Goal: Communication & Community: Share content

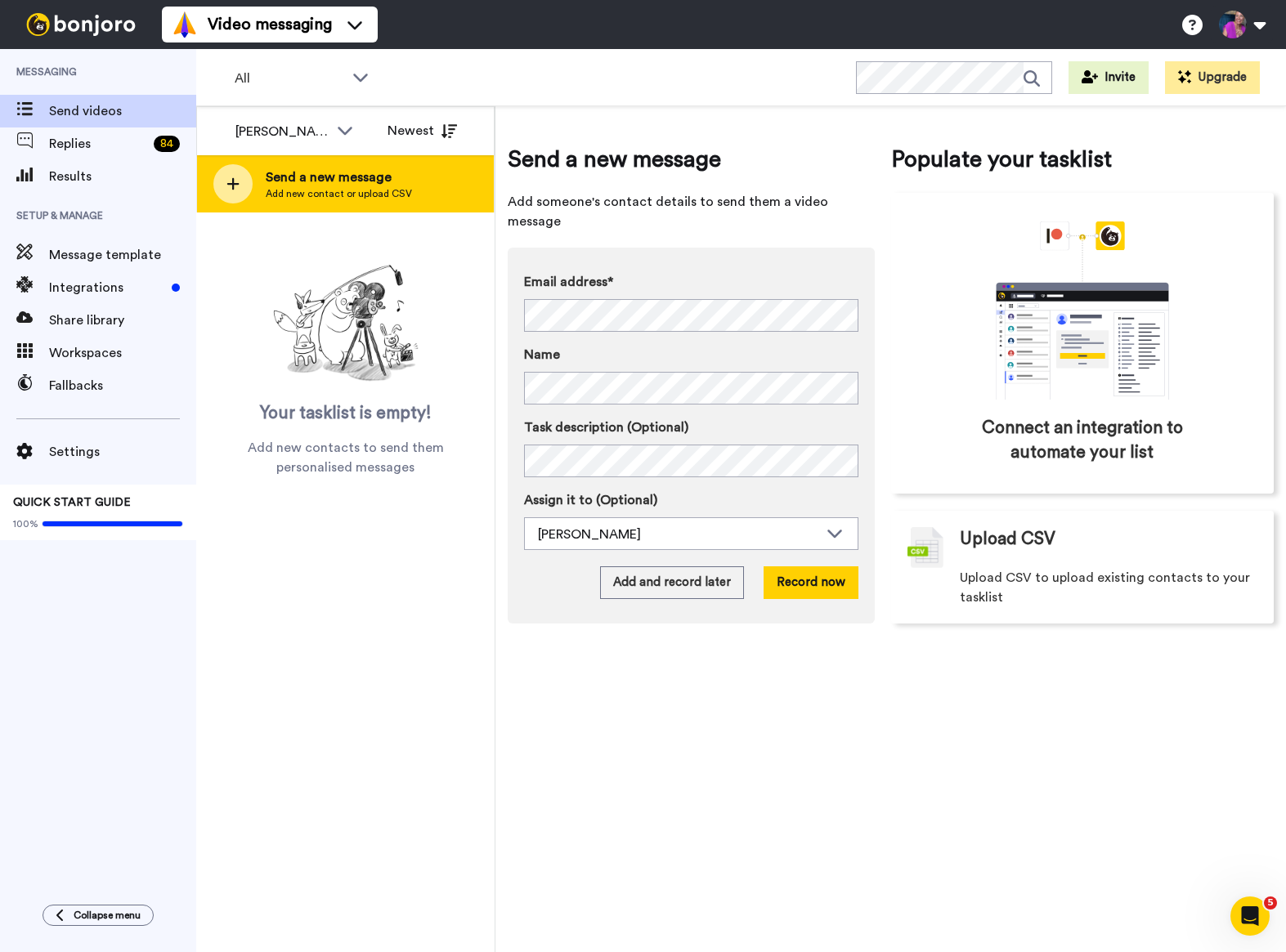
click at [343, 187] on span "Add new contact or upload CSV" at bounding box center [339, 193] width 146 height 13
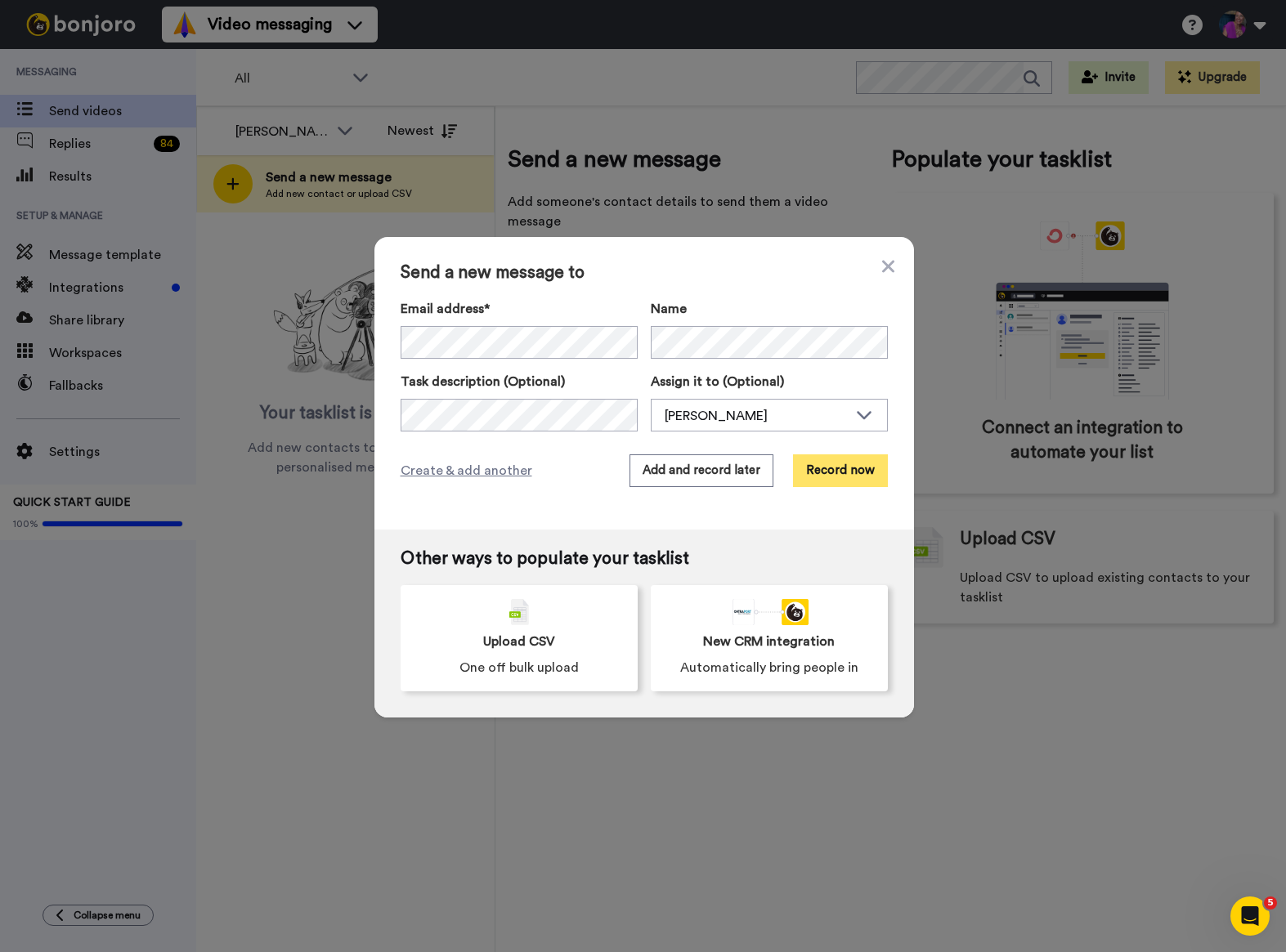
click at [819, 469] on button "Record now" at bounding box center [841, 470] width 95 height 32
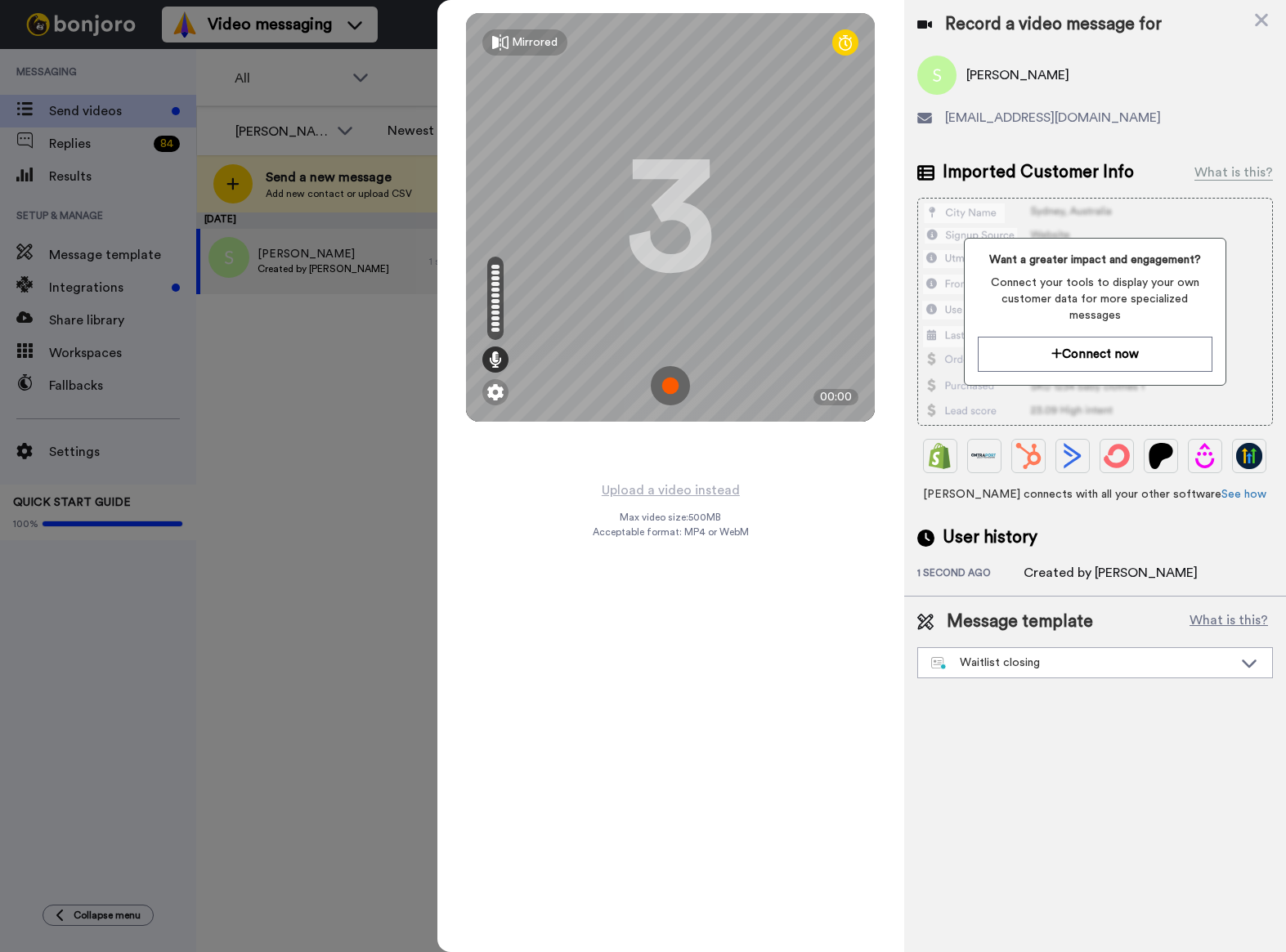
click at [677, 380] on img at bounding box center [670, 386] width 39 height 39
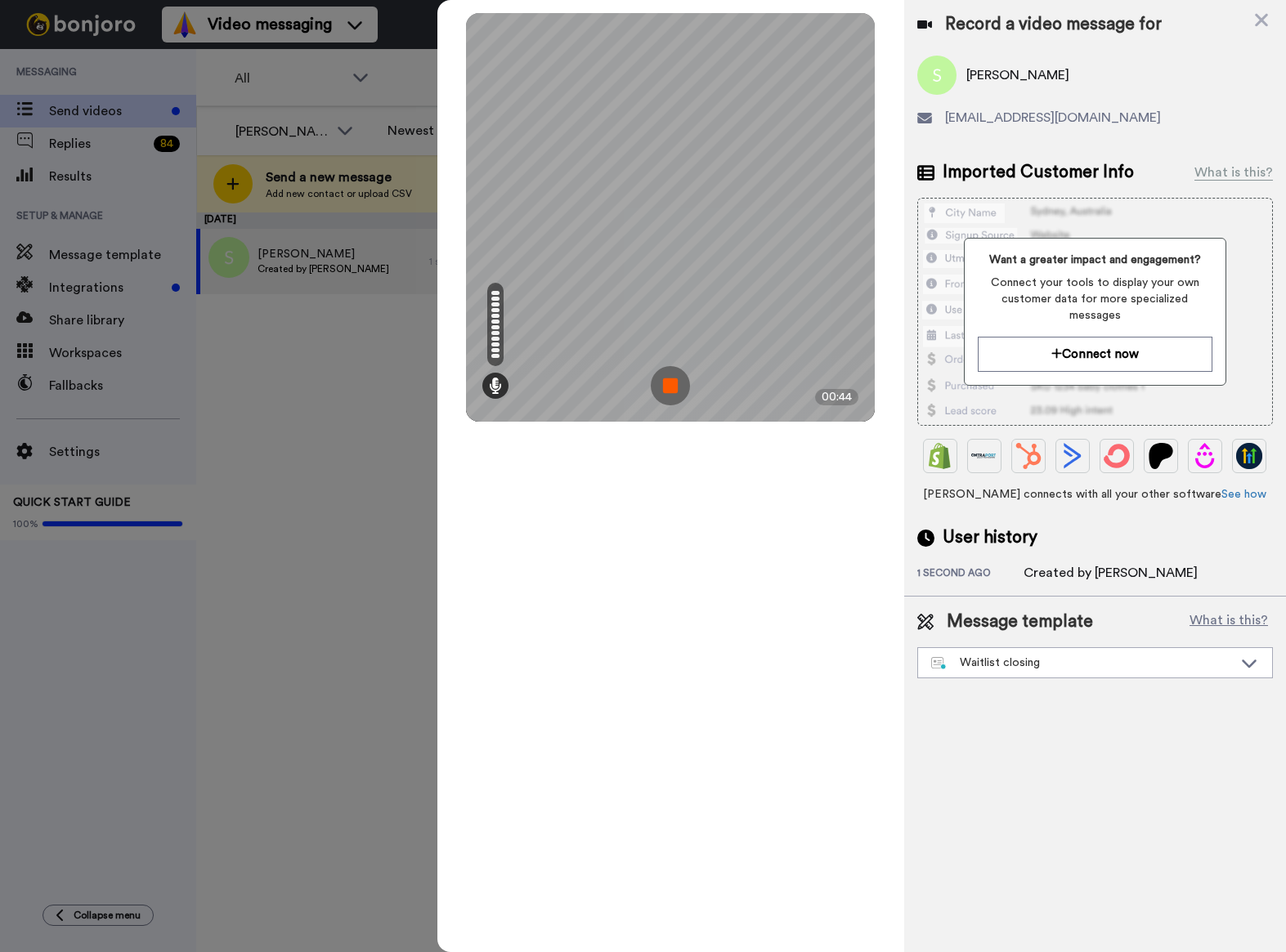
click at [672, 387] on img at bounding box center [670, 386] width 39 height 39
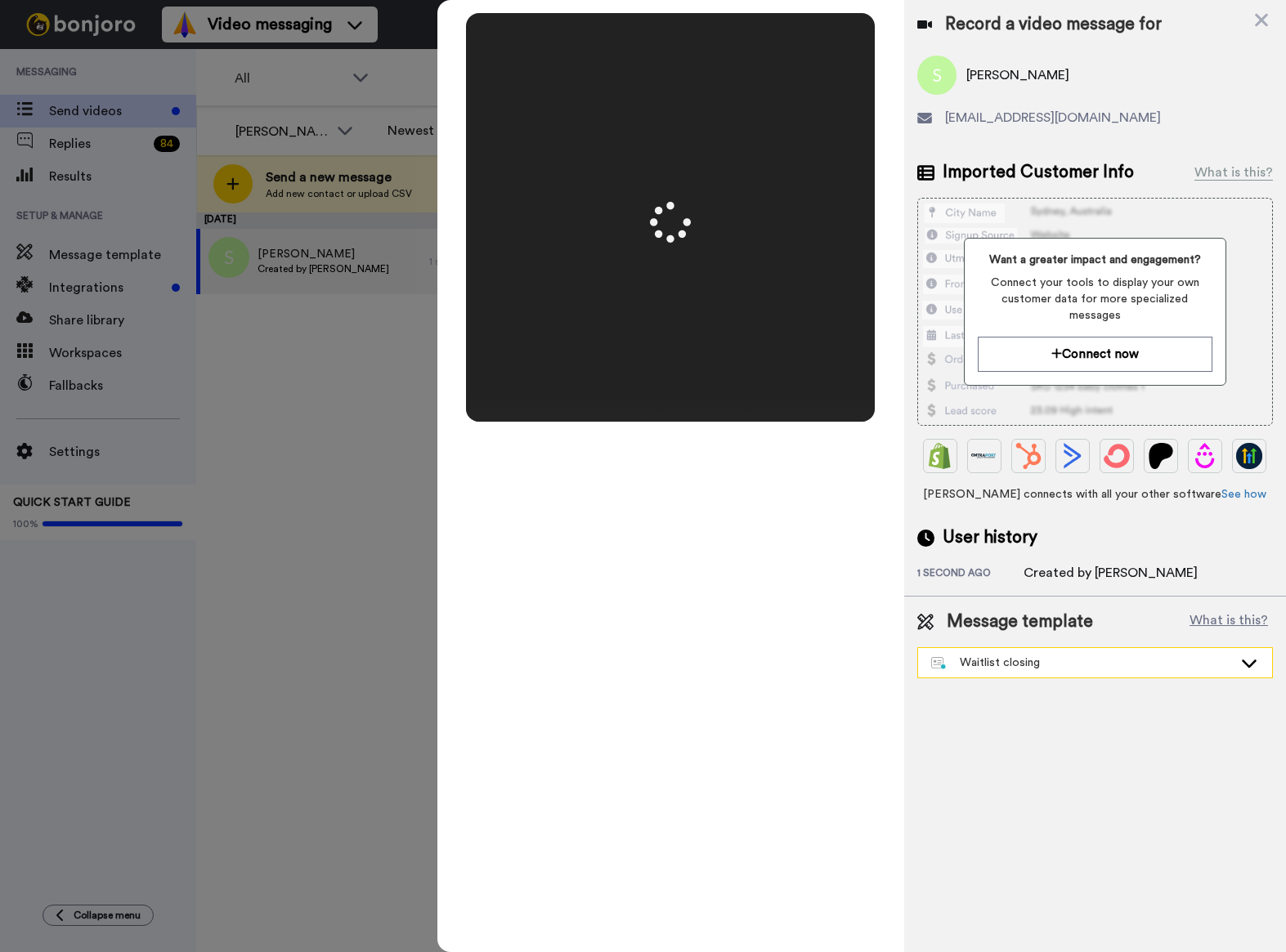
click at [1021, 655] on div "Waitlist closing" at bounding box center [1081, 662] width 302 height 16
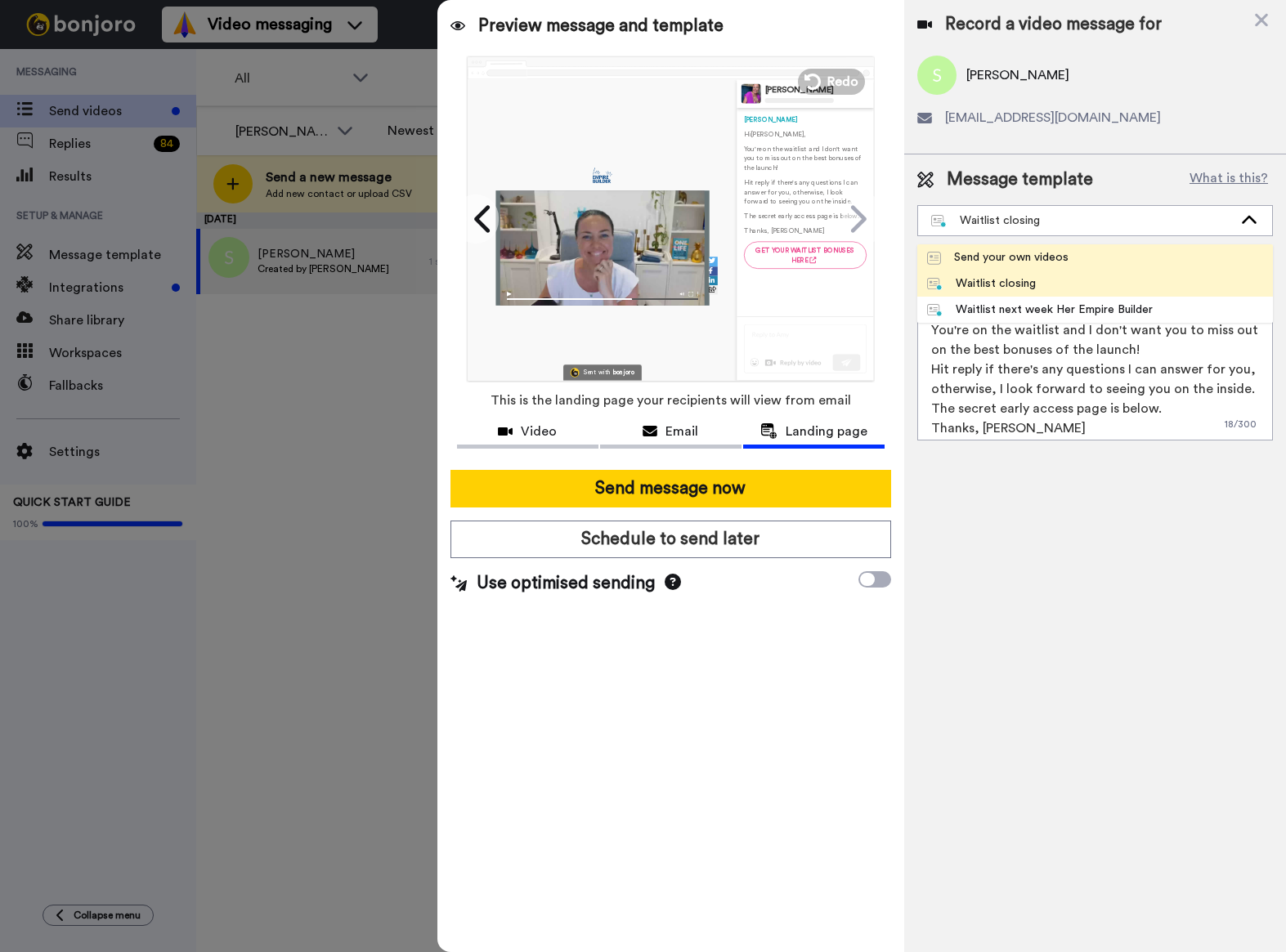
click at [1030, 260] on div "Send your own videos" at bounding box center [997, 257] width 141 height 16
type textarea "Hi {first_name|there}, I hope you're so great! Just wanting to send you a quick…"
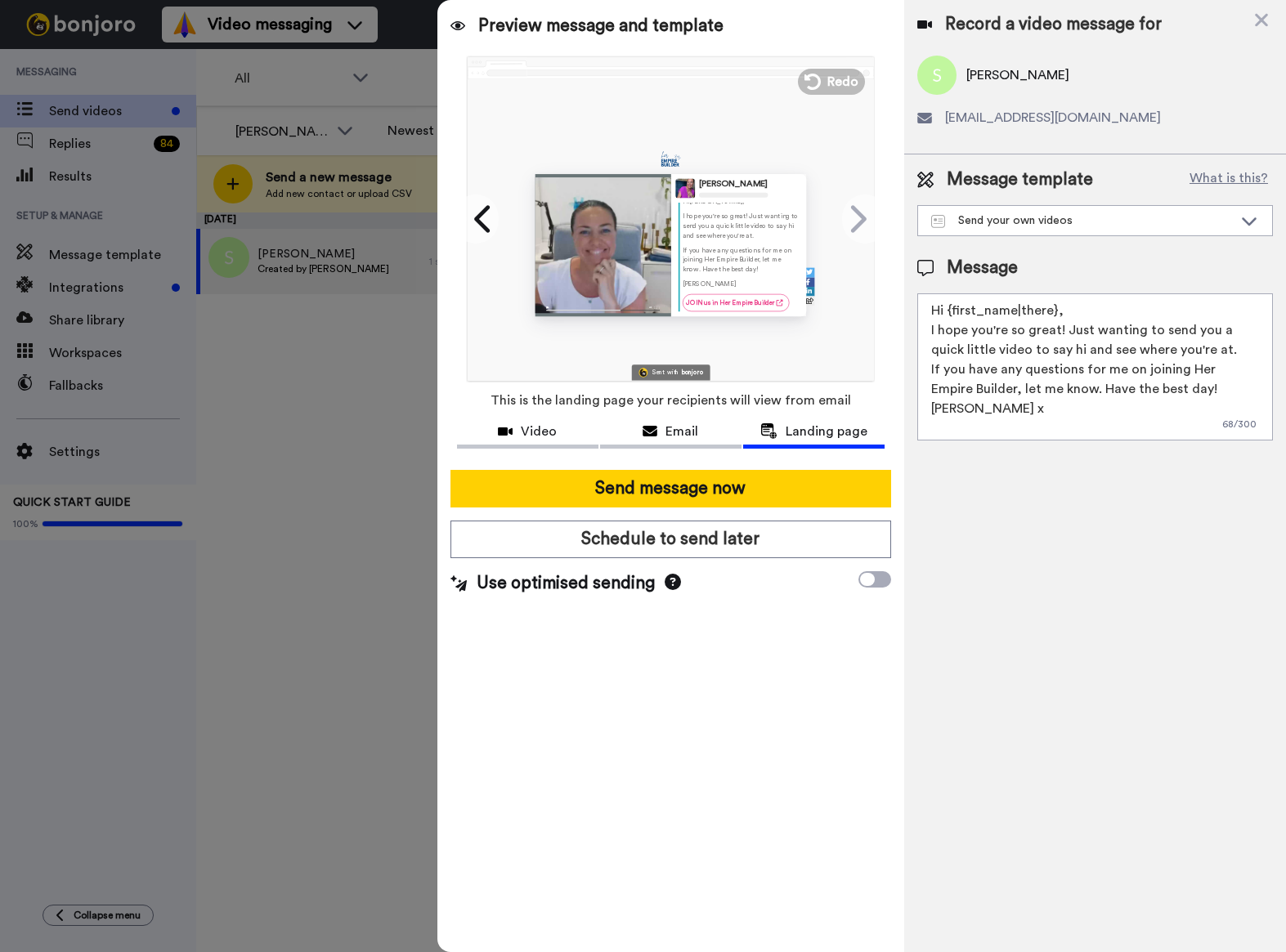
scroll to position [23, 0]
click at [753, 306] on link "JOIN us in Her Empire Builder" at bounding box center [736, 302] width 107 height 17
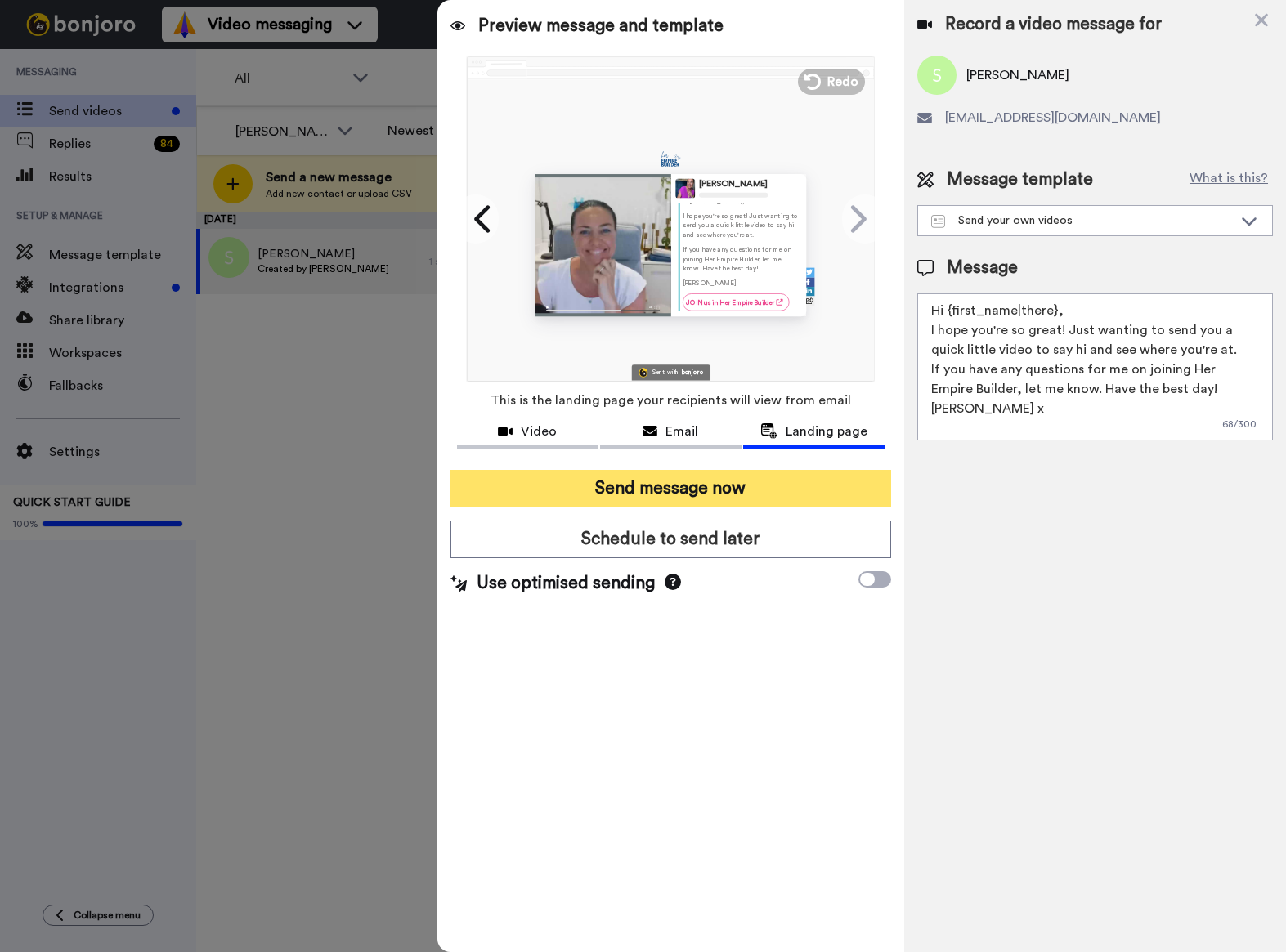
click at [747, 496] on button "Send message now" at bounding box center [670, 488] width 441 height 37
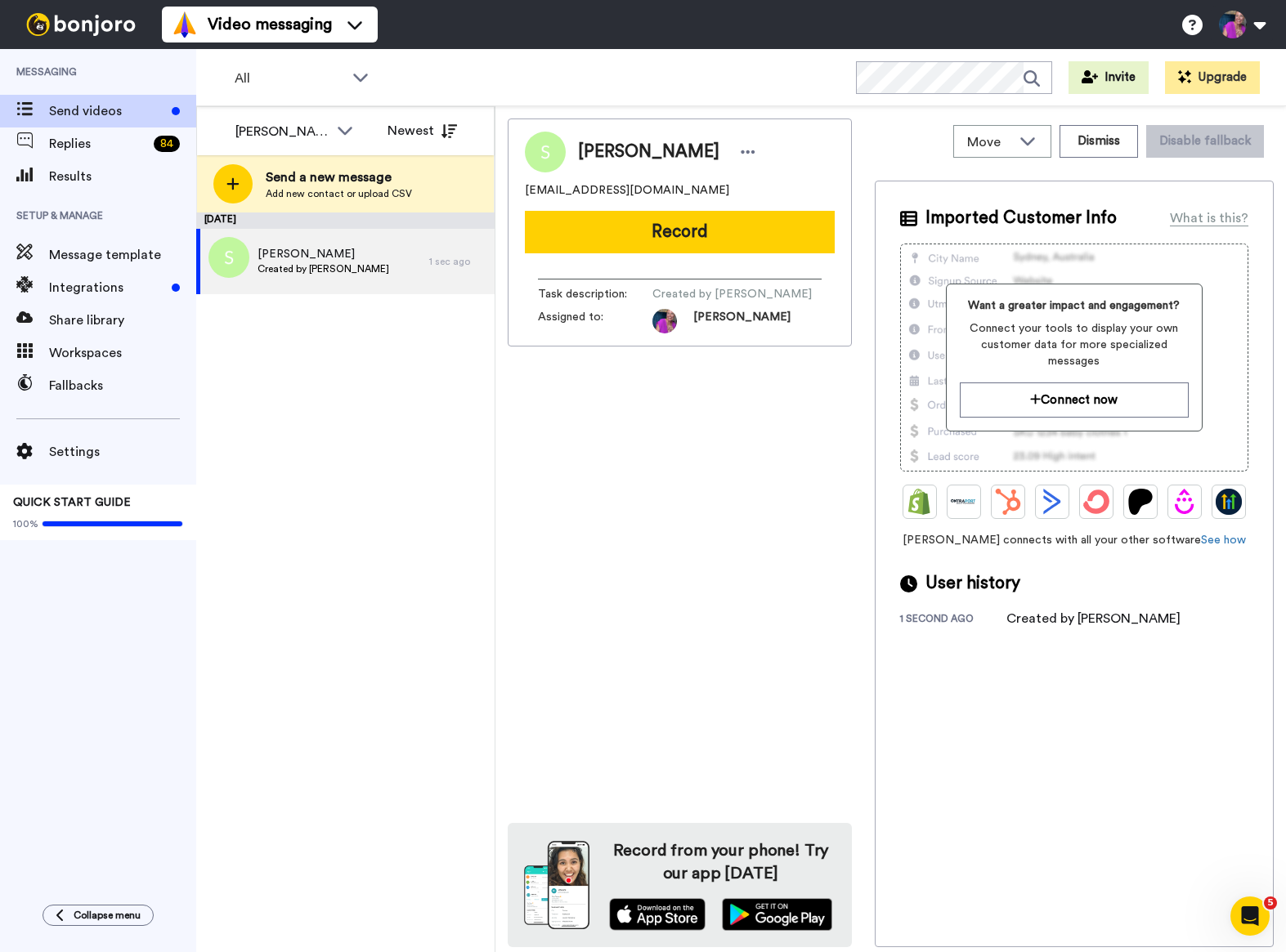
scroll to position [0, 0]
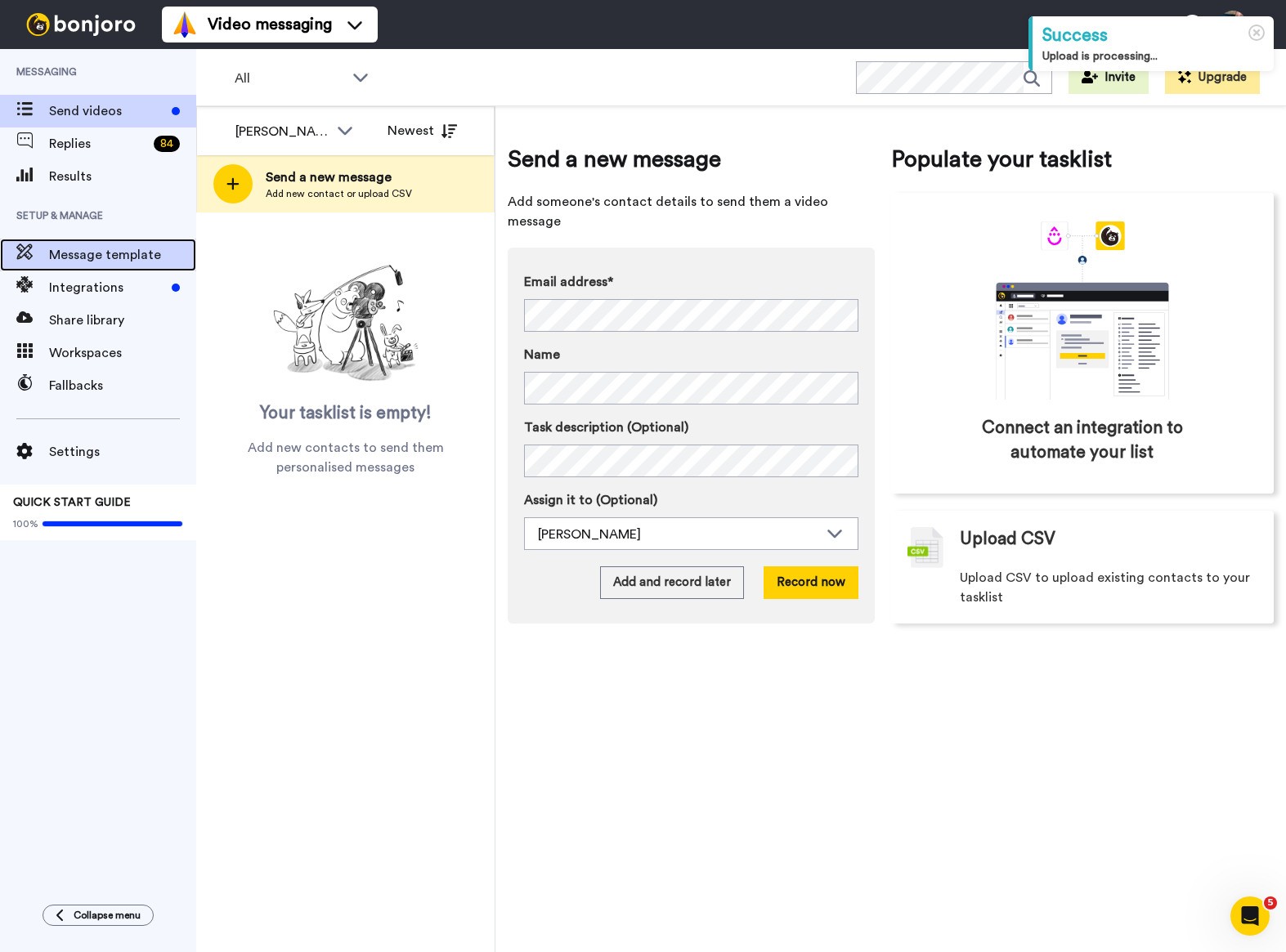
click at [76, 262] on span "Message template" at bounding box center [122, 255] width 147 height 20
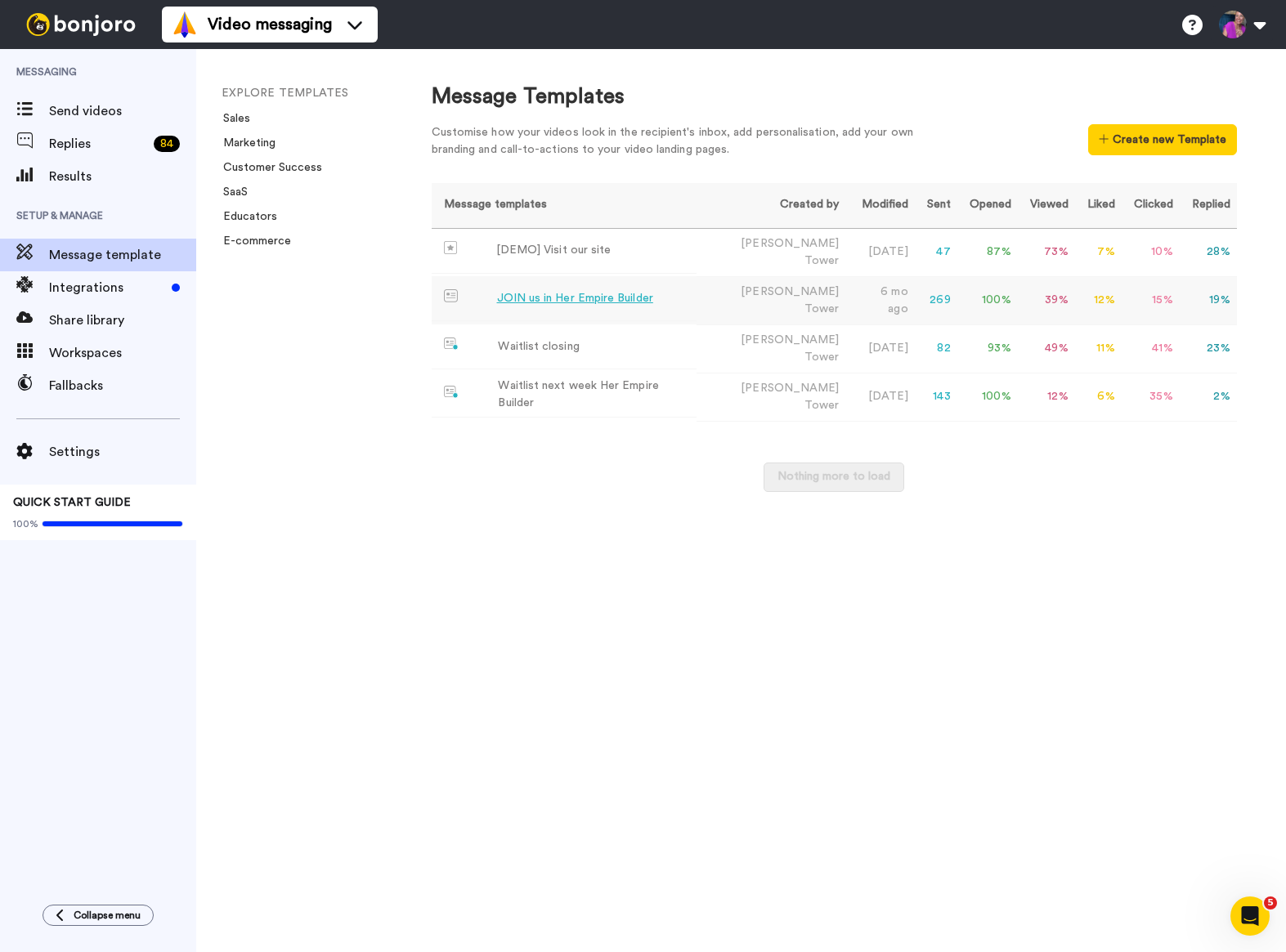
click at [543, 293] on div "JOIN us in Her Empire Builder" at bounding box center [575, 299] width 156 height 17
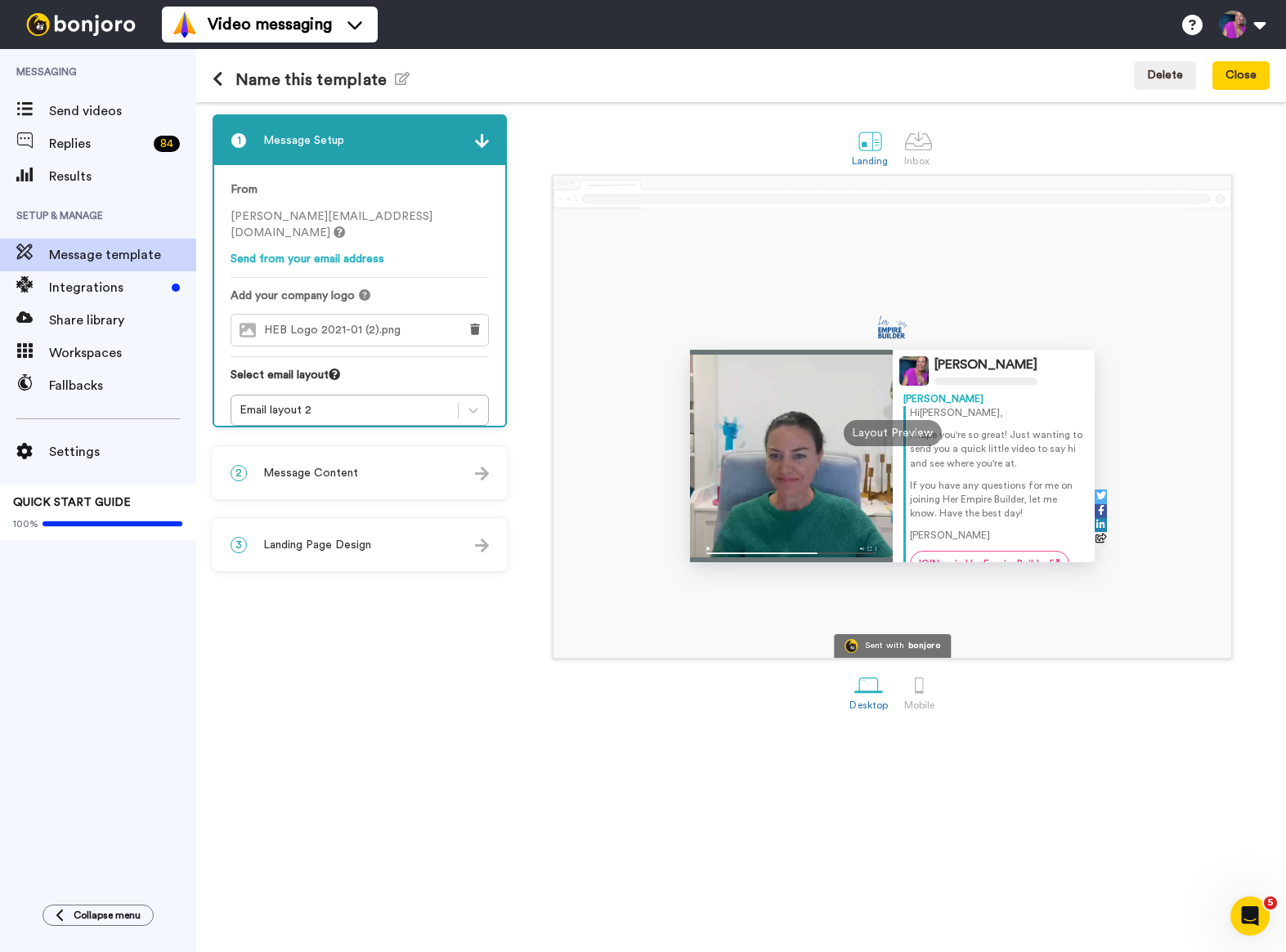
click at [412, 472] on div "2 Message Content" at bounding box center [359, 473] width 291 height 49
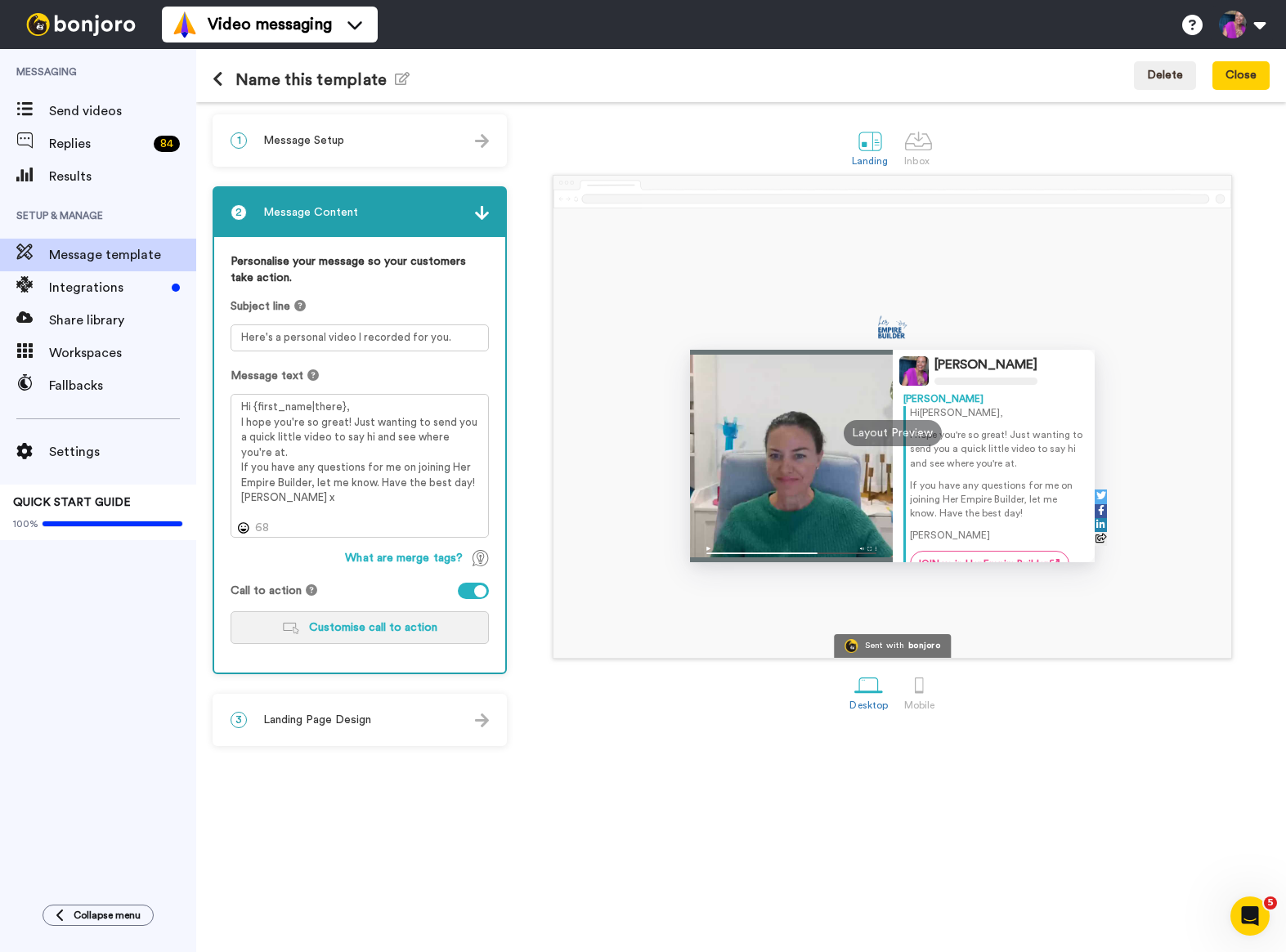
click at [361, 637] on button "Customise call to action" at bounding box center [359, 628] width 258 height 32
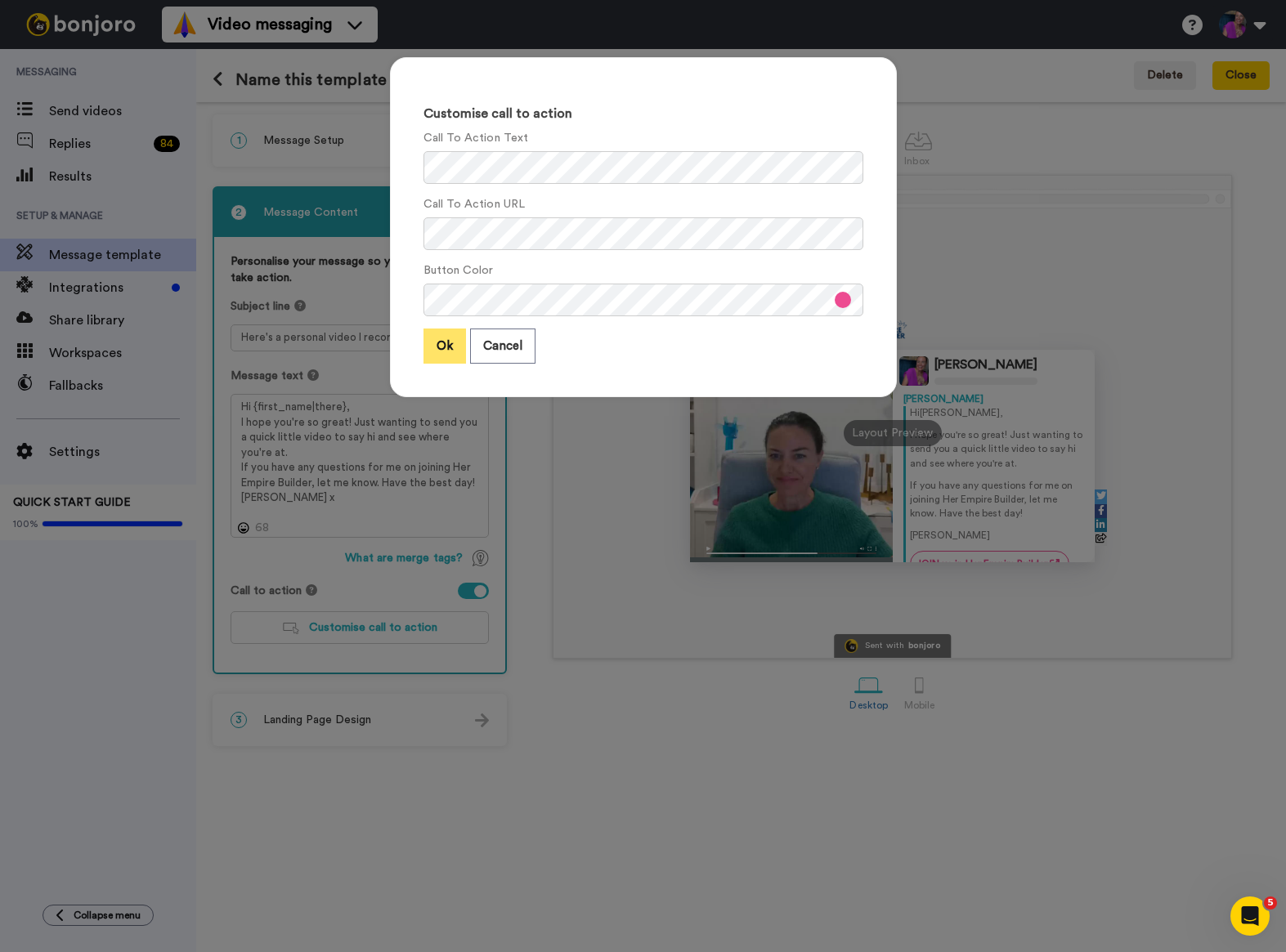
click at [431, 358] on button "Ok" at bounding box center [445, 346] width 42 height 35
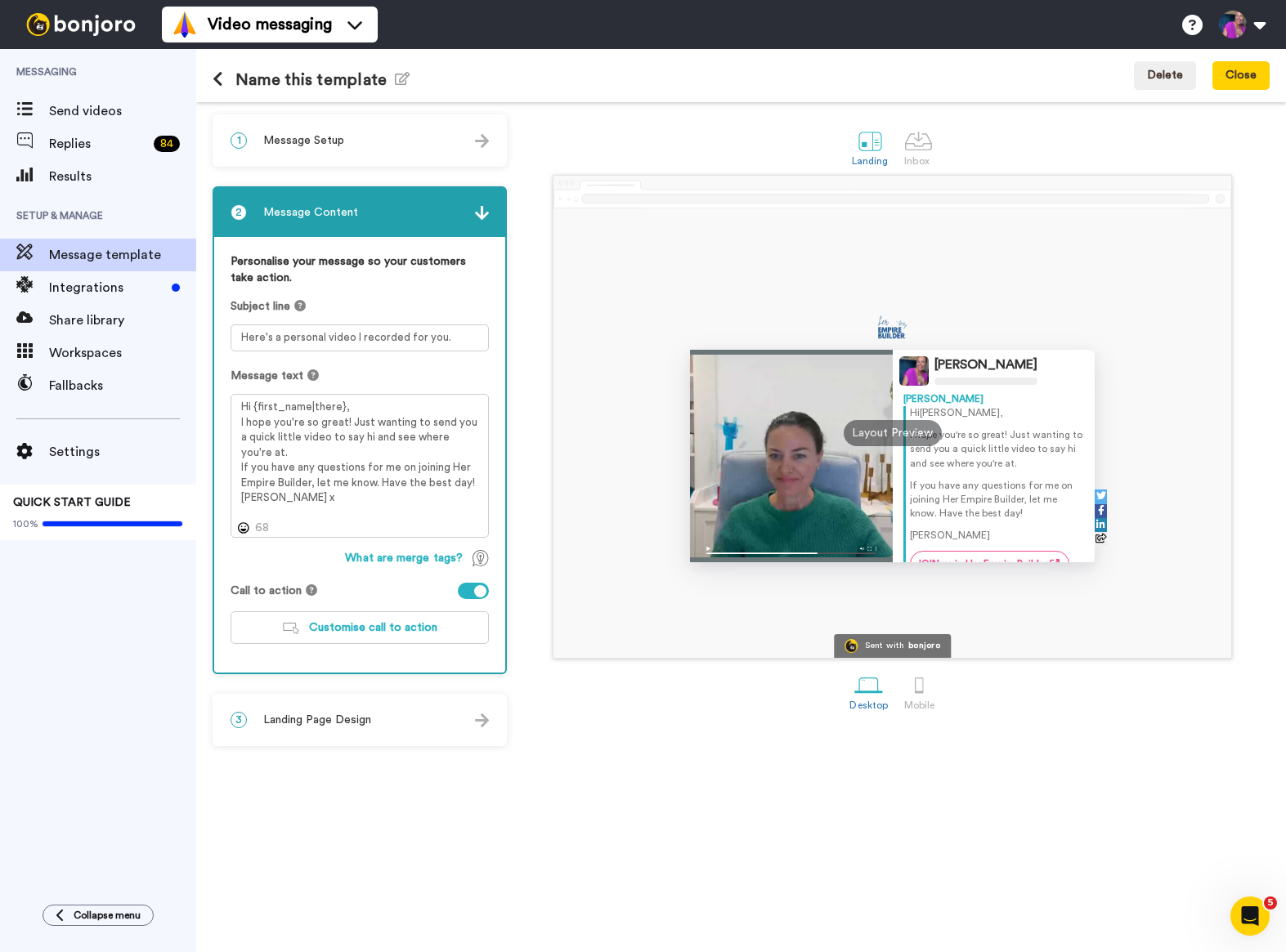
click at [388, 729] on div "3 Landing Page Design" at bounding box center [359, 720] width 291 height 49
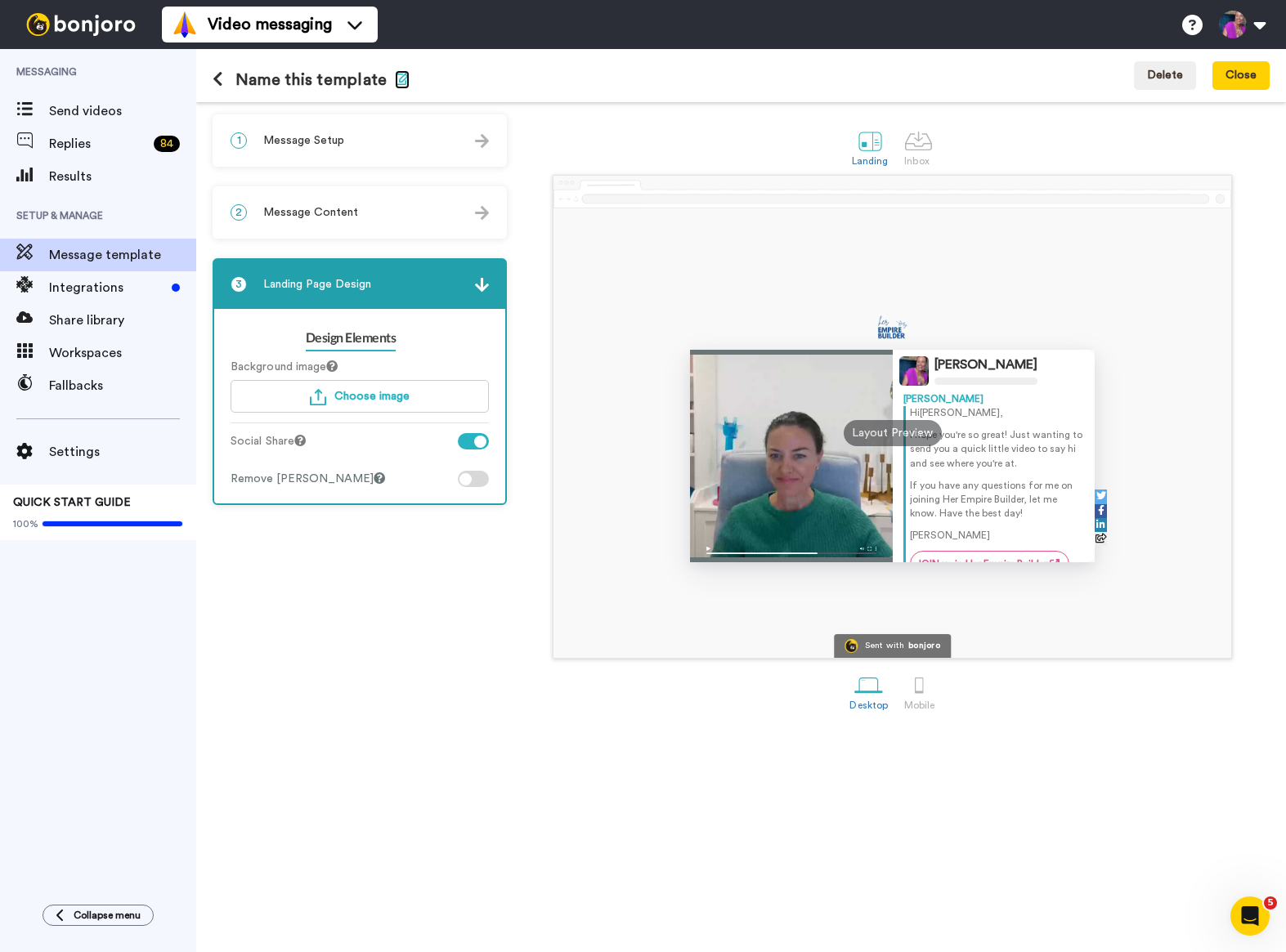
click at [395, 76] on icon "button" at bounding box center [402, 78] width 14 height 13
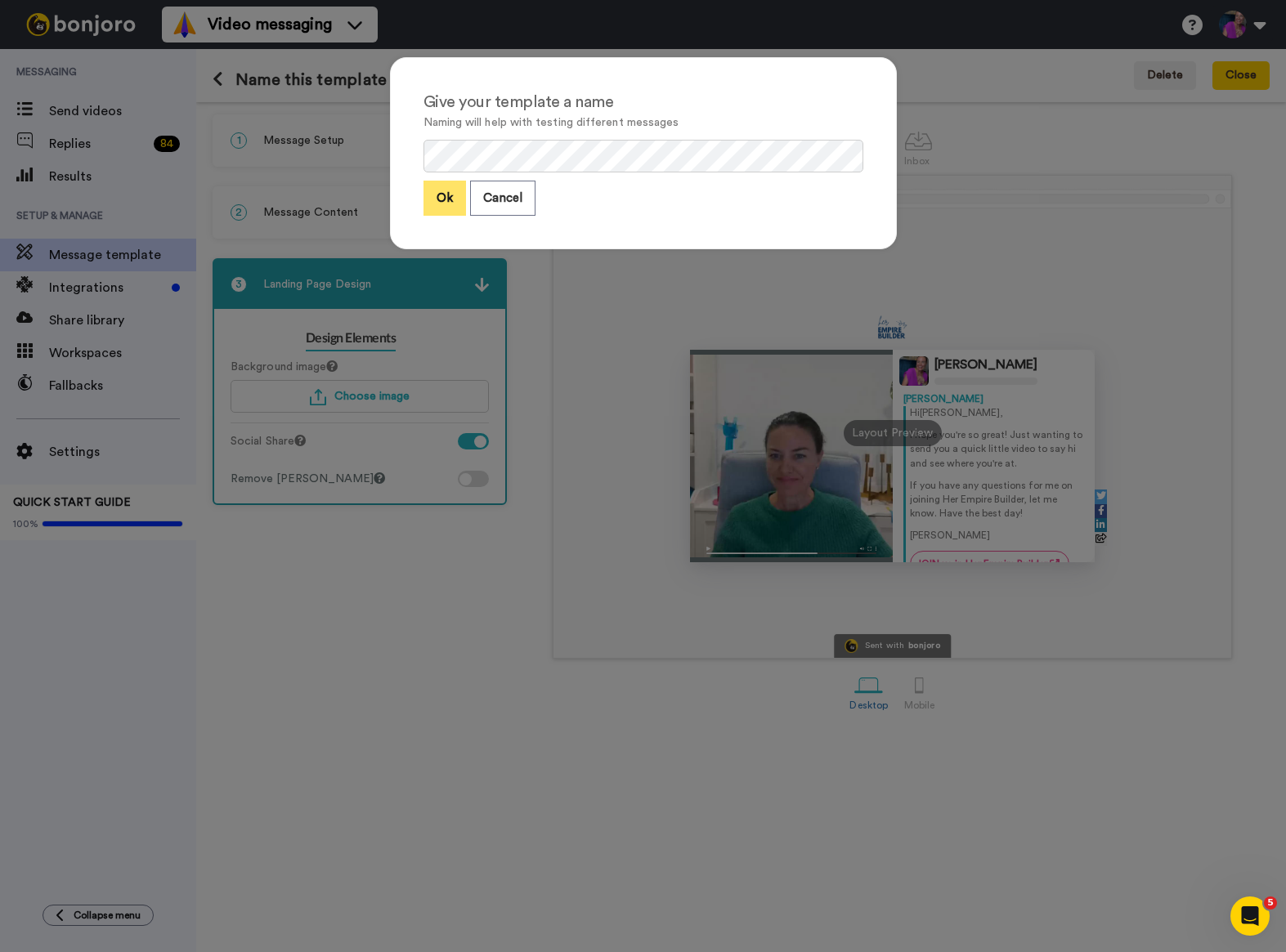
click at [438, 203] on button "Ok" at bounding box center [445, 198] width 42 height 35
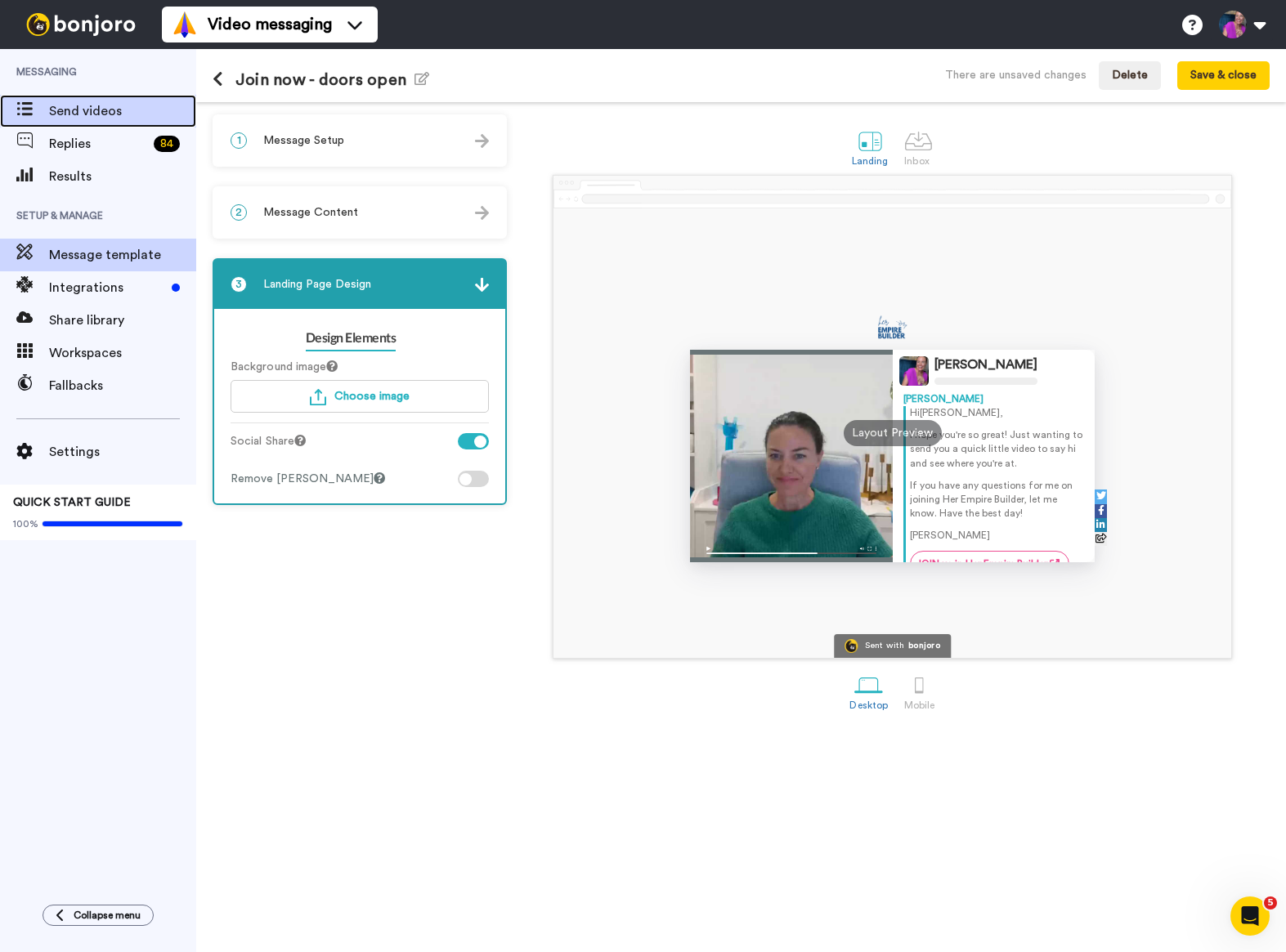
click at [80, 114] on span "Send videos" at bounding box center [122, 110] width 147 height 20
click at [1226, 72] on button "Save & close" at bounding box center [1223, 76] width 93 height 30
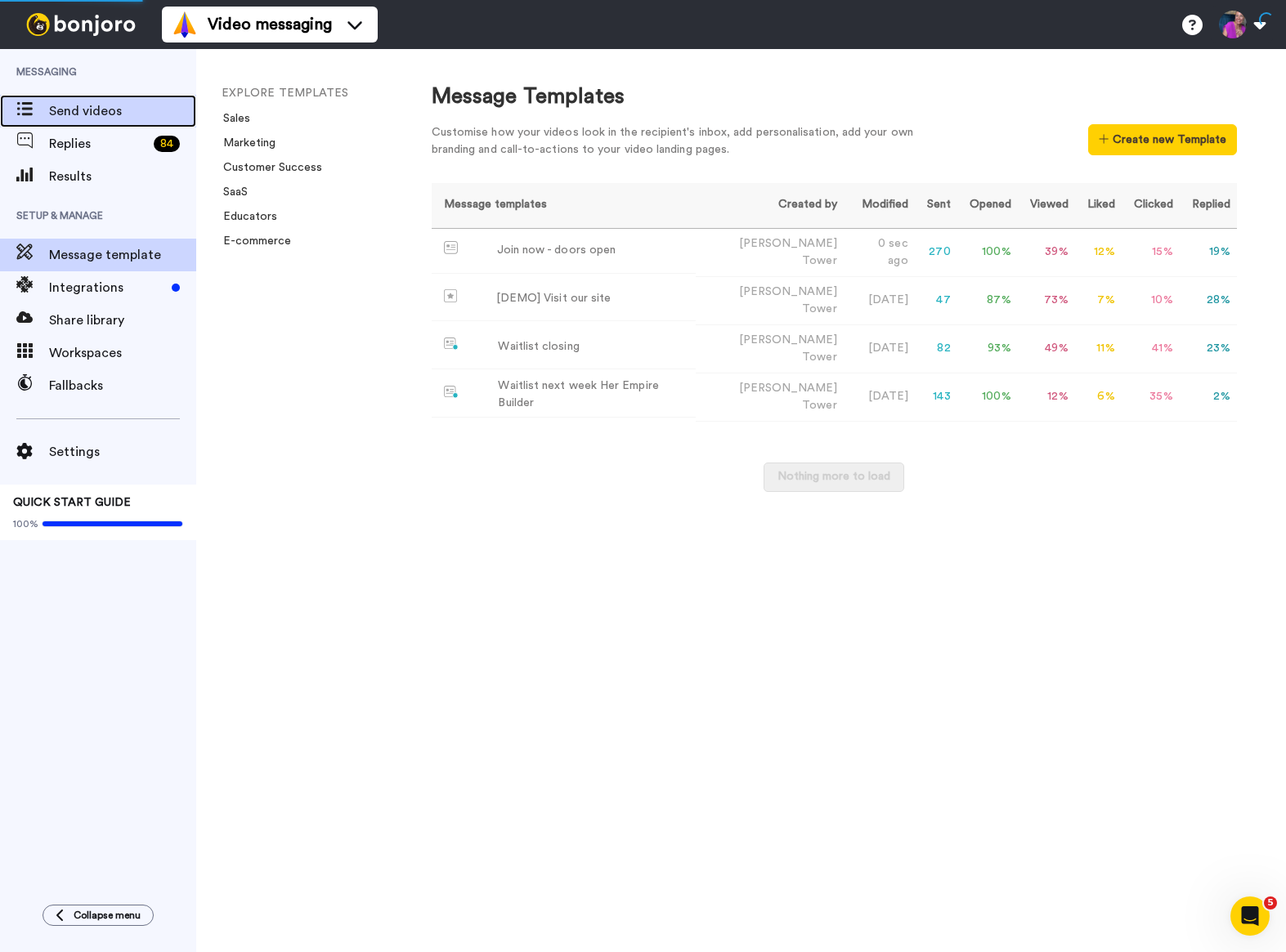
click at [83, 115] on span "Send videos" at bounding box center [122, 110] width 147 height 20
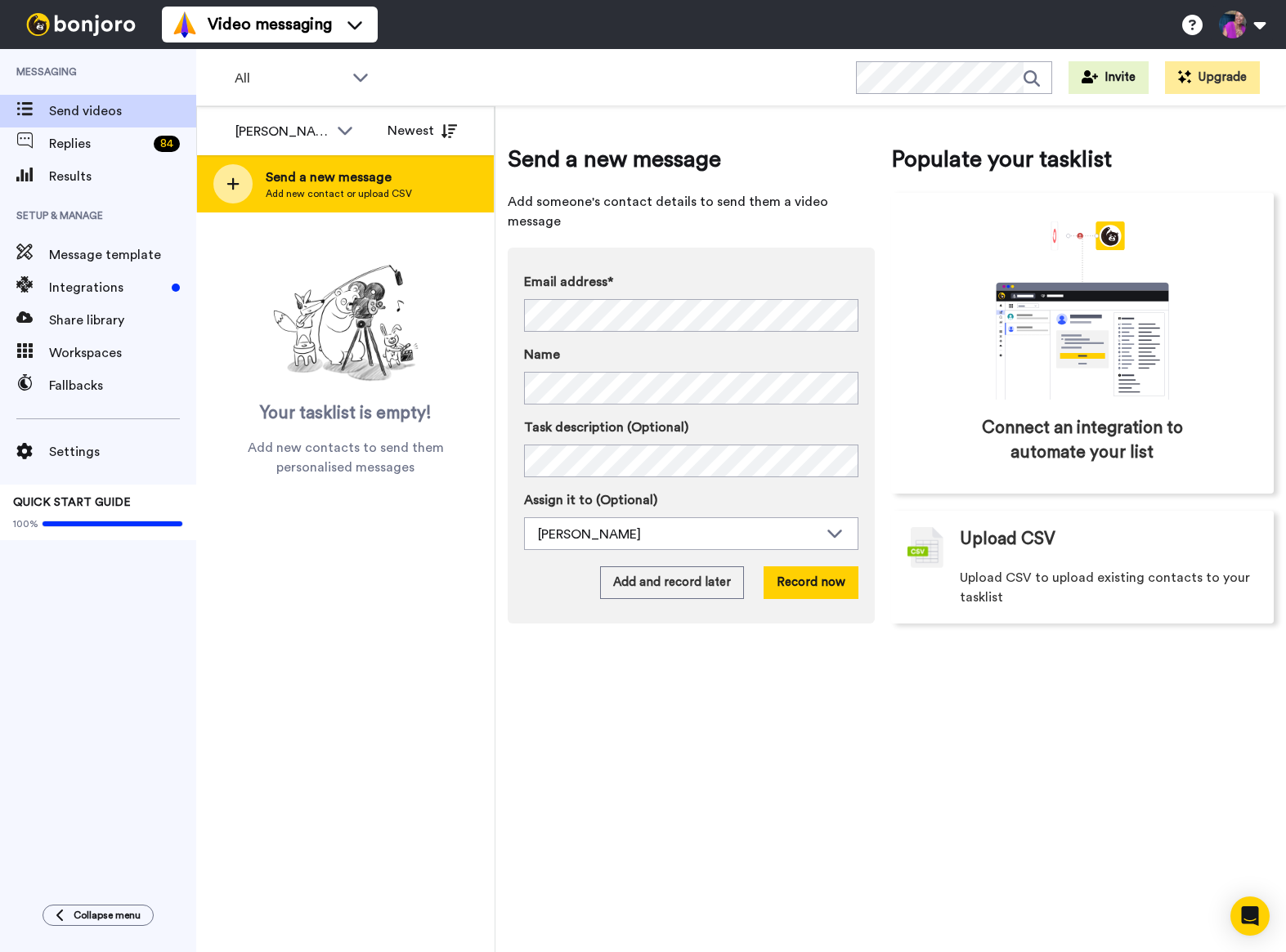
click at [402, 194] on span "Add new contact or upload CSV" at bounding box center [339, 193] width 146 height 13
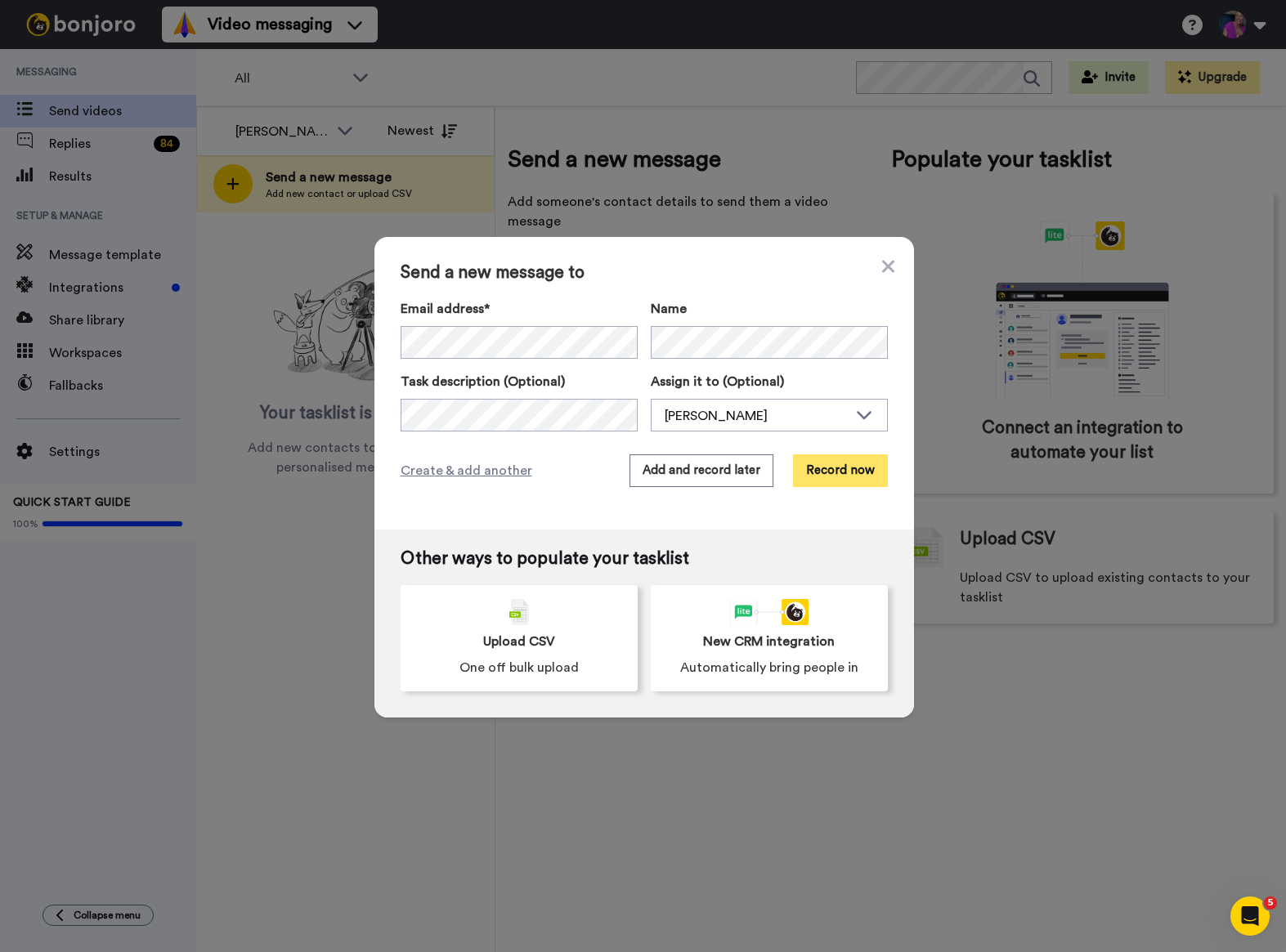
click at [820, 468] on button "Record now" at bounding box center [841, 470] width 95 height 32
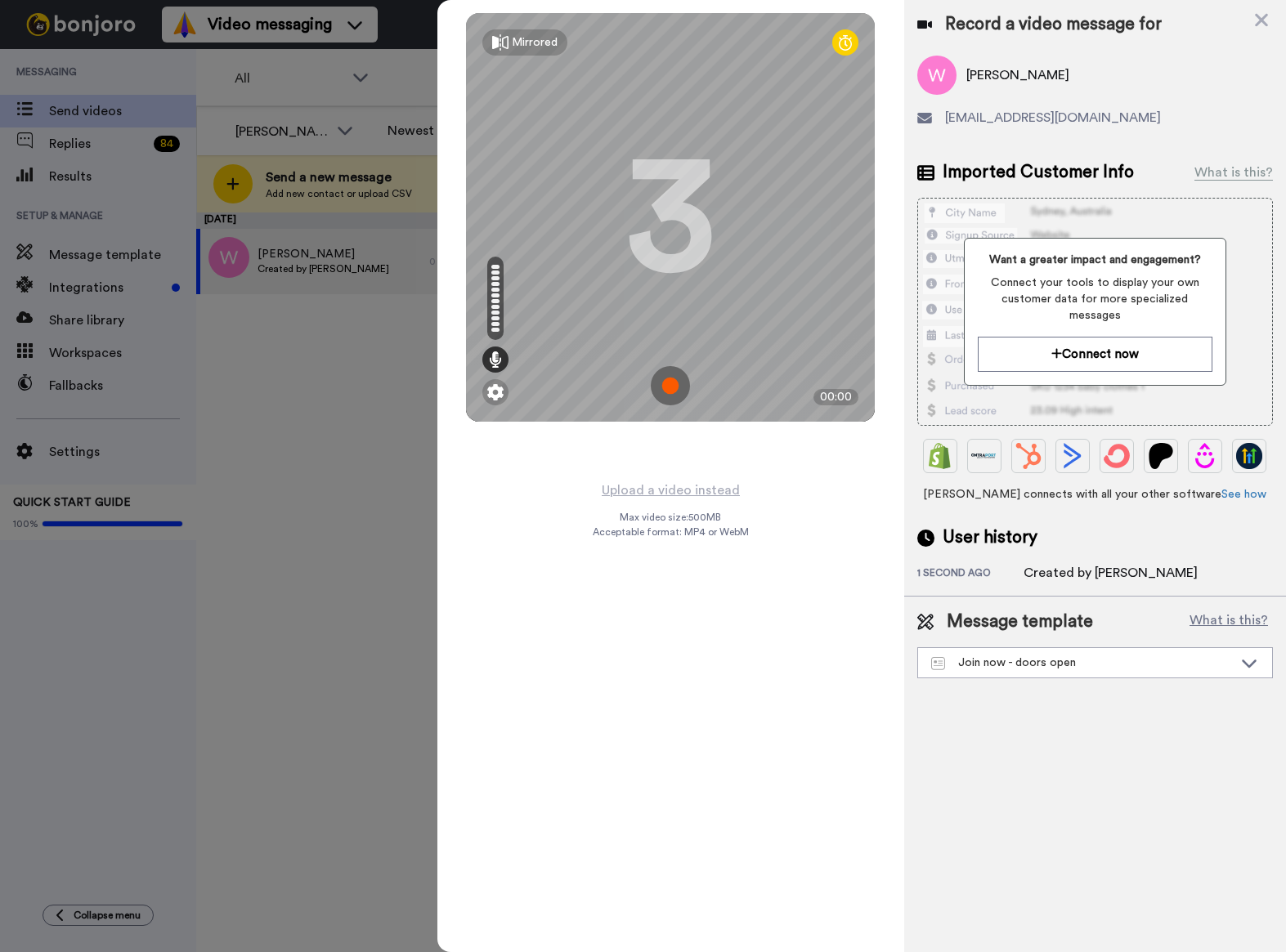
click at [670, 387] on img at bounding box center [670, 386] width 39 height 39
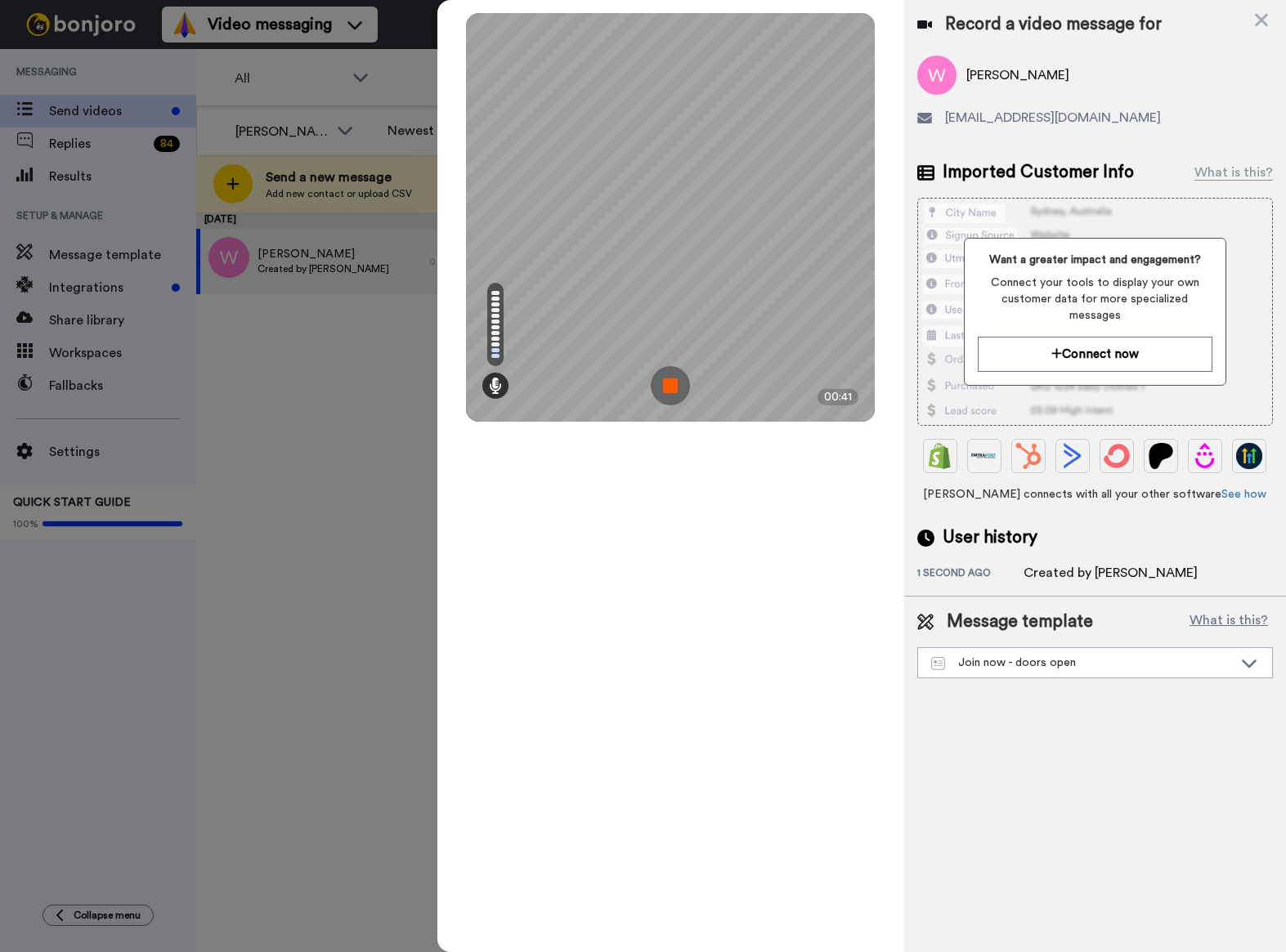
click at [712, 585] on div "Mirrored Redo 3 00:41" at bounding box center [671, 476] width 467 height 952
click at [673, 393] on img at bounding box center [670, 386] width 39 height 39
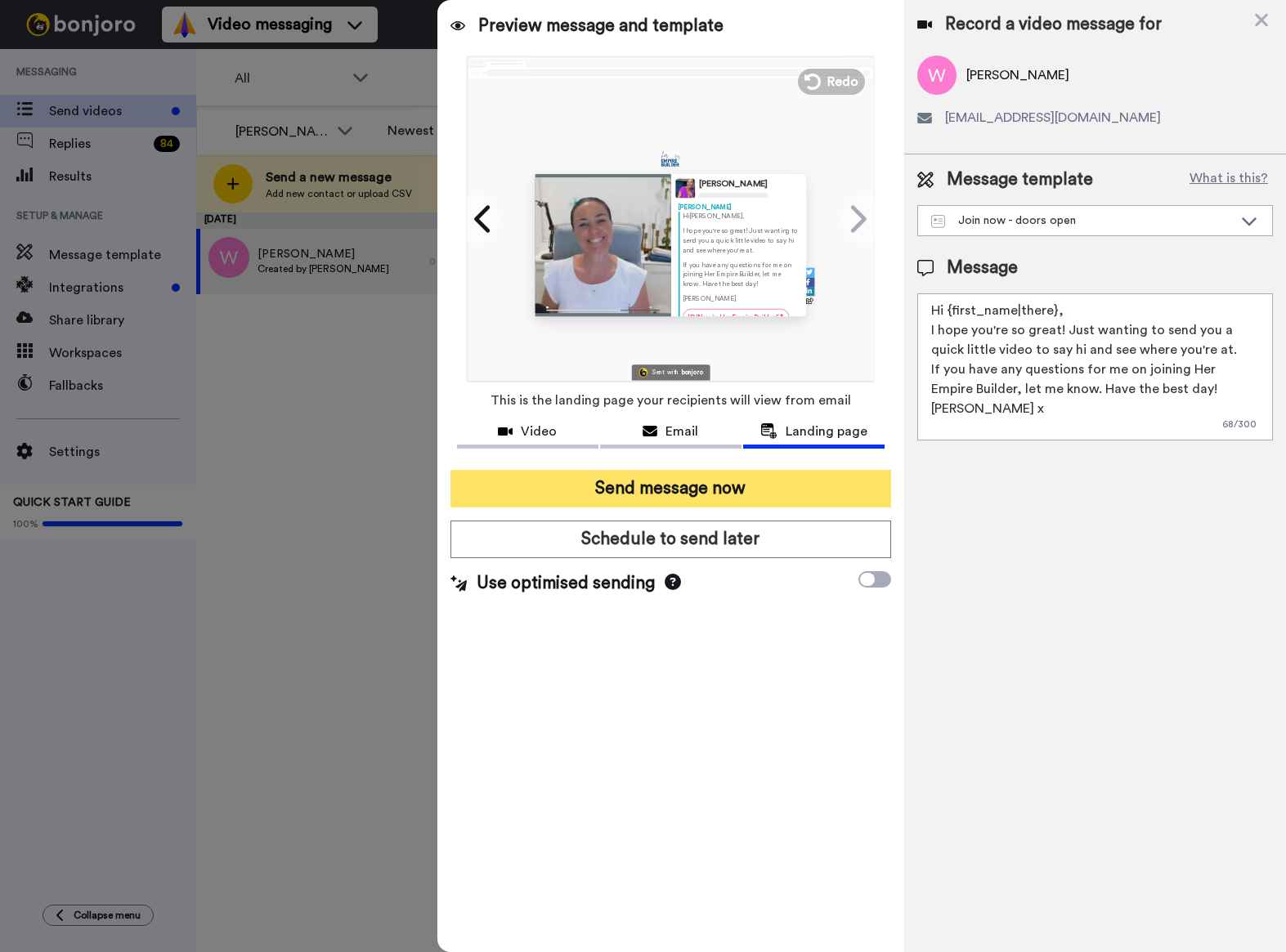
click at [680, 493] on button "Send message now" at bounding box center [670, 488] width 441 height 37
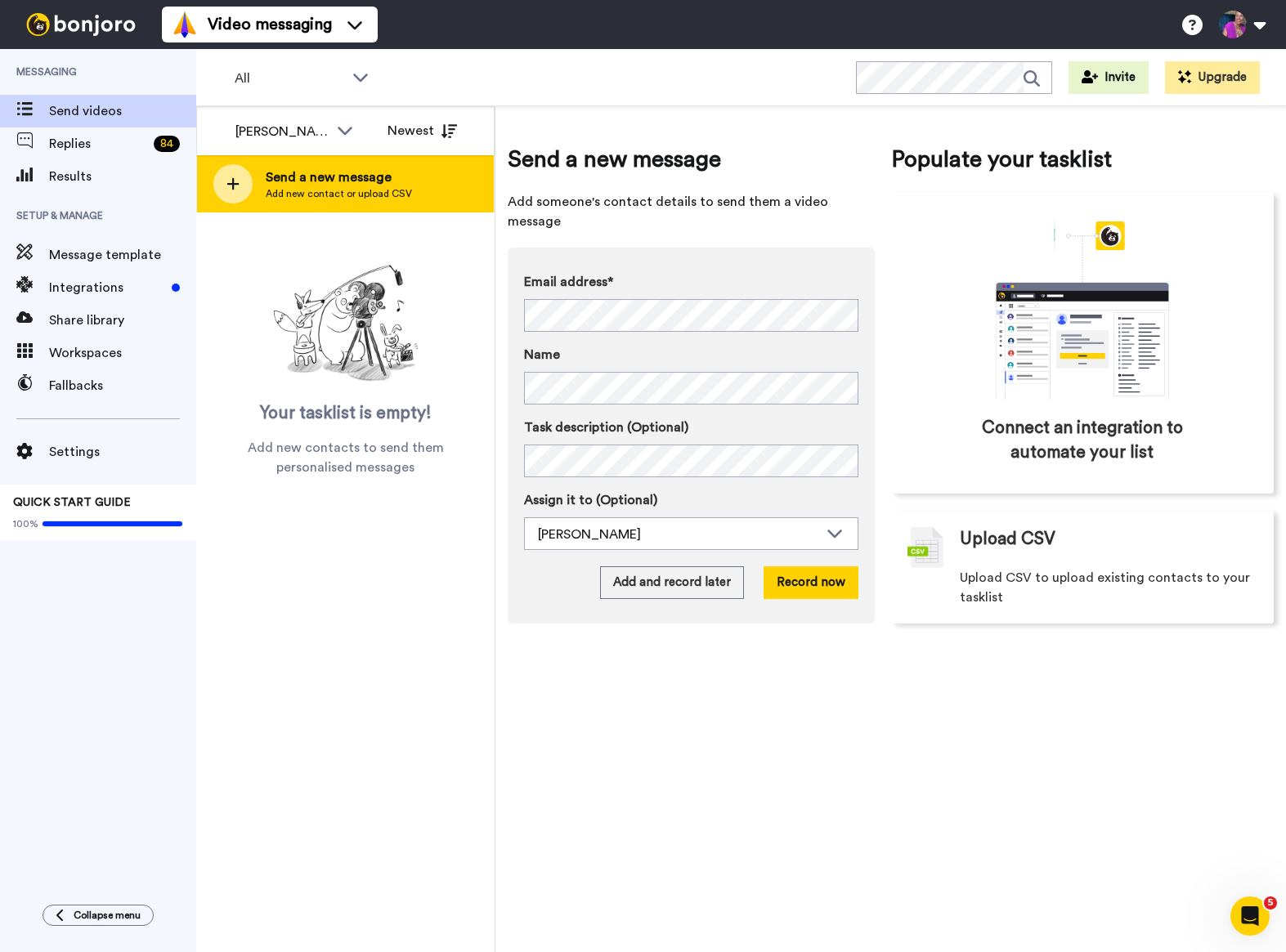
click at [313, 176] on span "Send a new message" at bounding box center [339, 177] width 146 height 20
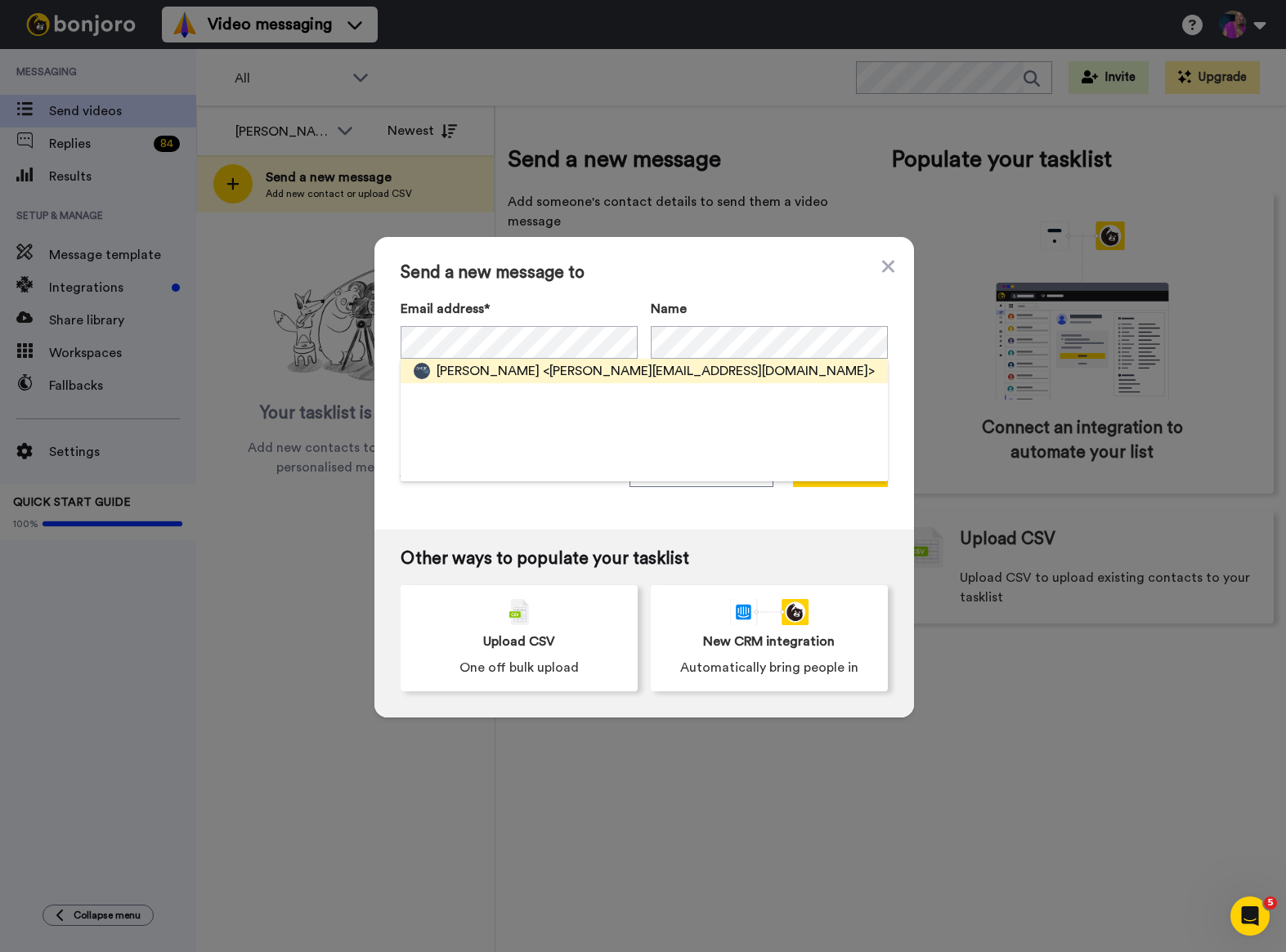
click at [543, 370] on span "<[PERSON_NAME][EMAIL_ADDRESS][DOMAIN_NAME]>" at bounding box center [708, 370] width 332 height 20
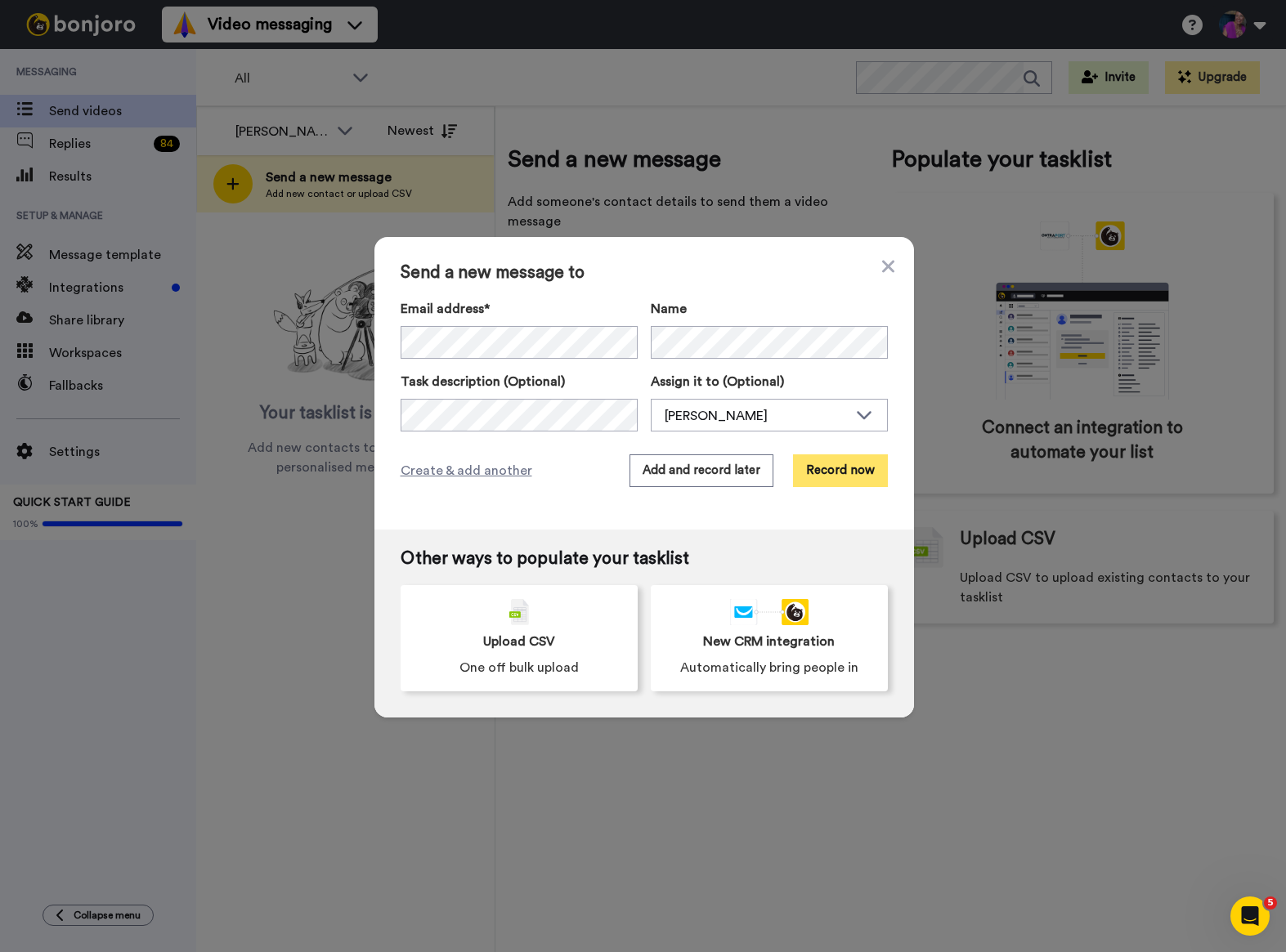
click at [820, 467] on button "Record now" at bounding box center [841, 470] width 95 height 32
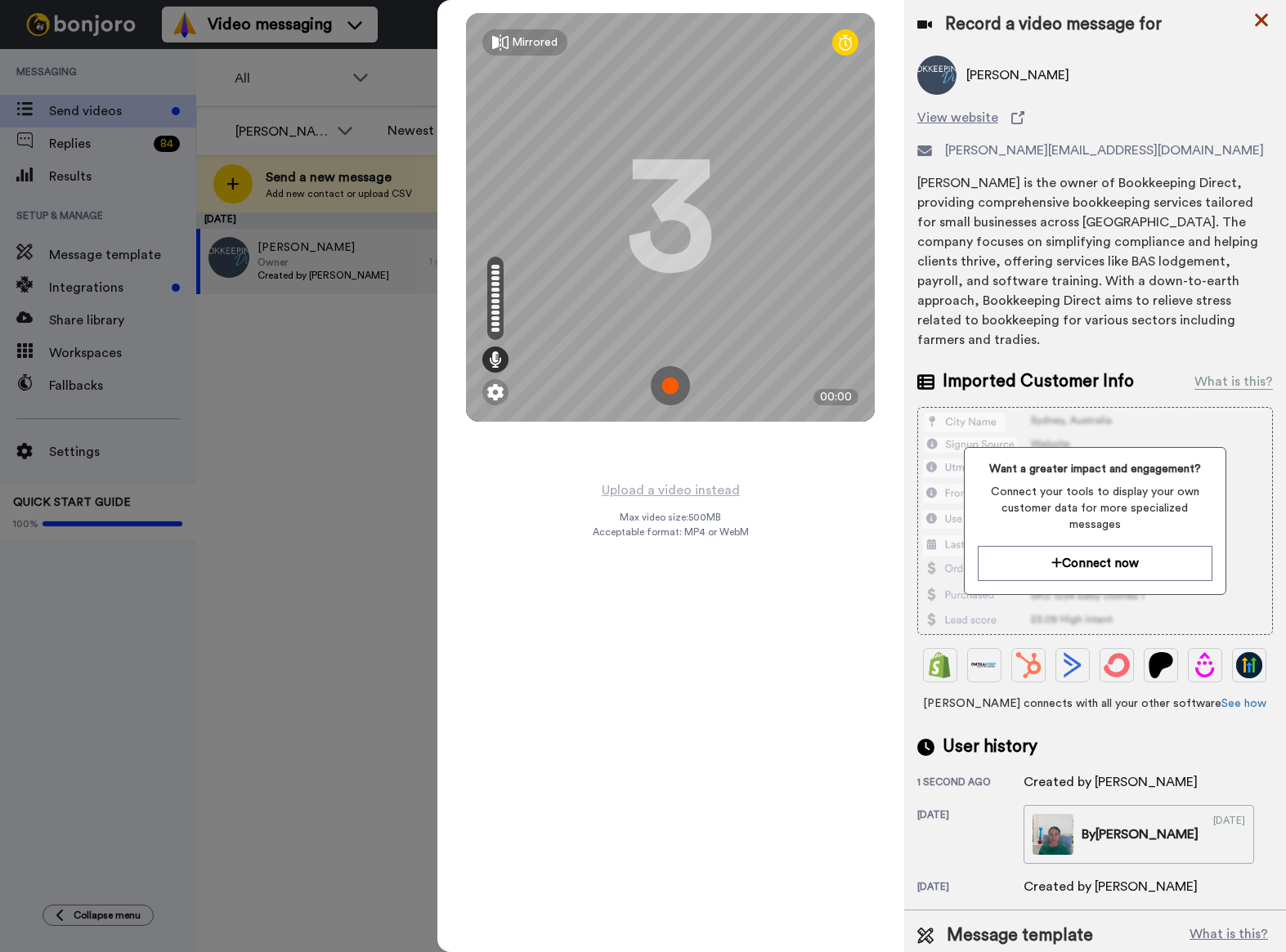
click at [1255, 20] on icon at bounding box center [1261, 20] width 16 height 20
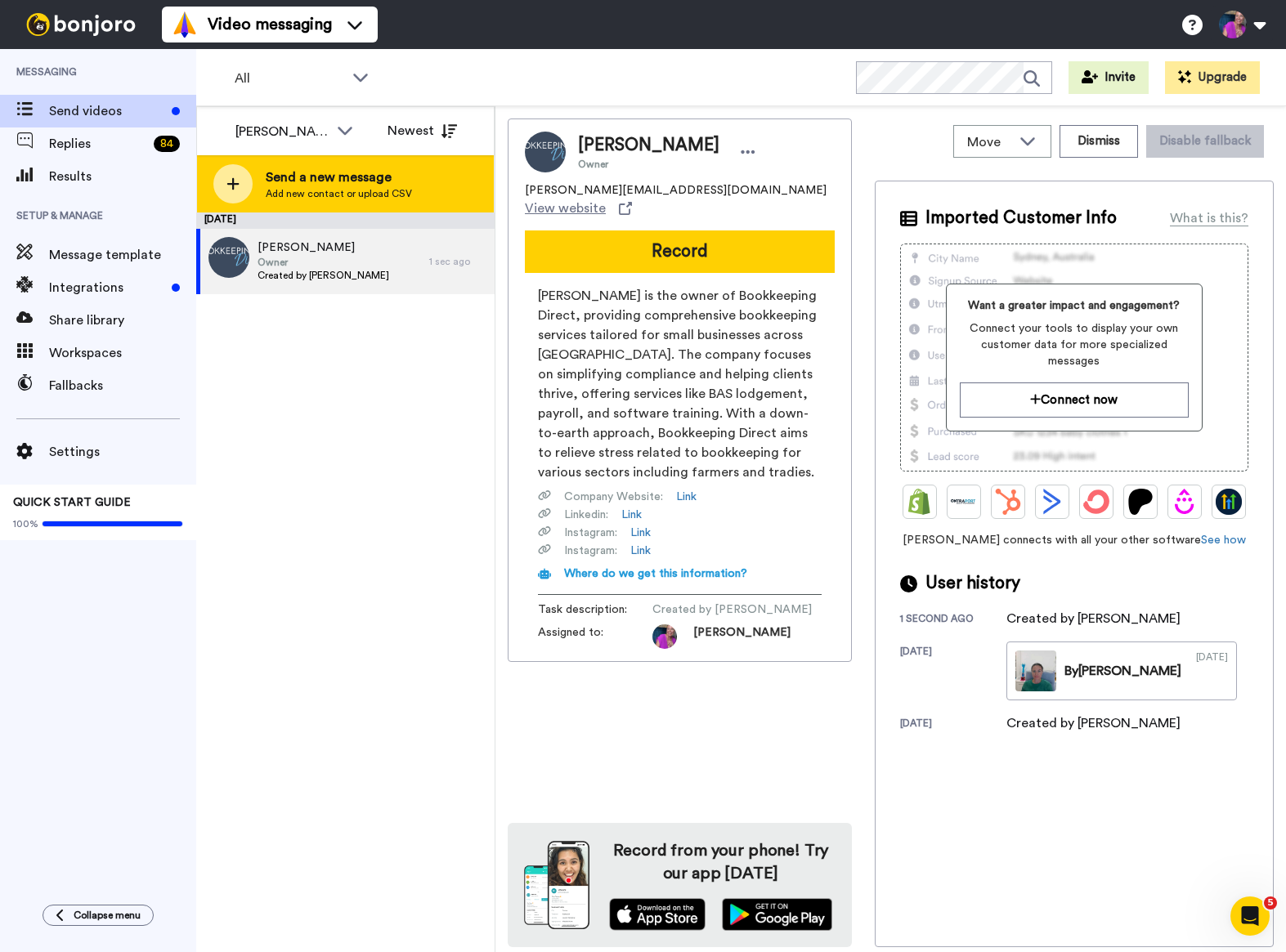
click at [310, 194] on span "Add new contact or upload CSV" at bounding box center [339, 193] width 146 height 13
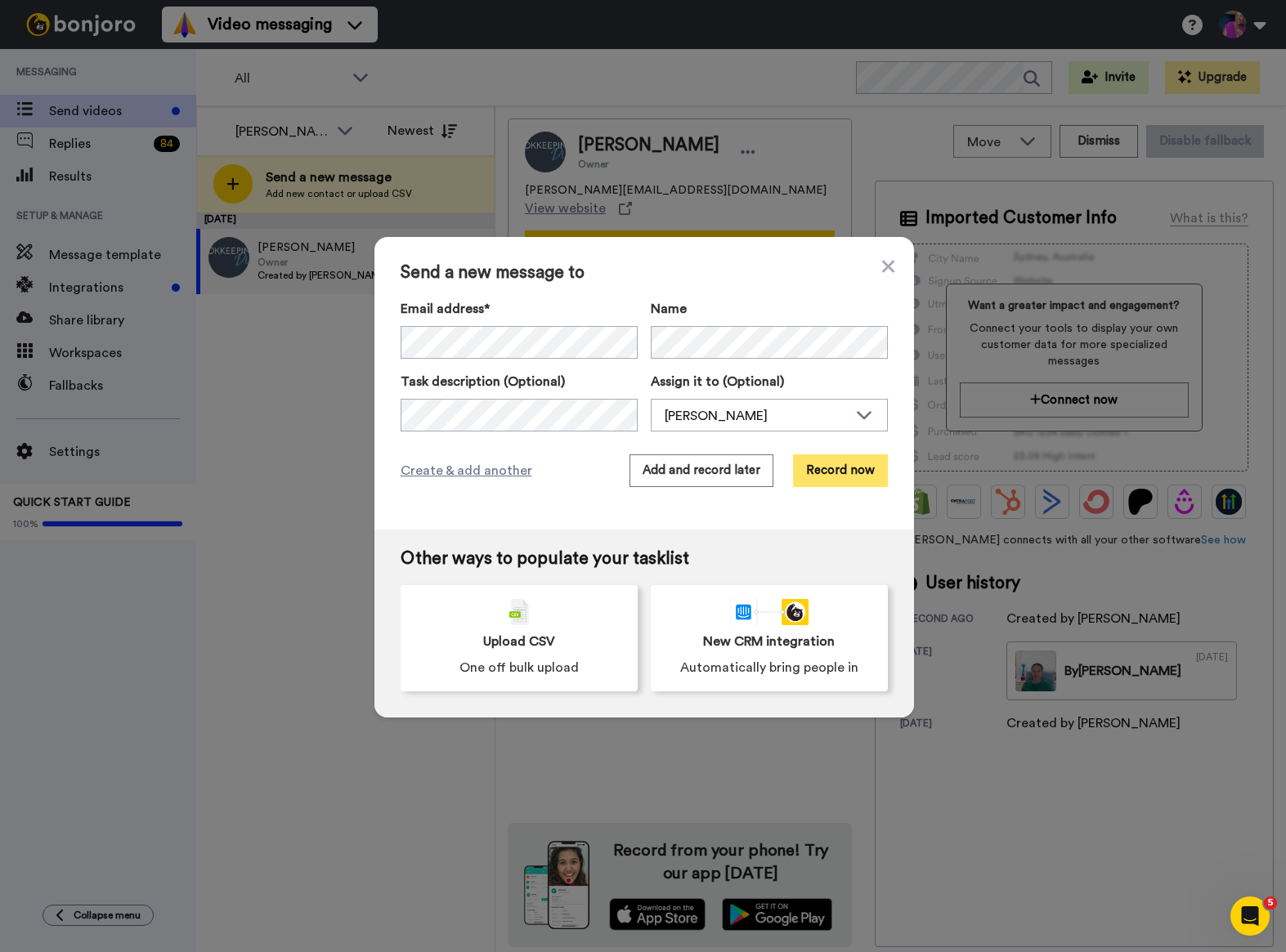
click at [833, 475] on button "Record now" at bounding box center [841, 470] width 95 height 32
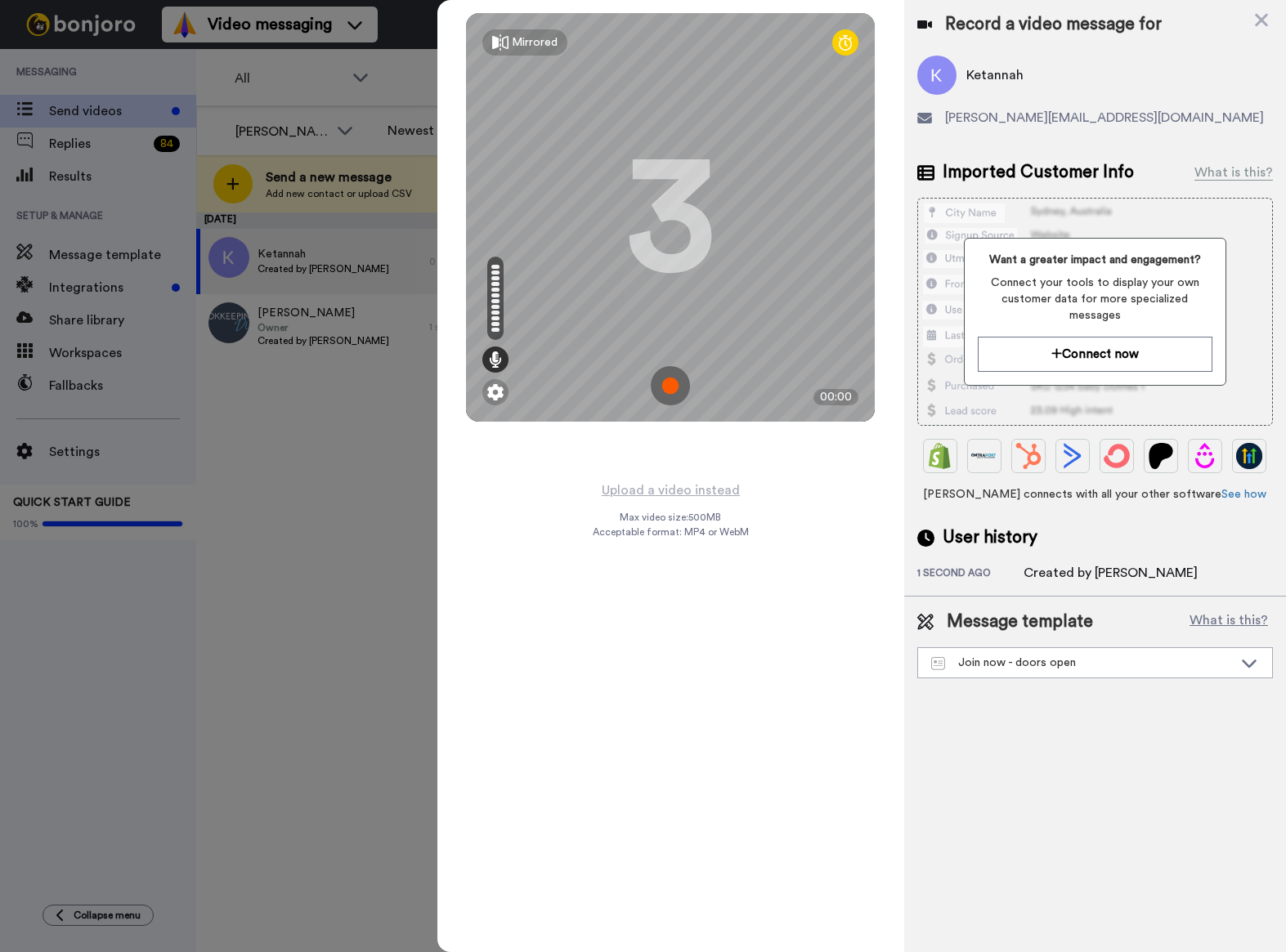
click at [669, 394] on img at bounding box center [670, 386] width 39 height 39
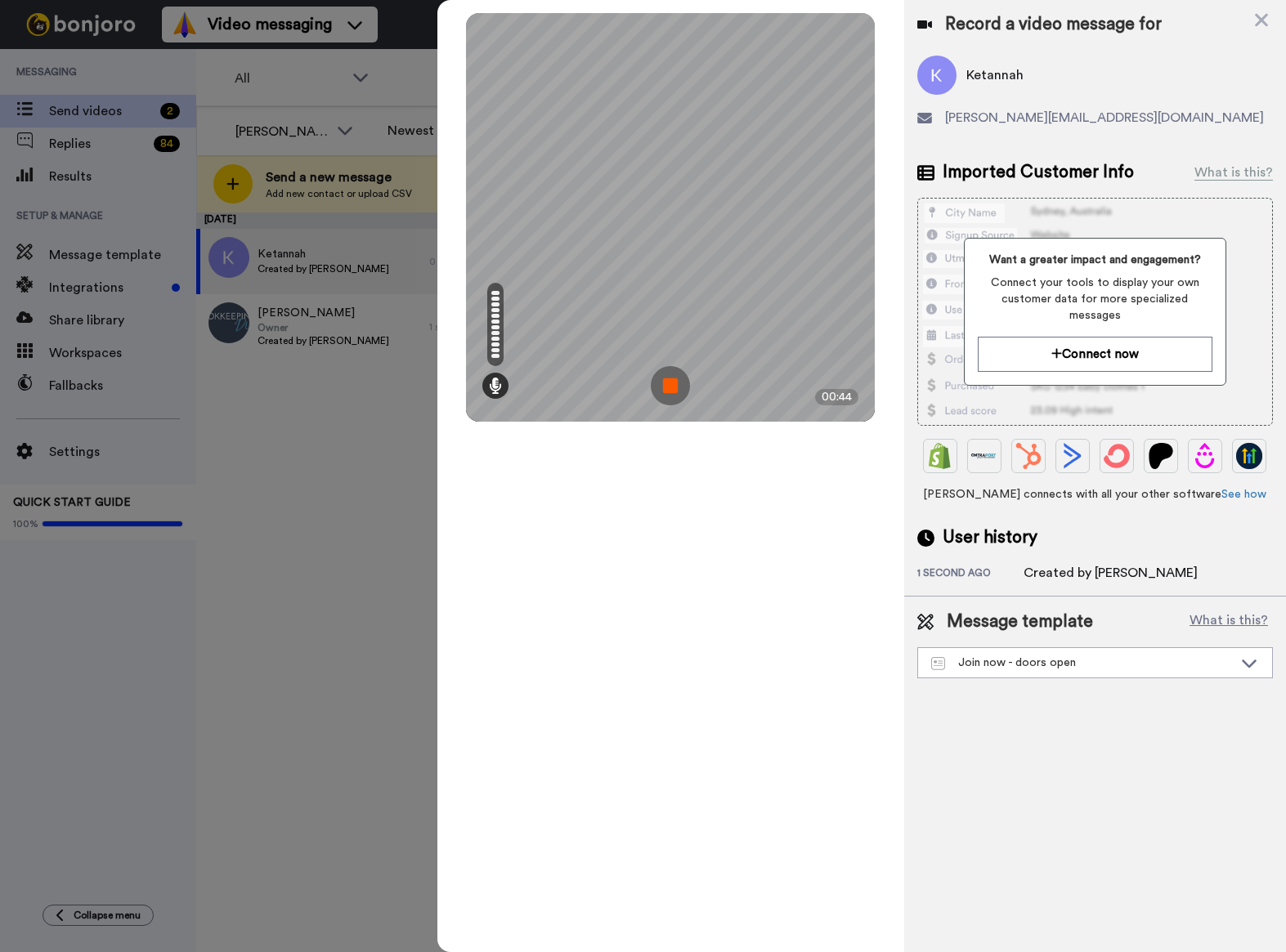
click at [674, 386] on img at bounding box center [670, 386] width 39 height 39
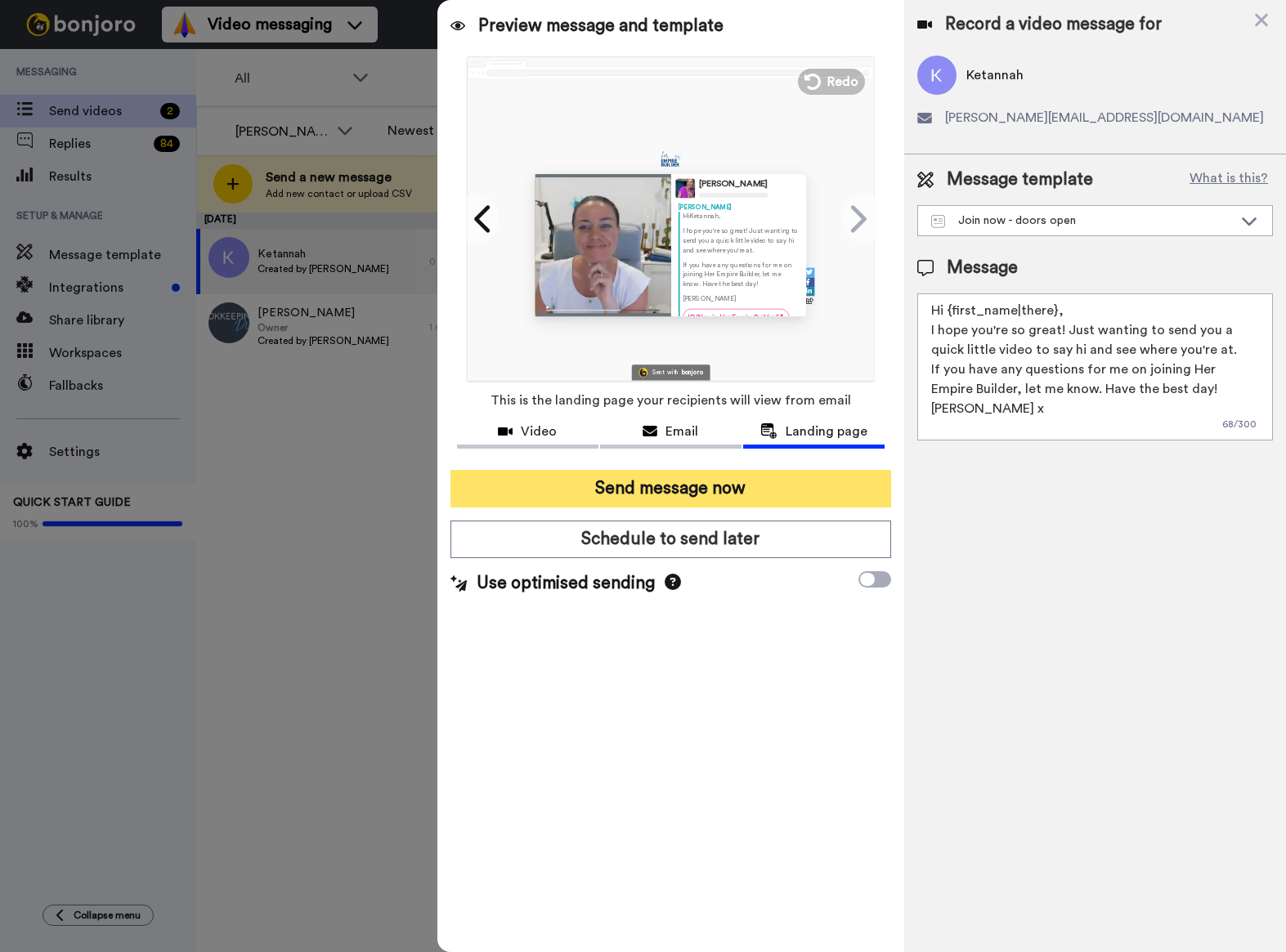
click at [623, 499] on button "Send message now" at bounding box center [670, 488] width 441 height 37
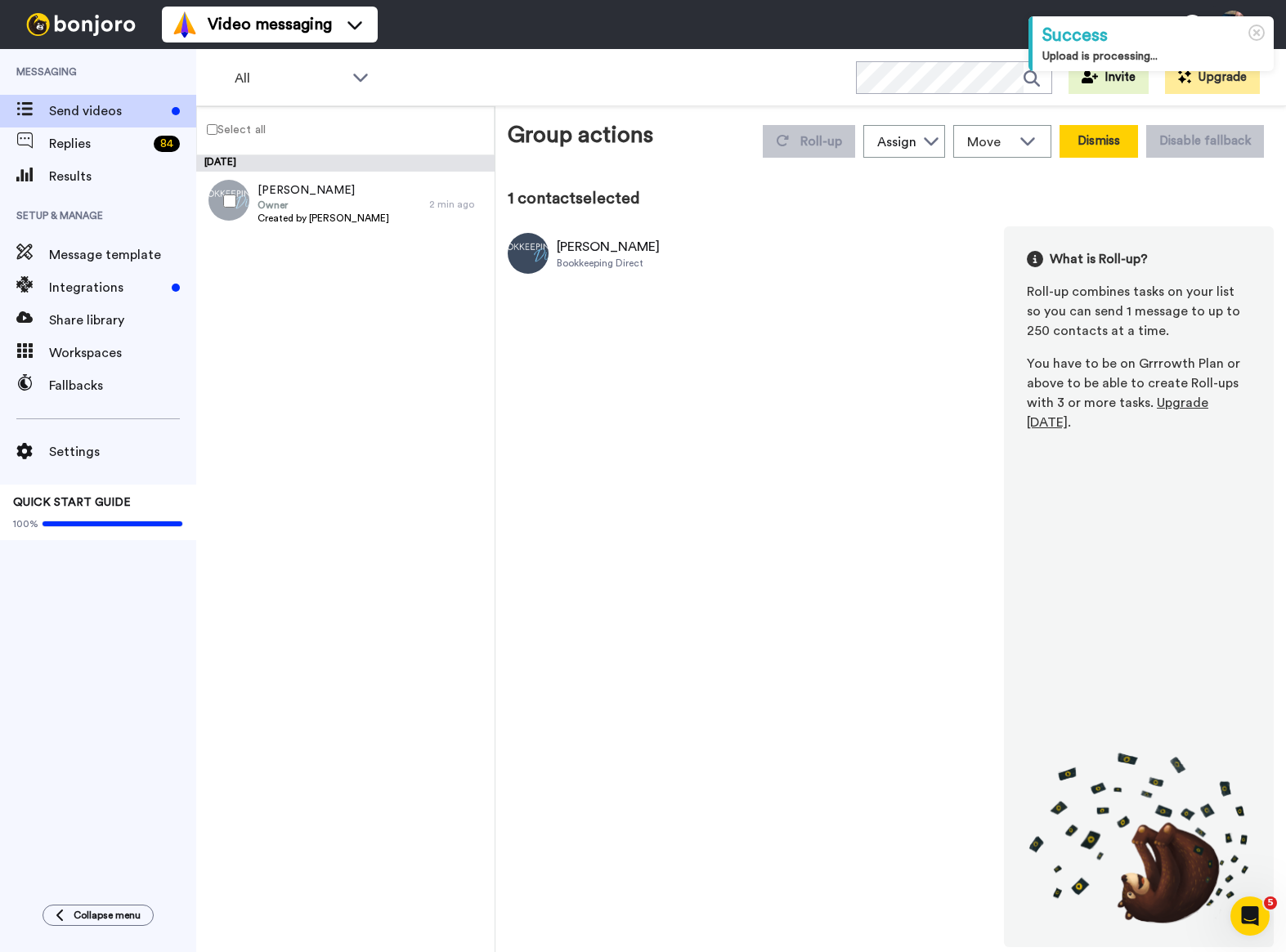
click at [1123, 144] on button "Dismiss" at bounding box center [1098, 141] width 78 height 32
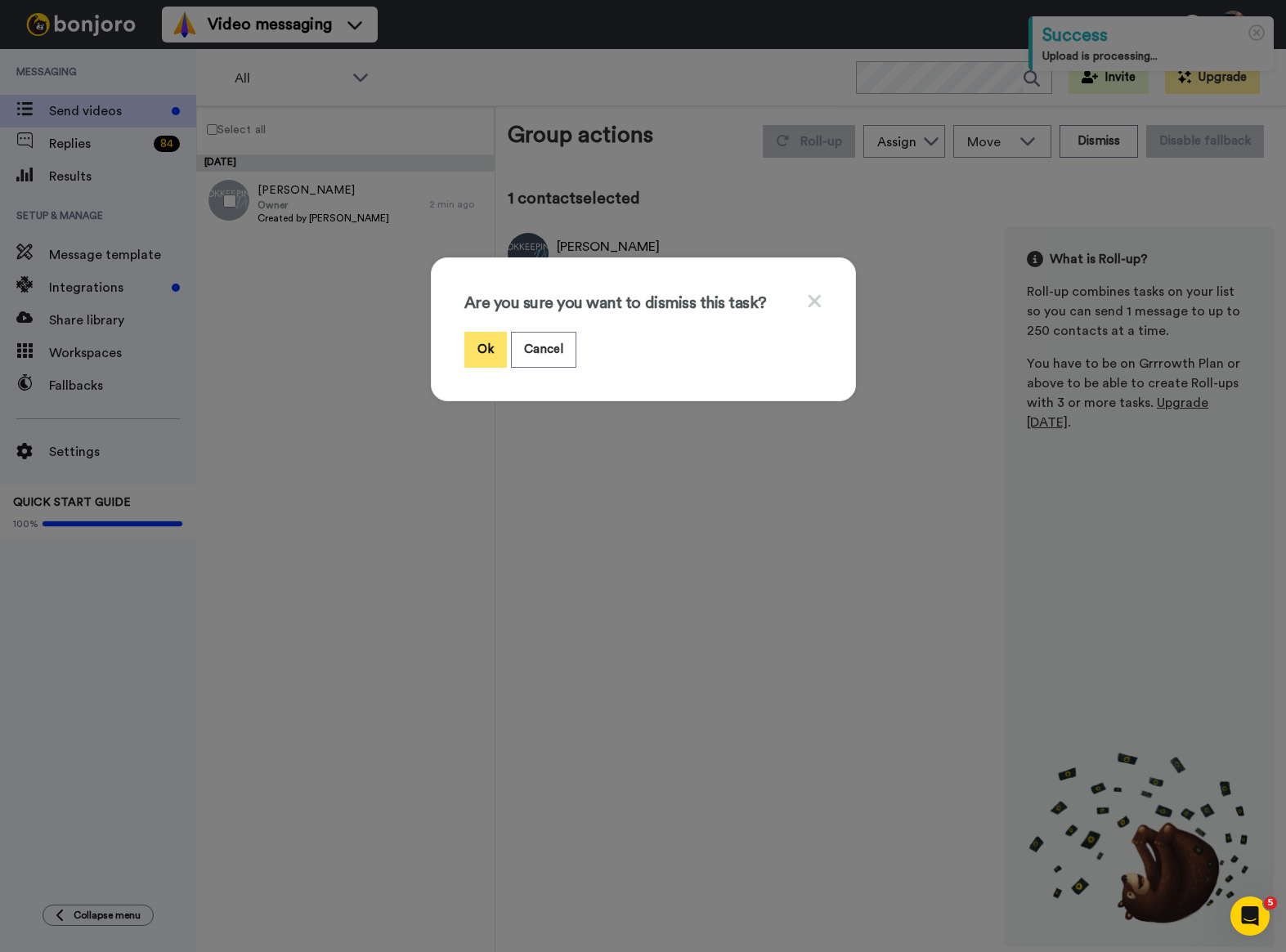
click at [482, 350] on button "Ok" at bounding box center [486, 349] width 42 height 35
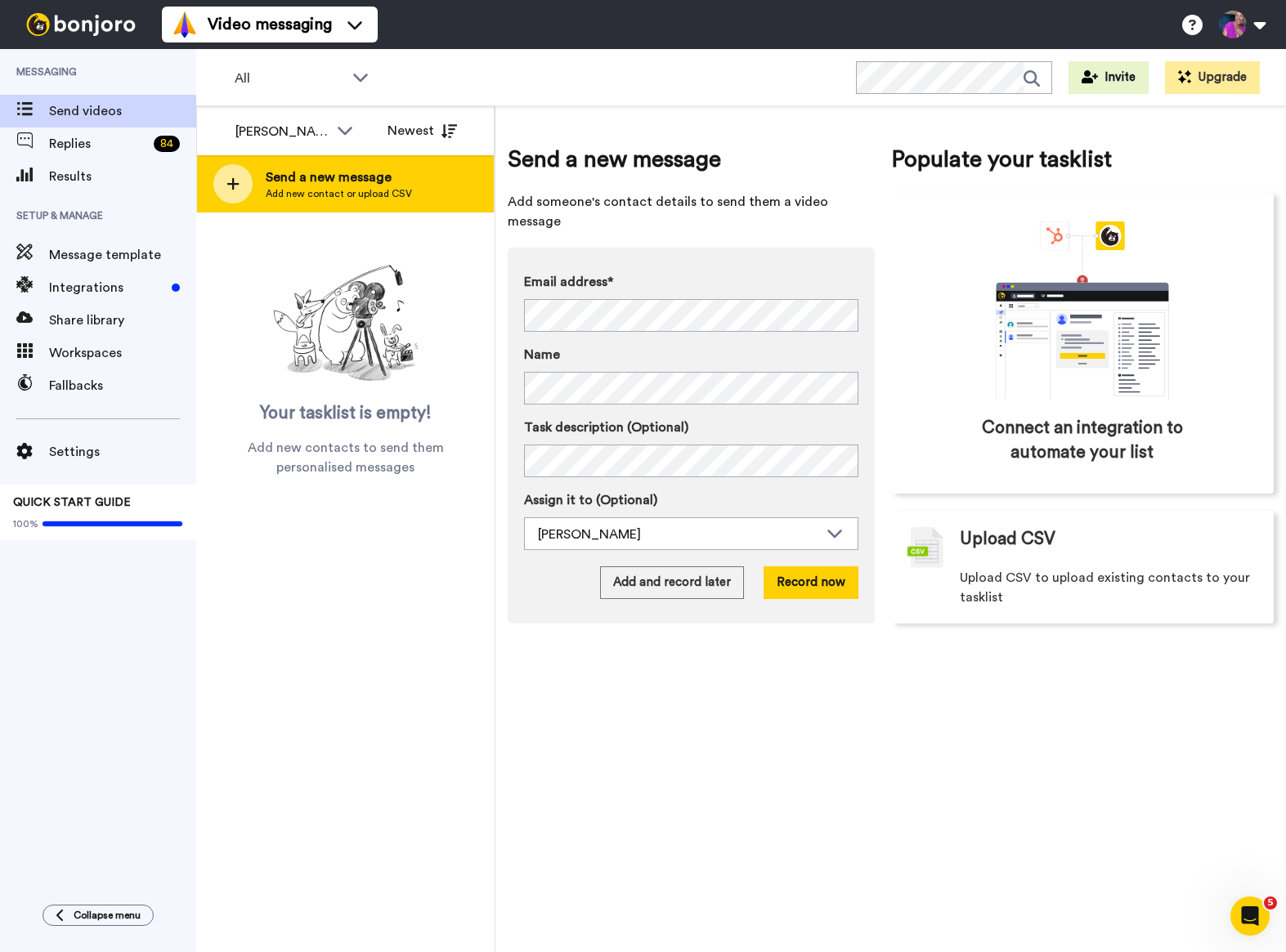
click at [350, 172] on span "Send a new message" at bounding box center [339, 177] width 146 height 20
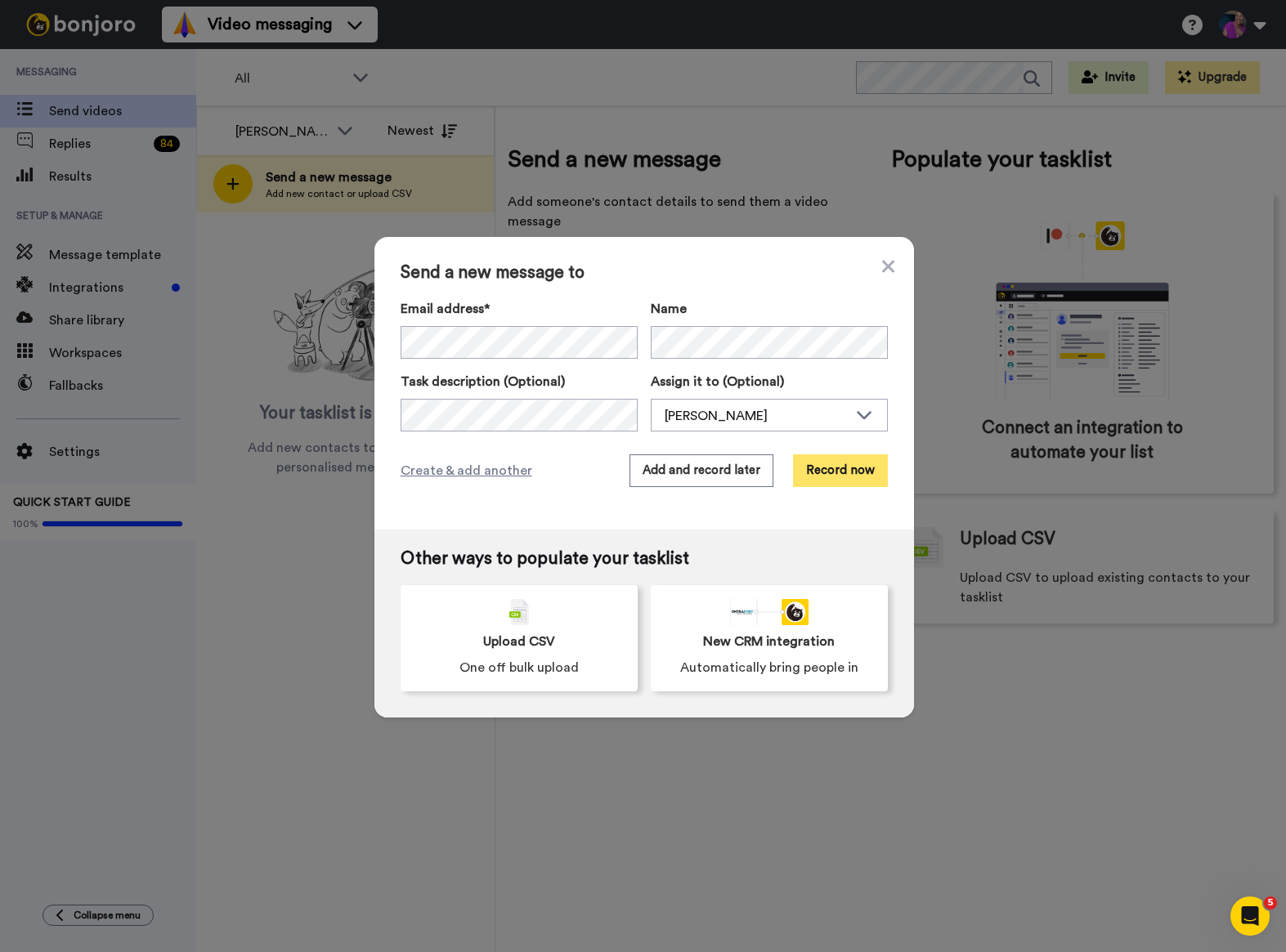
click at [827, 471] on button "Record now" at bounding box center [841, 470] width 95 height 32
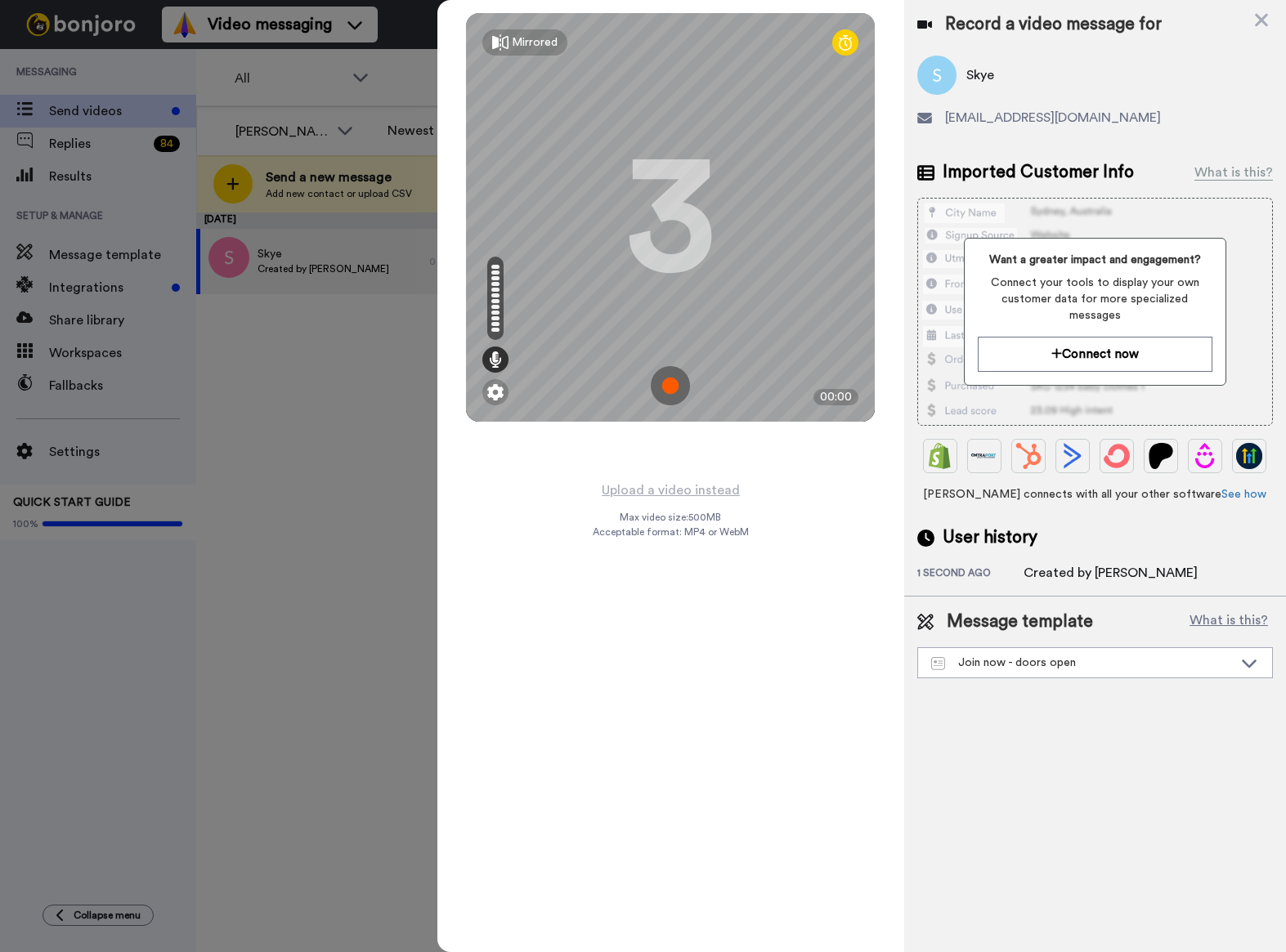
click at [668, 391] on img at bounding box center [670, 386] width 39 height 39
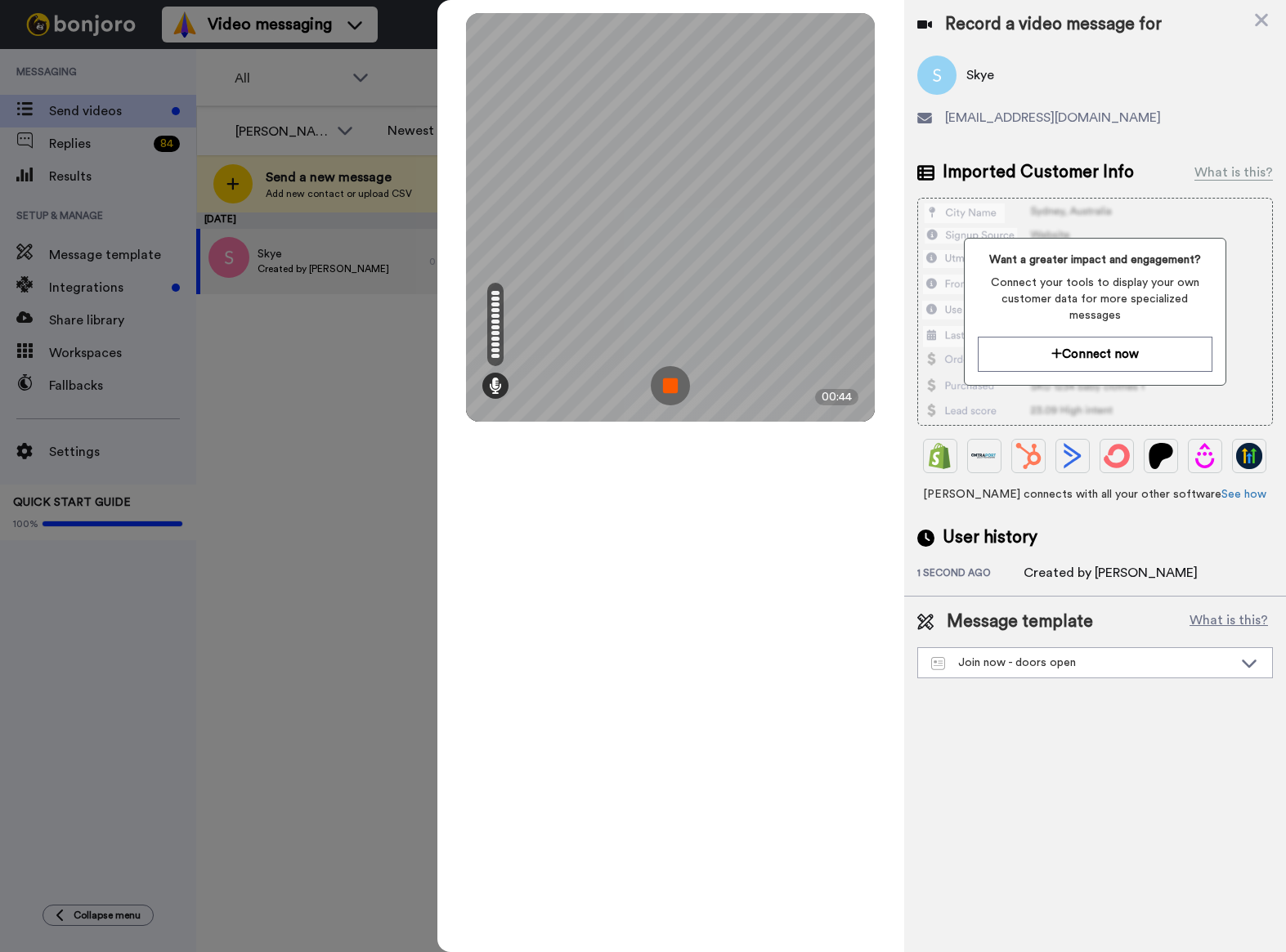
click at [668, 386] on img at bounding box center [670, 386] width 39 height 39
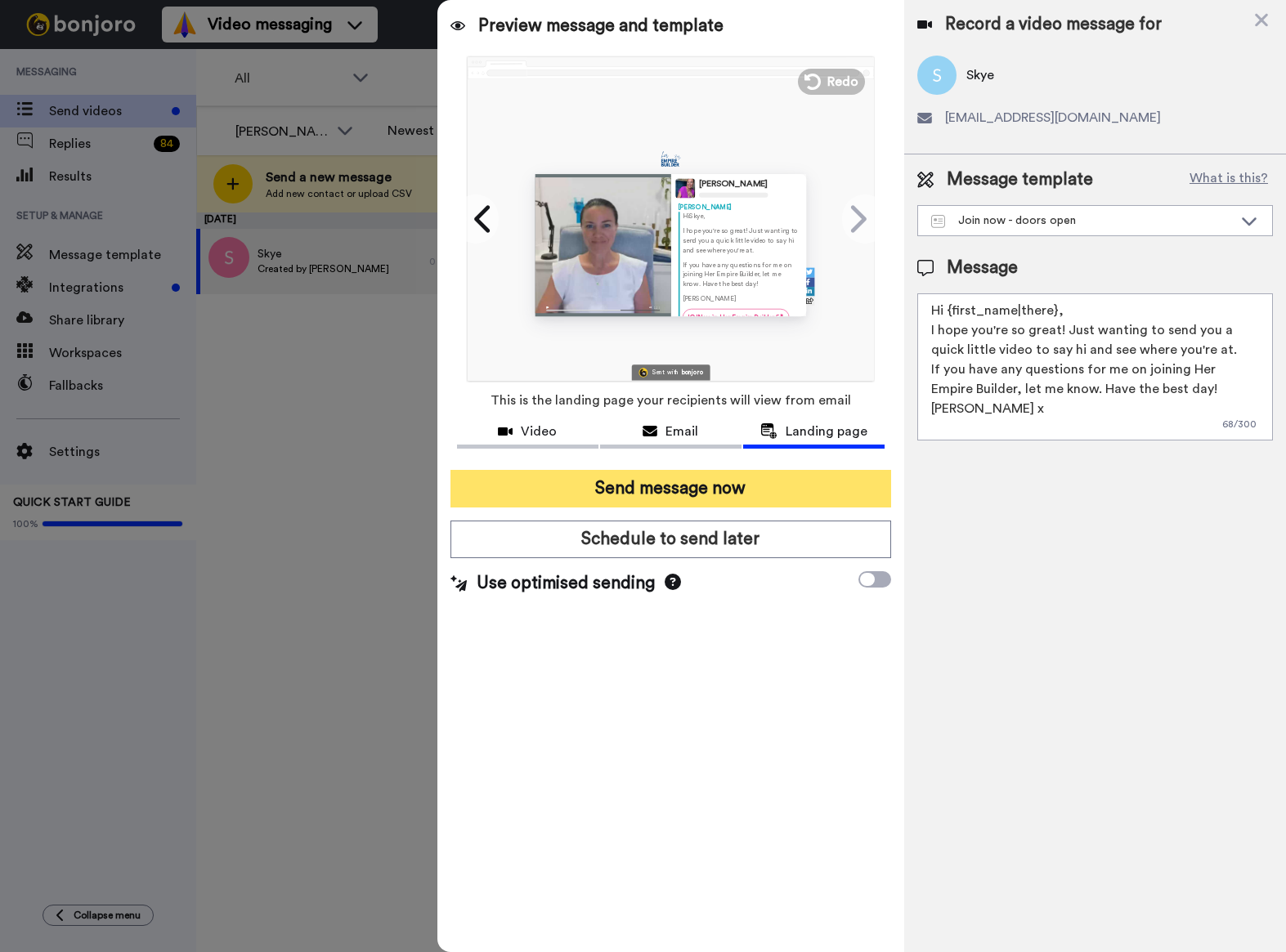
click at [671, 493] on button "Send message now" at bounding box center [670, 488] width 441 height 37
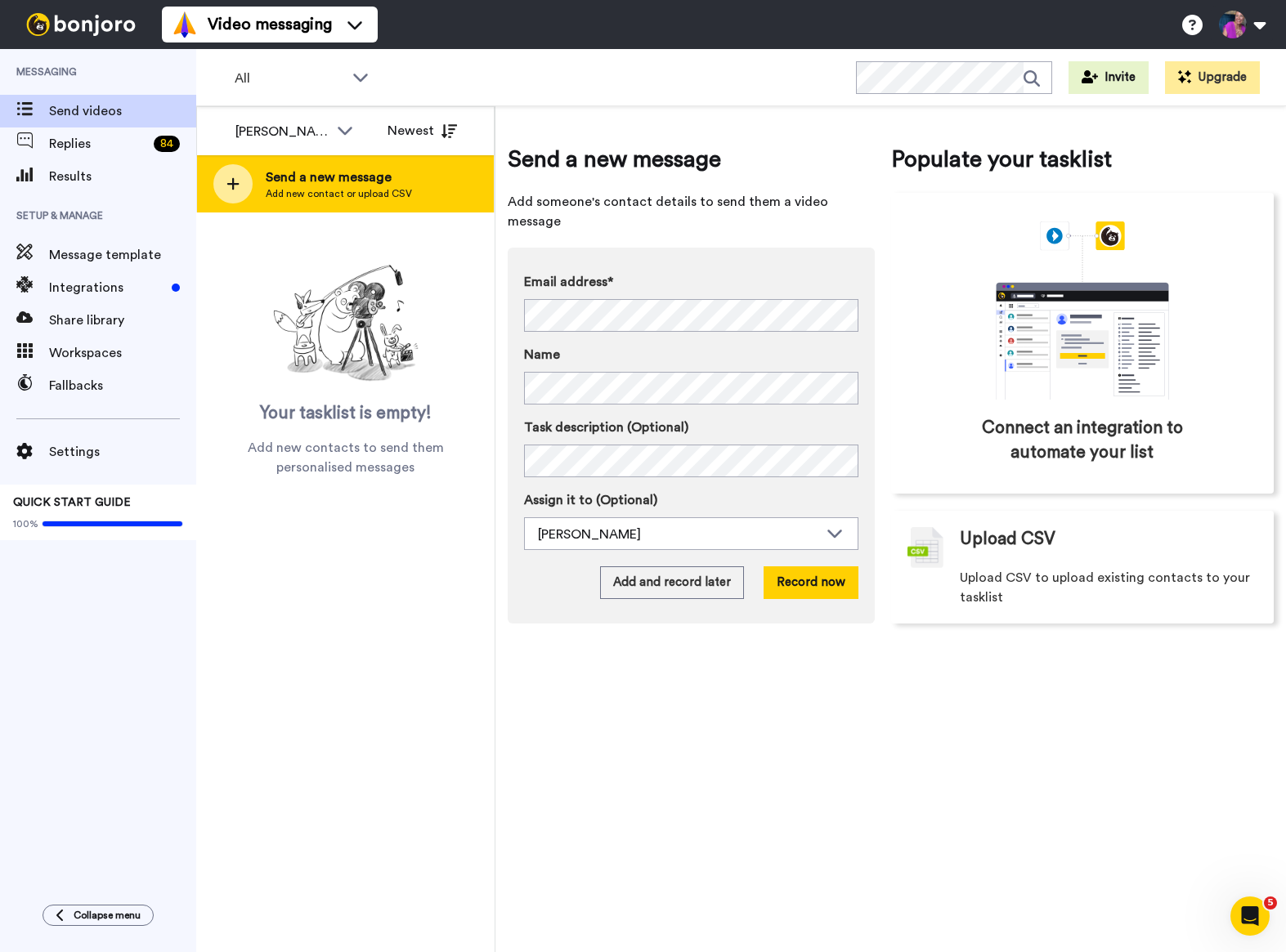
click at [386, 179] on span "Send a new message" at bounding box center [339, 177] width 146 height 20
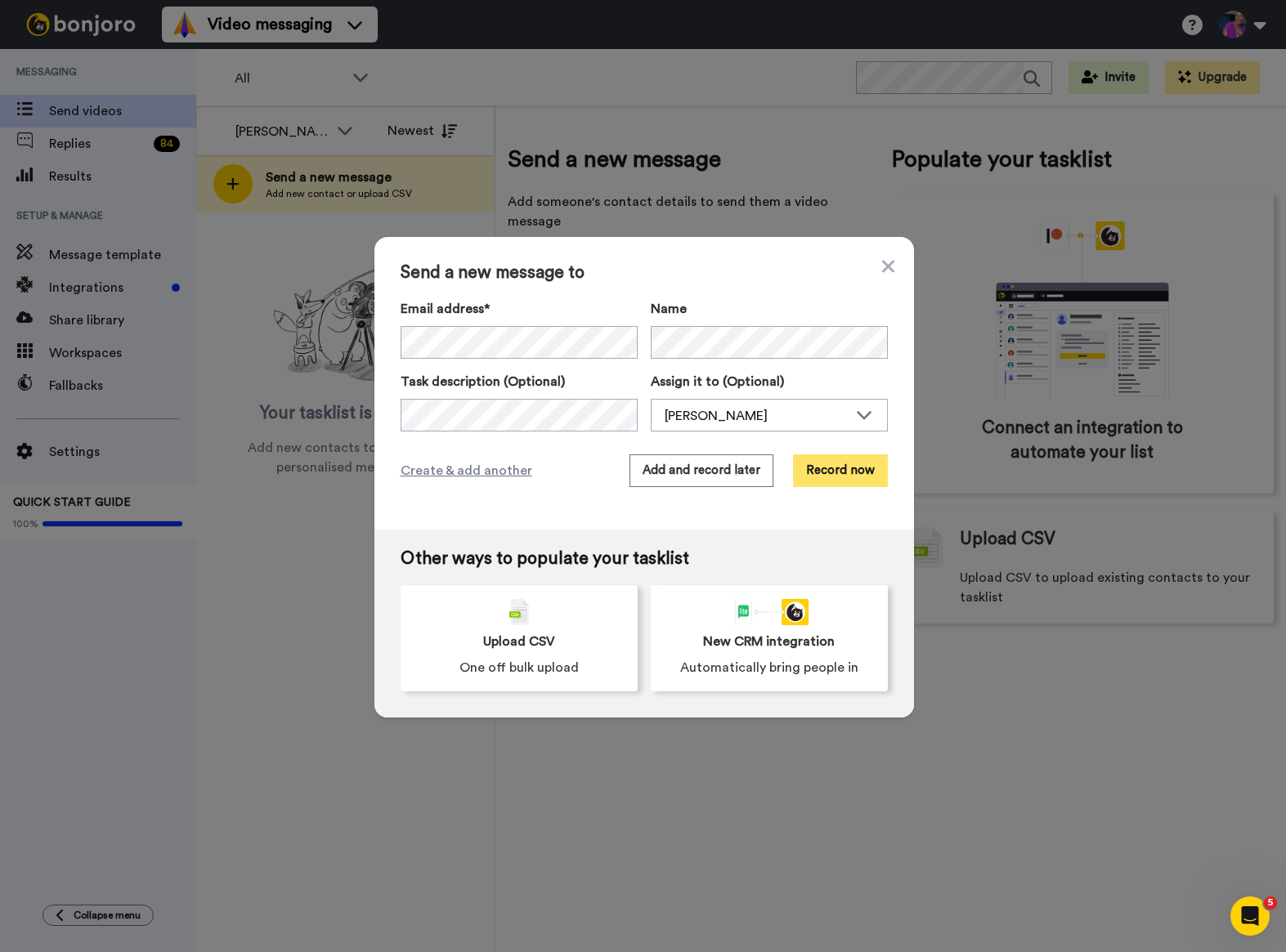
click at [842, 469] on button "Record now" at bounding box center [841, 470] width 95 height 32
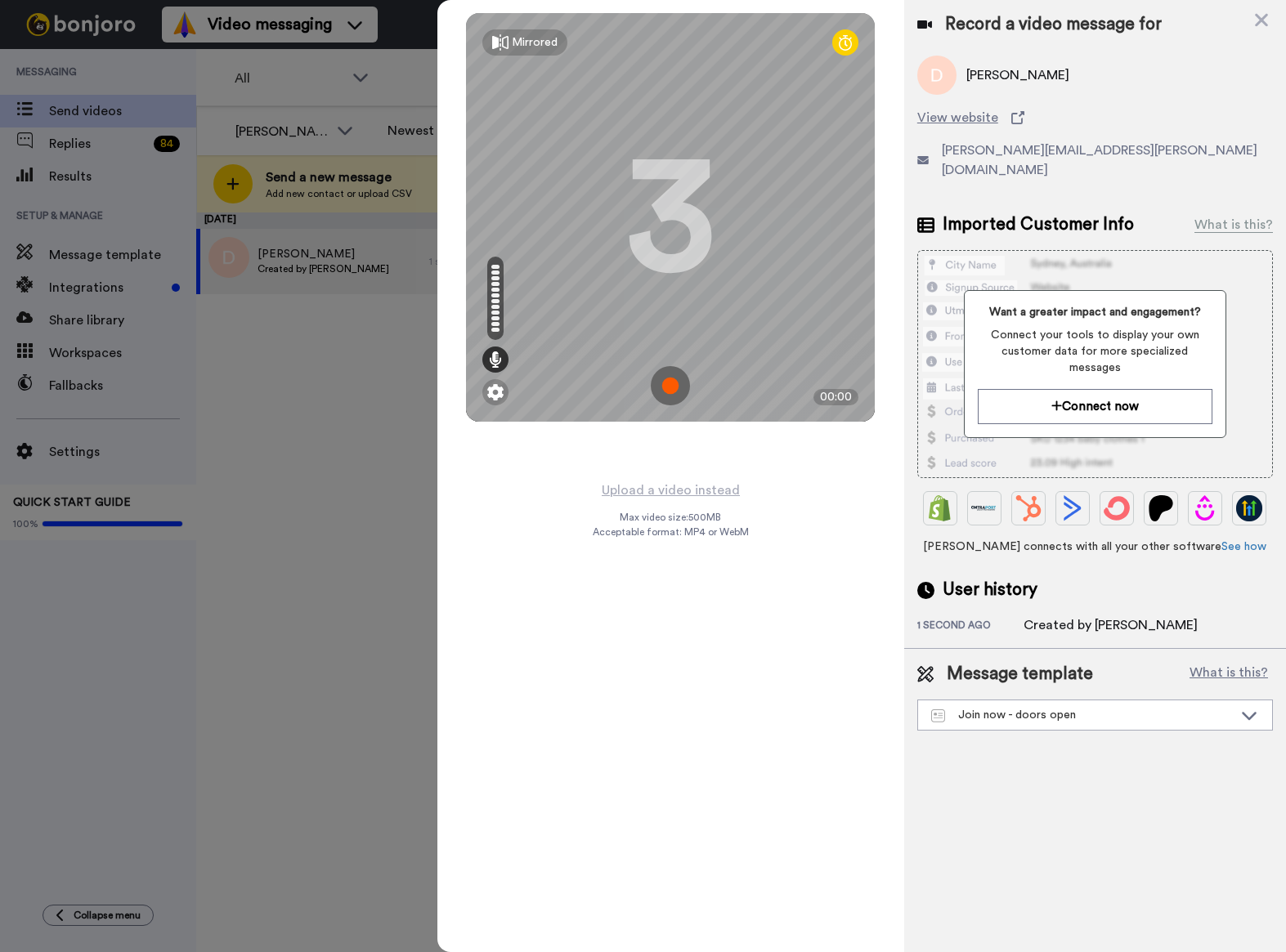
click at [668, 389] on img at bounding box center [670, 386] width 39 height 39
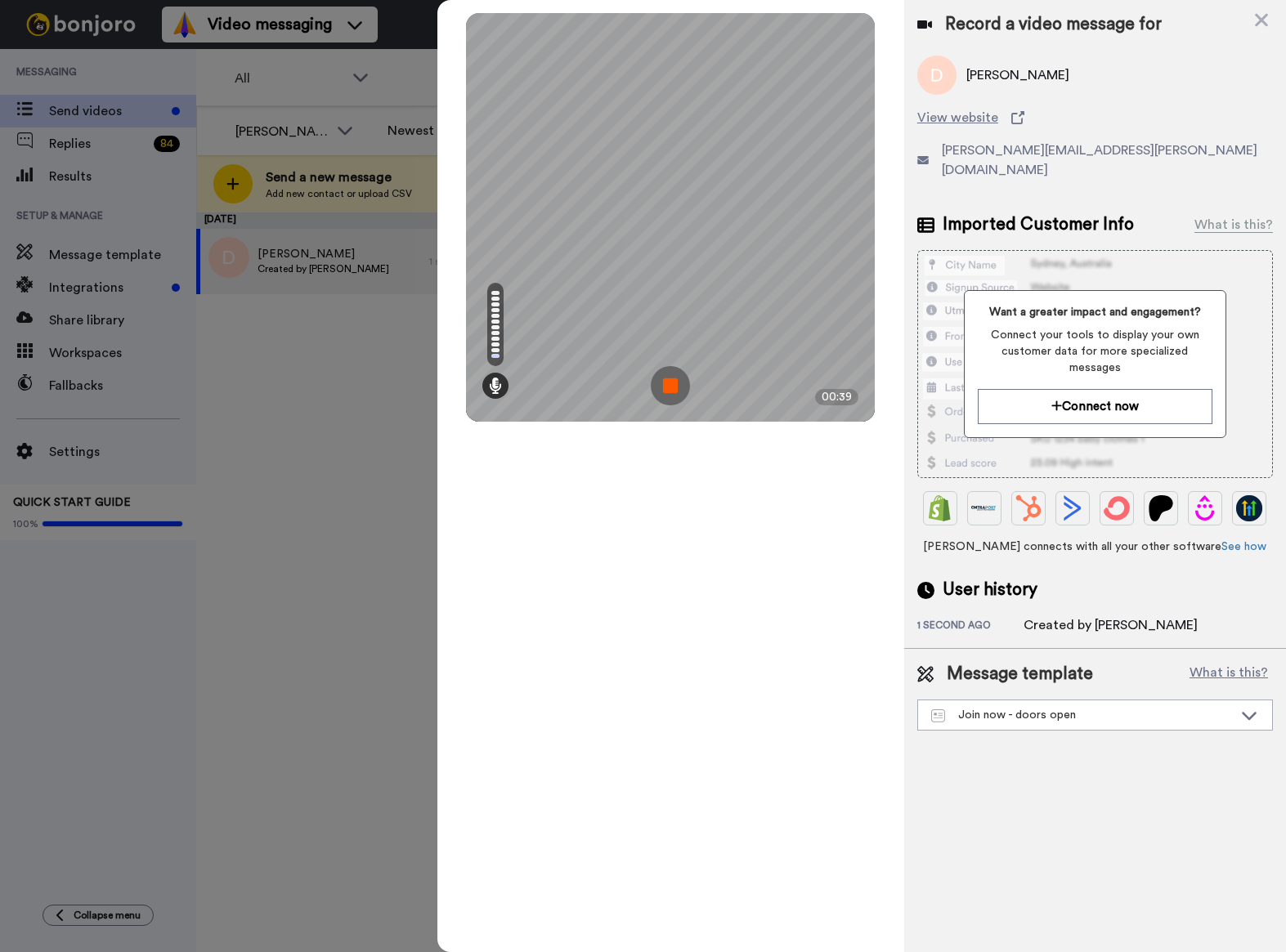
click at [722, 527] on div "Mirrored Redo 3 00:39" at bounding box center [671, 476] width 467 height 952
click at [674, 391] on img at bounding box center [670, 386] width 39 height 39
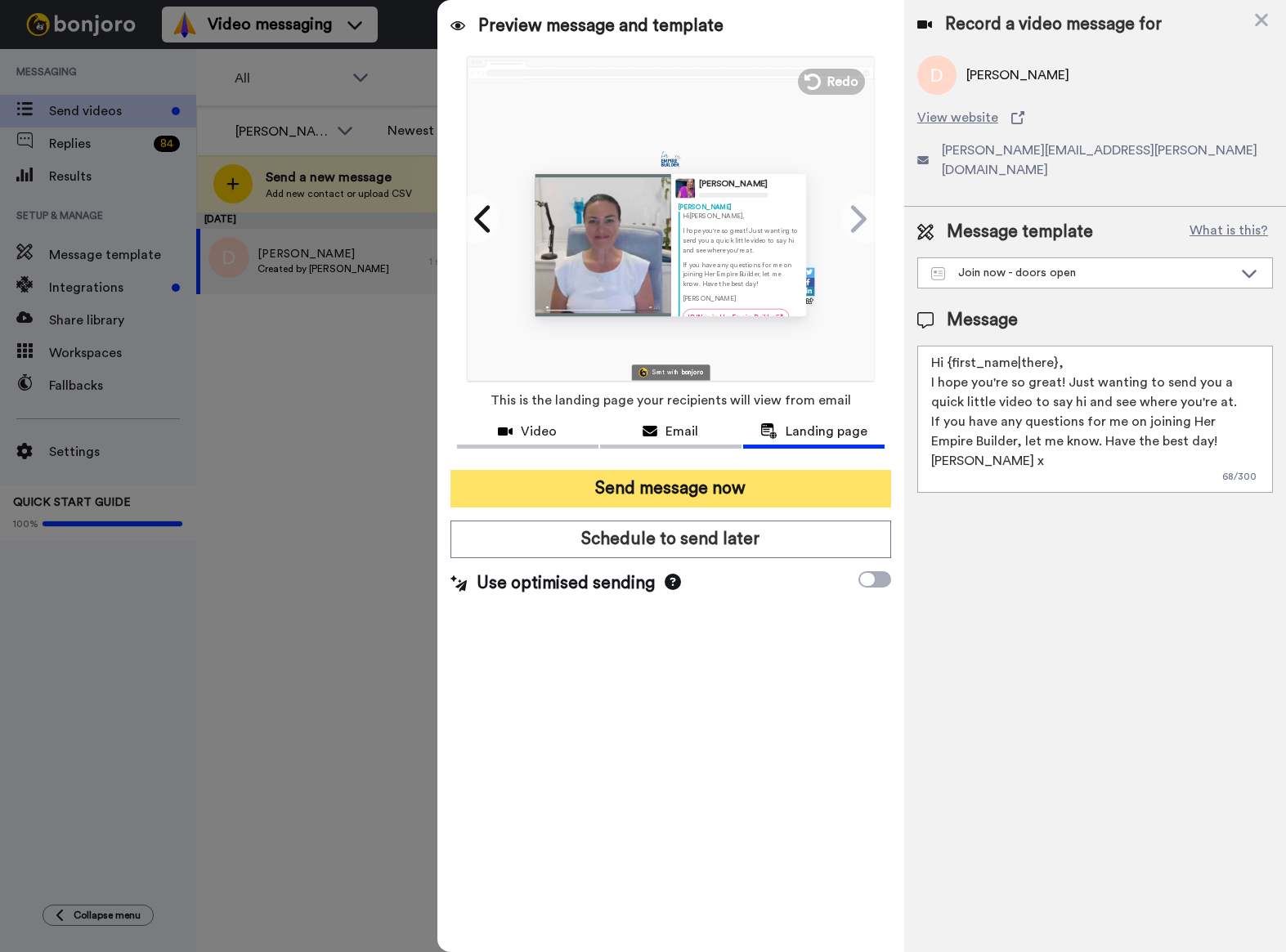
click at [697, 499] on button "Send message now" at bounding box center [670, 488] width 441 height 37
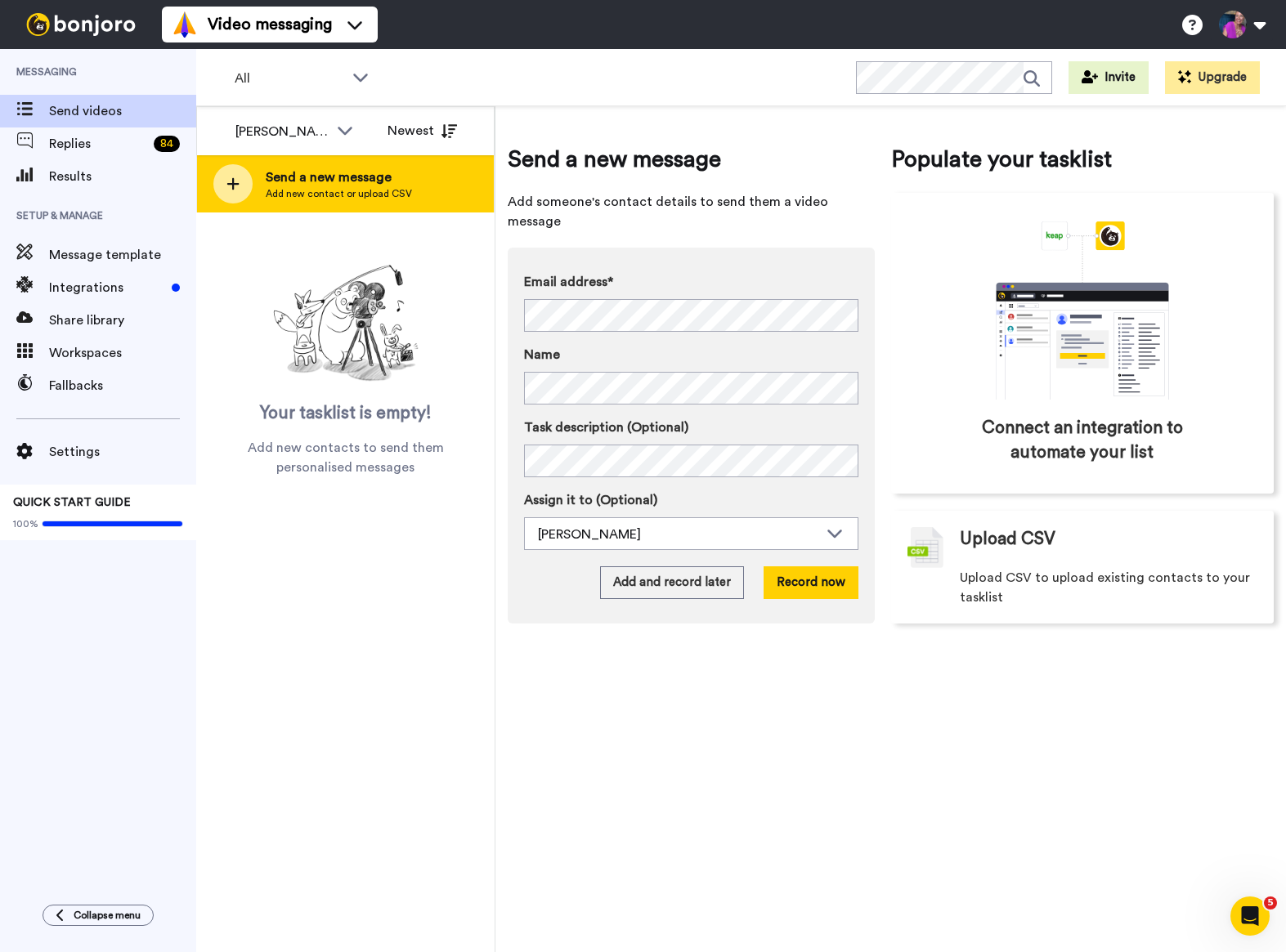
click at [351, 189] on span "Add new contact or upload CSV" at bounding box center [339, 193] width 146 height 13
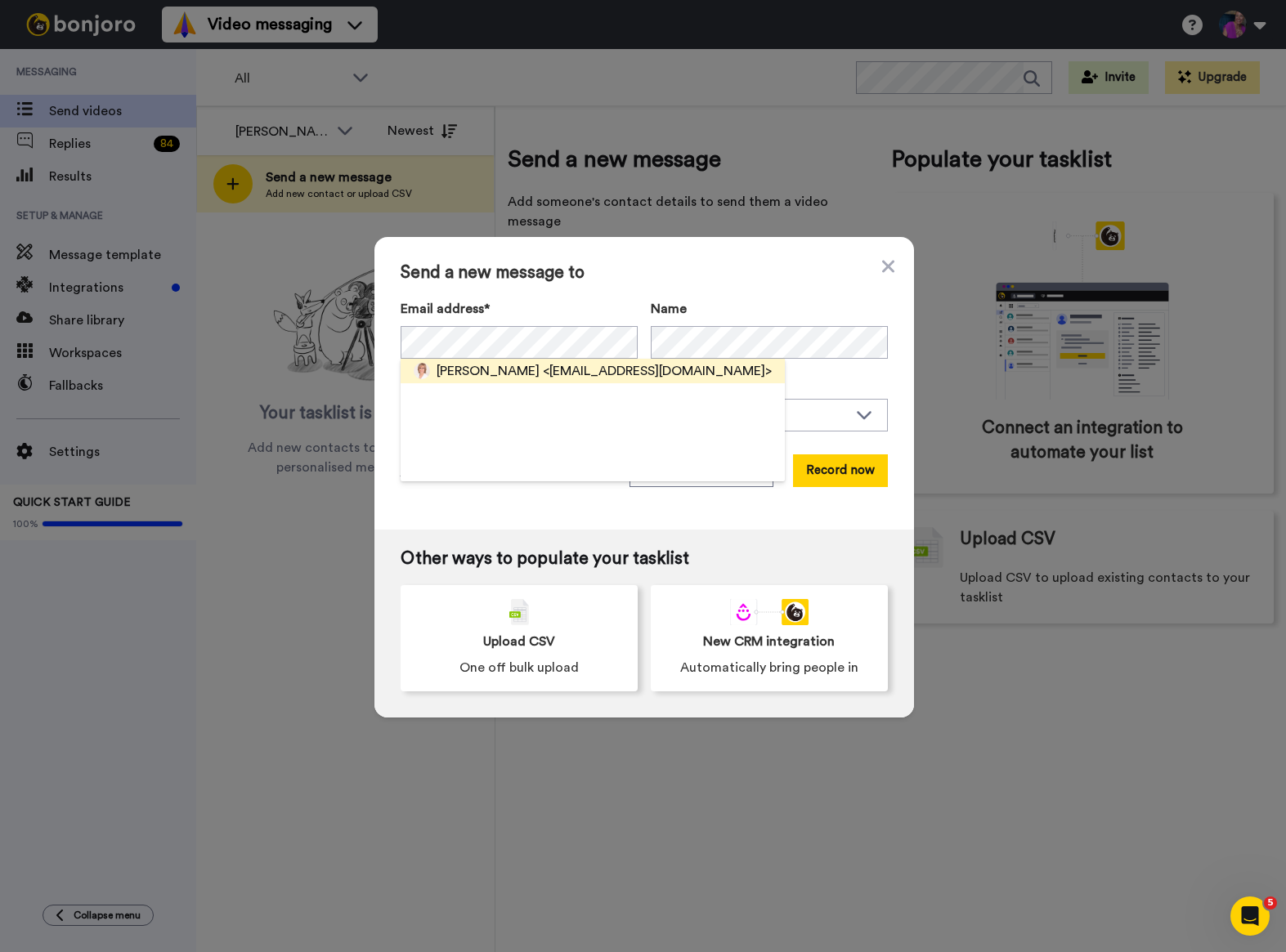
click at [543, 363] on span "<[EMAIL_ADDRESS][DOMAIN_NAME]>" at bounding box center [657, 370] width 228 height 20
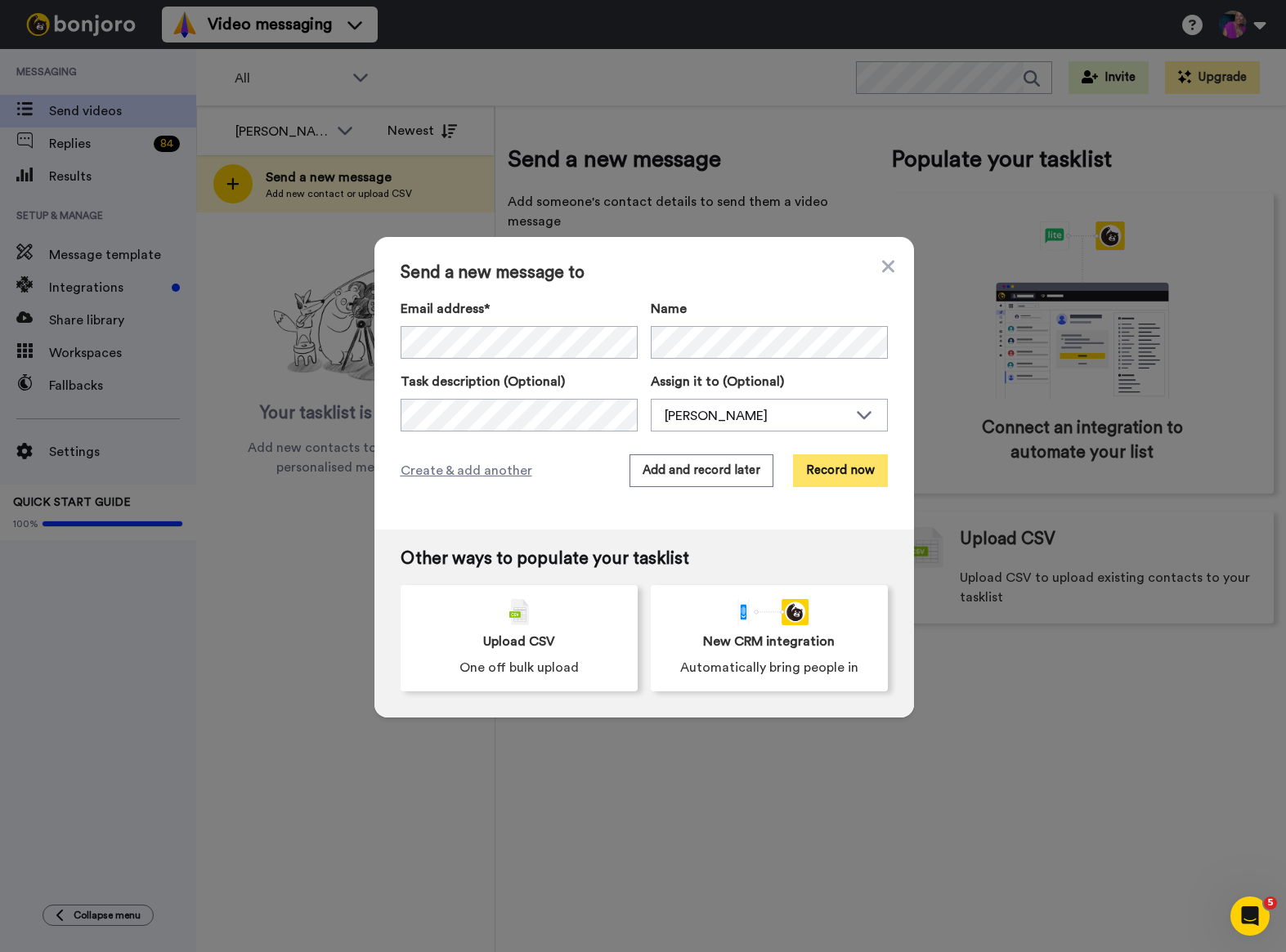
click at [831, 463] on button "Record now" at bounding box center [841, 470] width 95 height 32
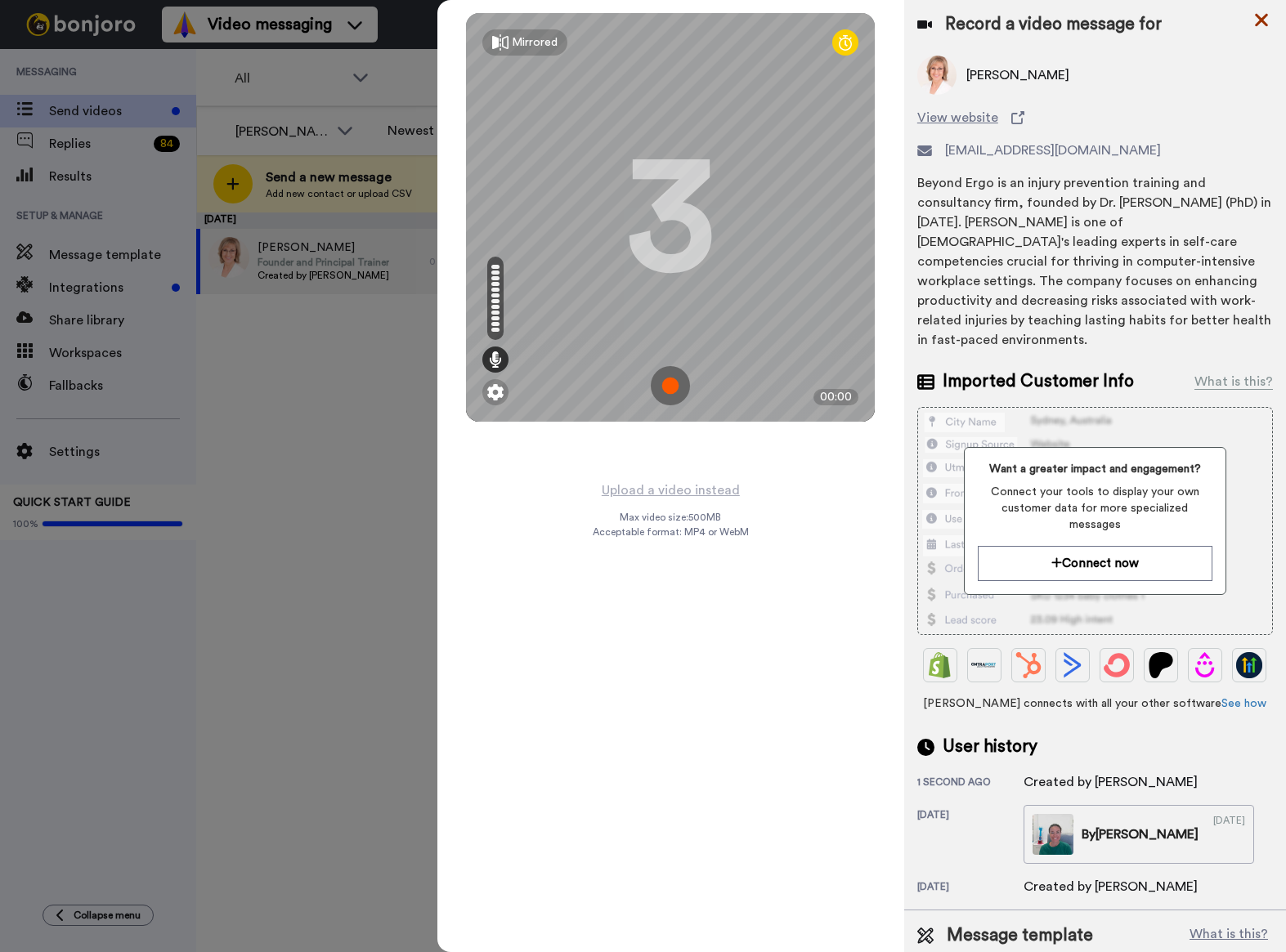
click at [1262, 23] on icon at bounding box center [1261, 20] width 13 height 13
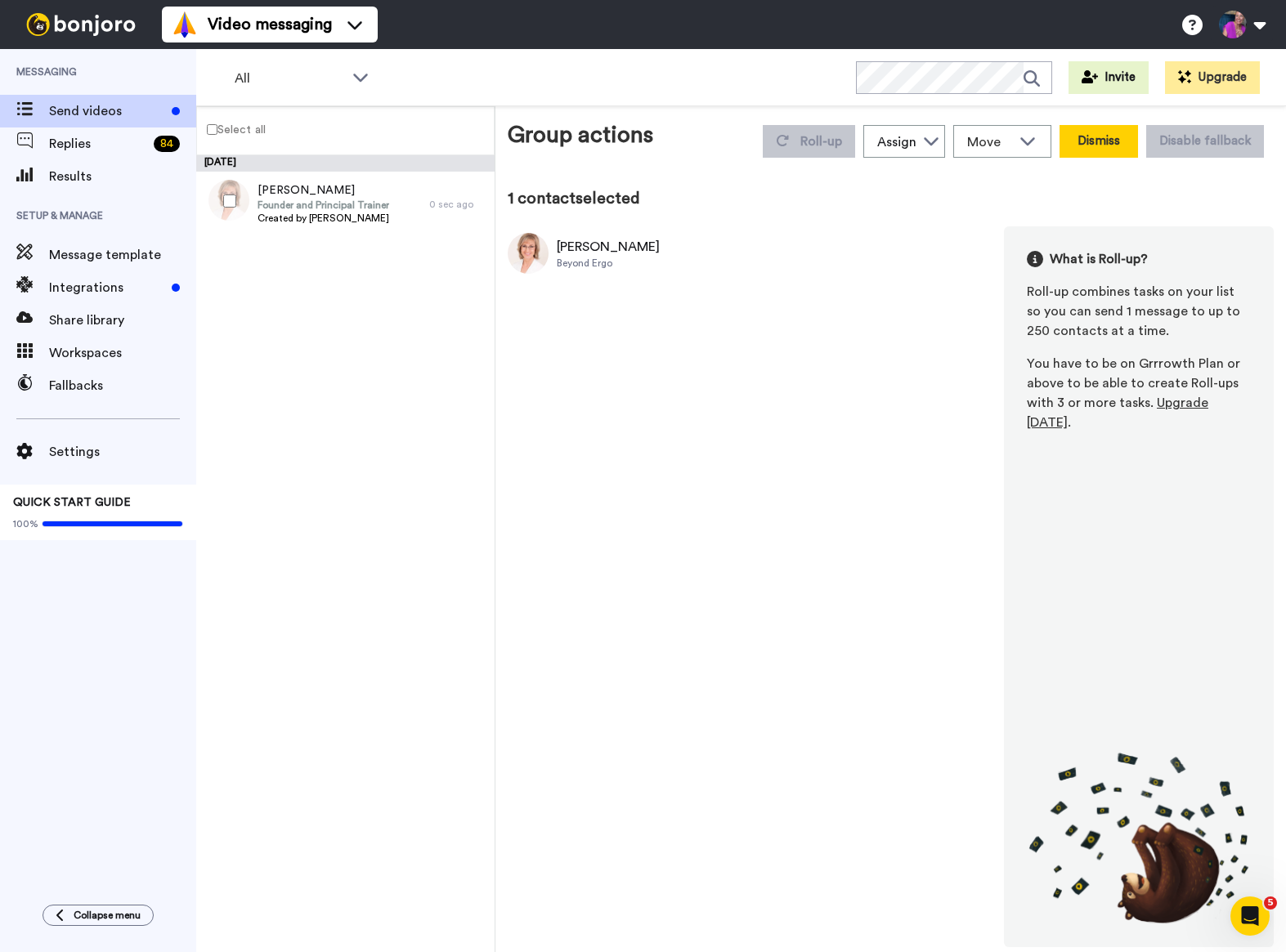
click at [1082, 145] on button "Dismiss" at bounding box center [1098, 141] width 78 height 32
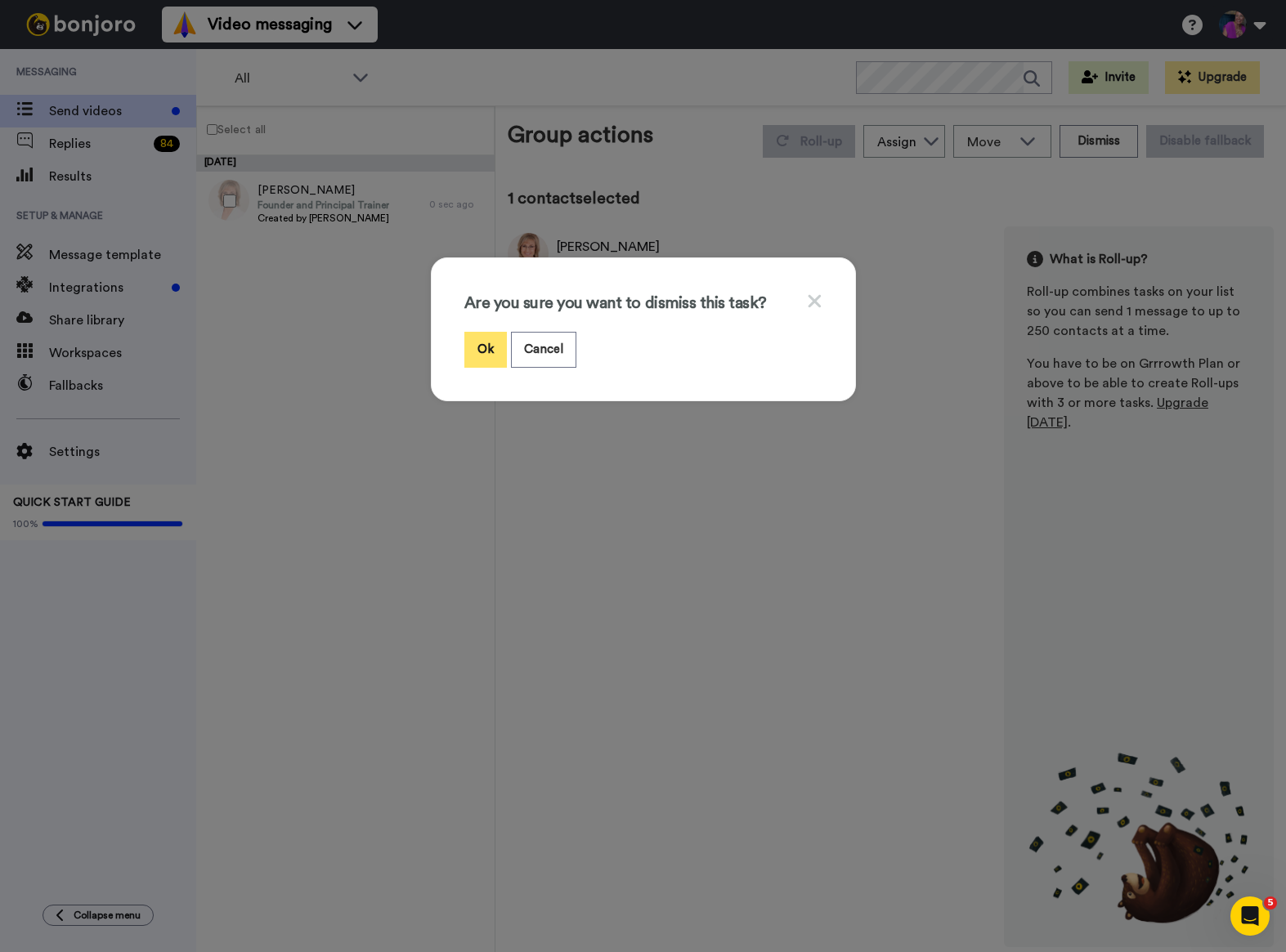
click at [470, 350] on button "Ok" at bounding box center [486, 349] width 42 height 35
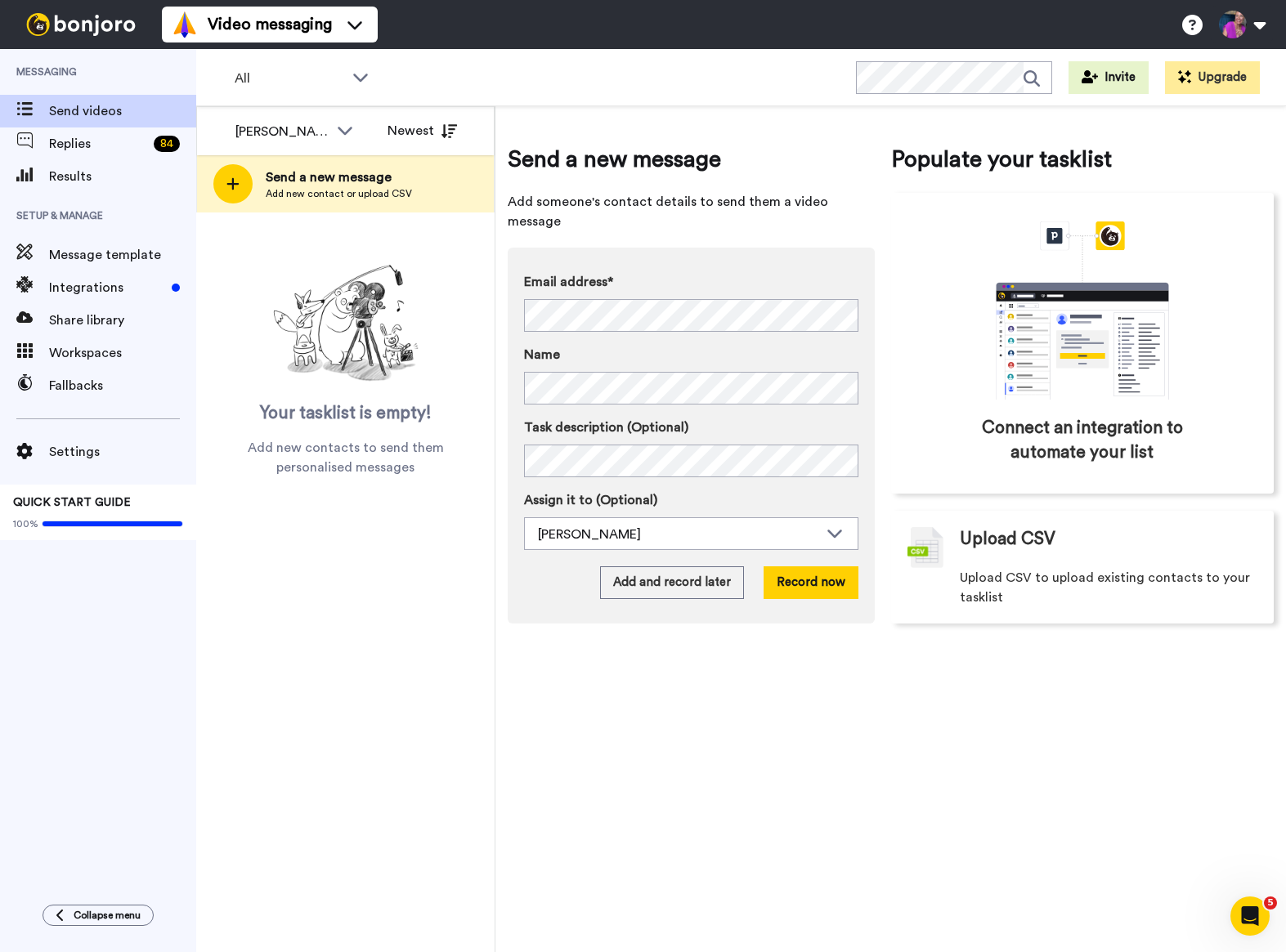
click at [343, 191] on span "Add new contact or upload CSV" at bounding box center [339, 193] width 146 height 13
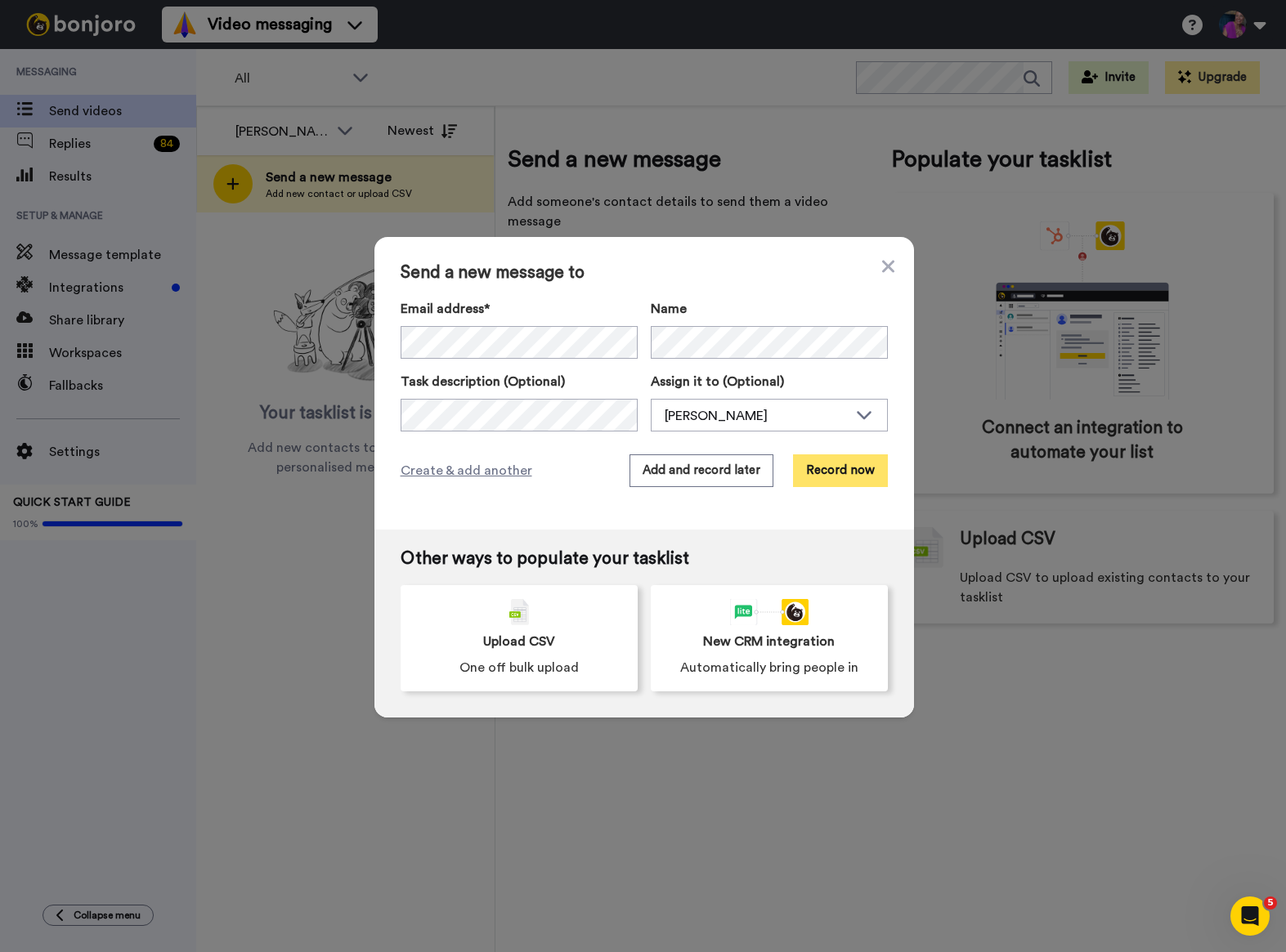
click at [842, 470] on button "Record now" at bounding box center [841, 470] width 95 height 32
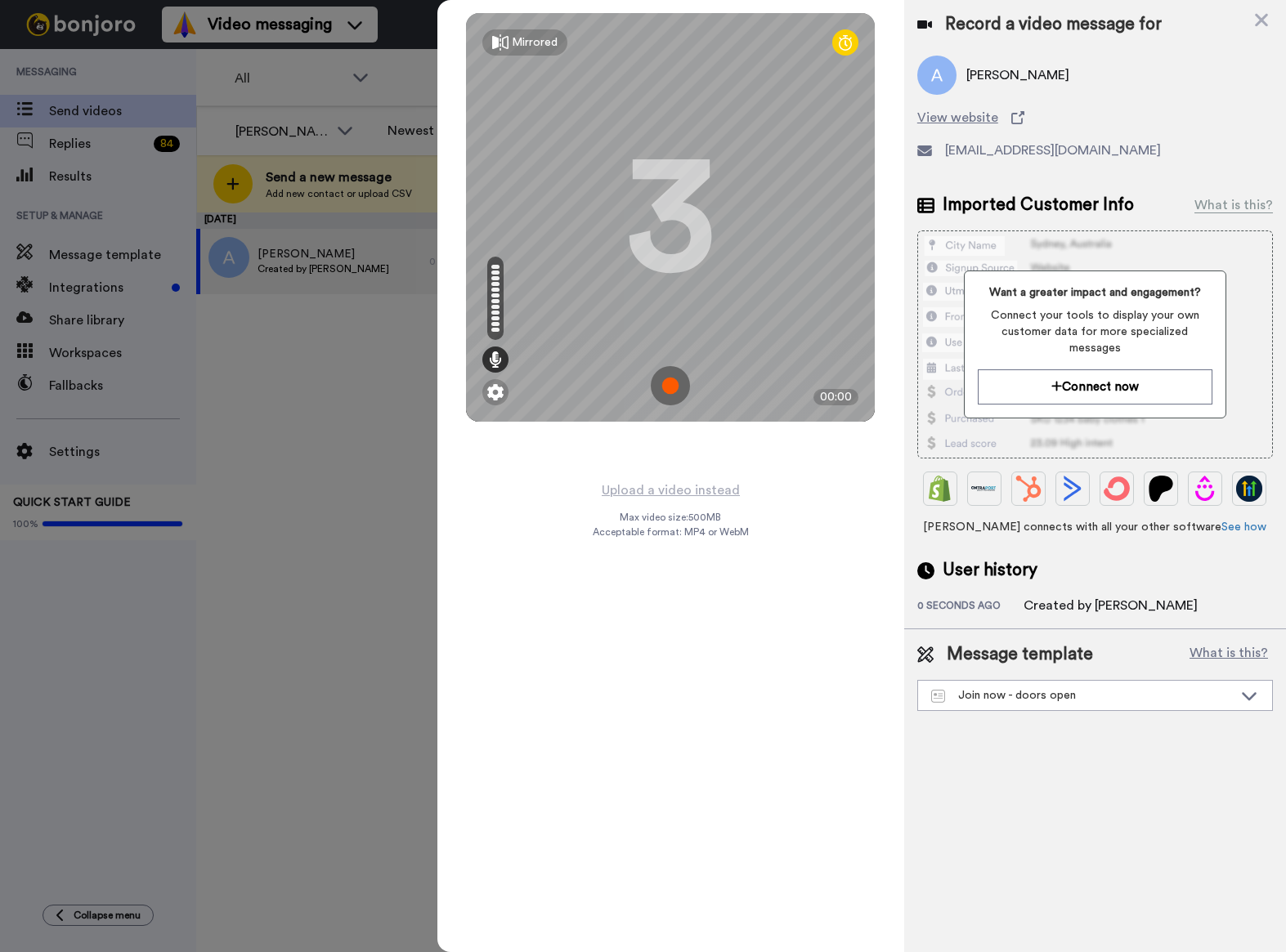
click at [673, 384] on img at bounding box center [670, 386] width 39 height 39
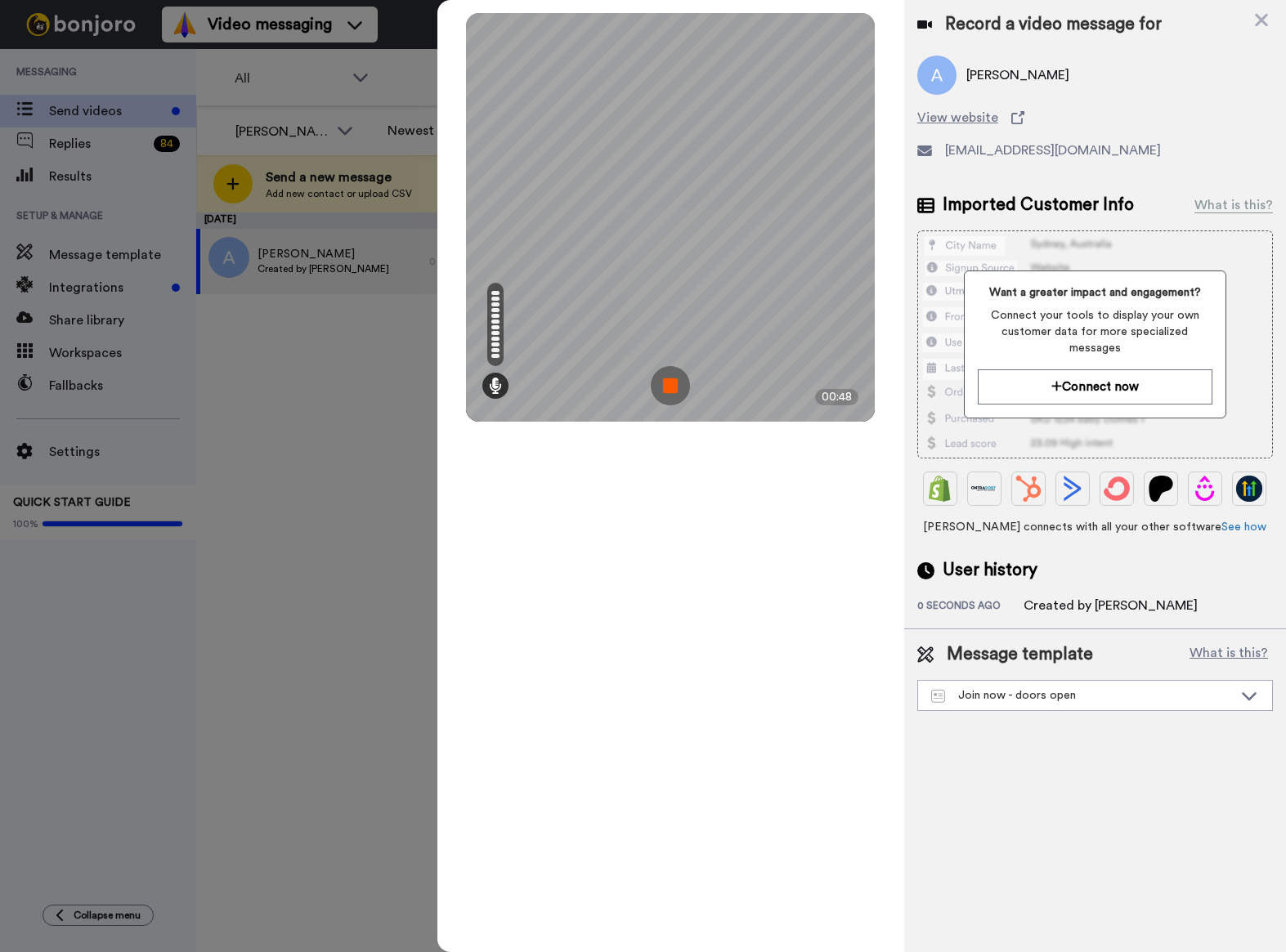
click at [670, 391] on img at bounding box center [670, 386] width 39 height 39
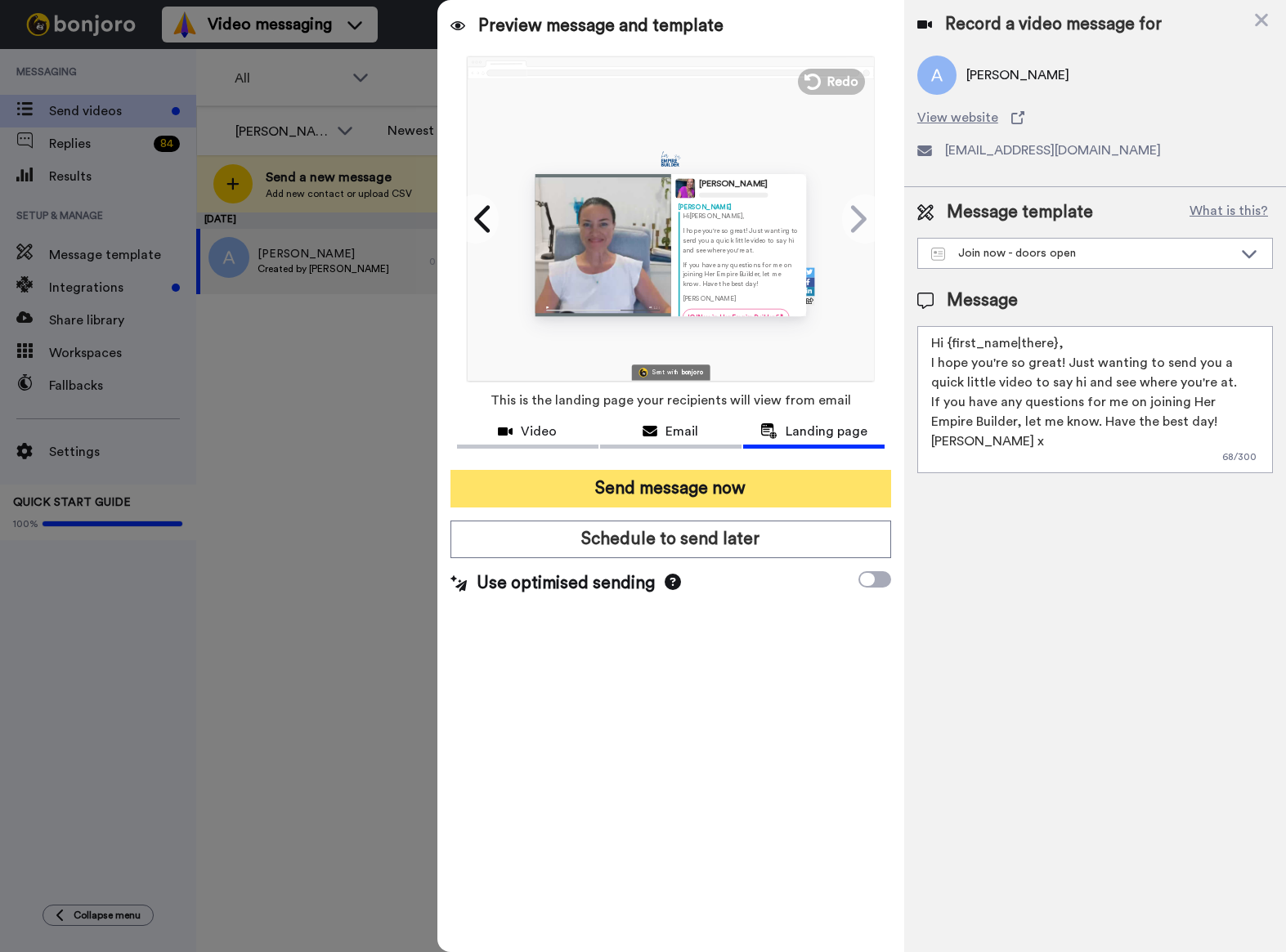
click at [605, 489] on button "Send message now" at bounding box center [670, 488] width 441 height 37
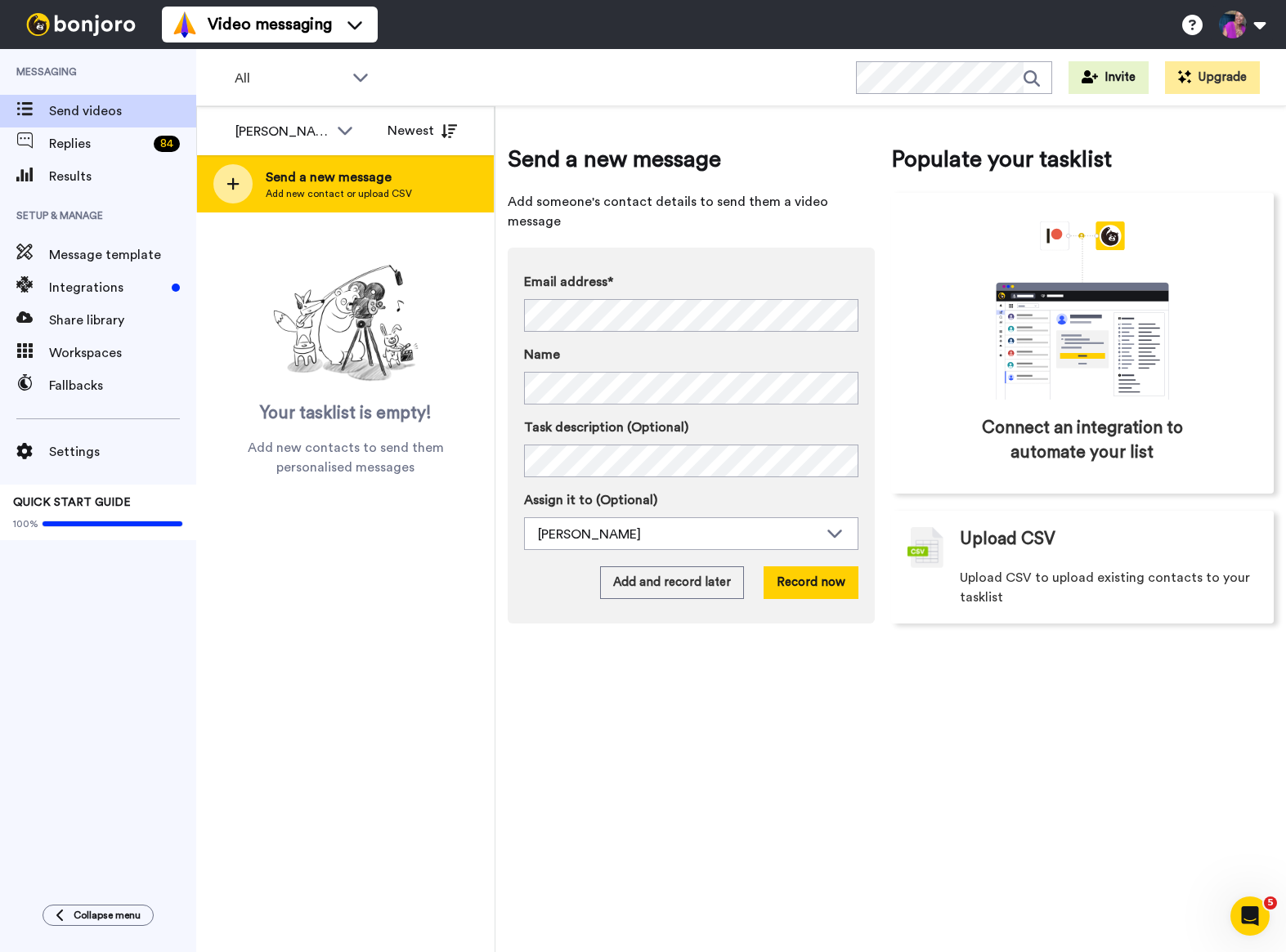
click at [302, 185] on span "Send a new message" at bounding box center [339, 177] width 146 height 20
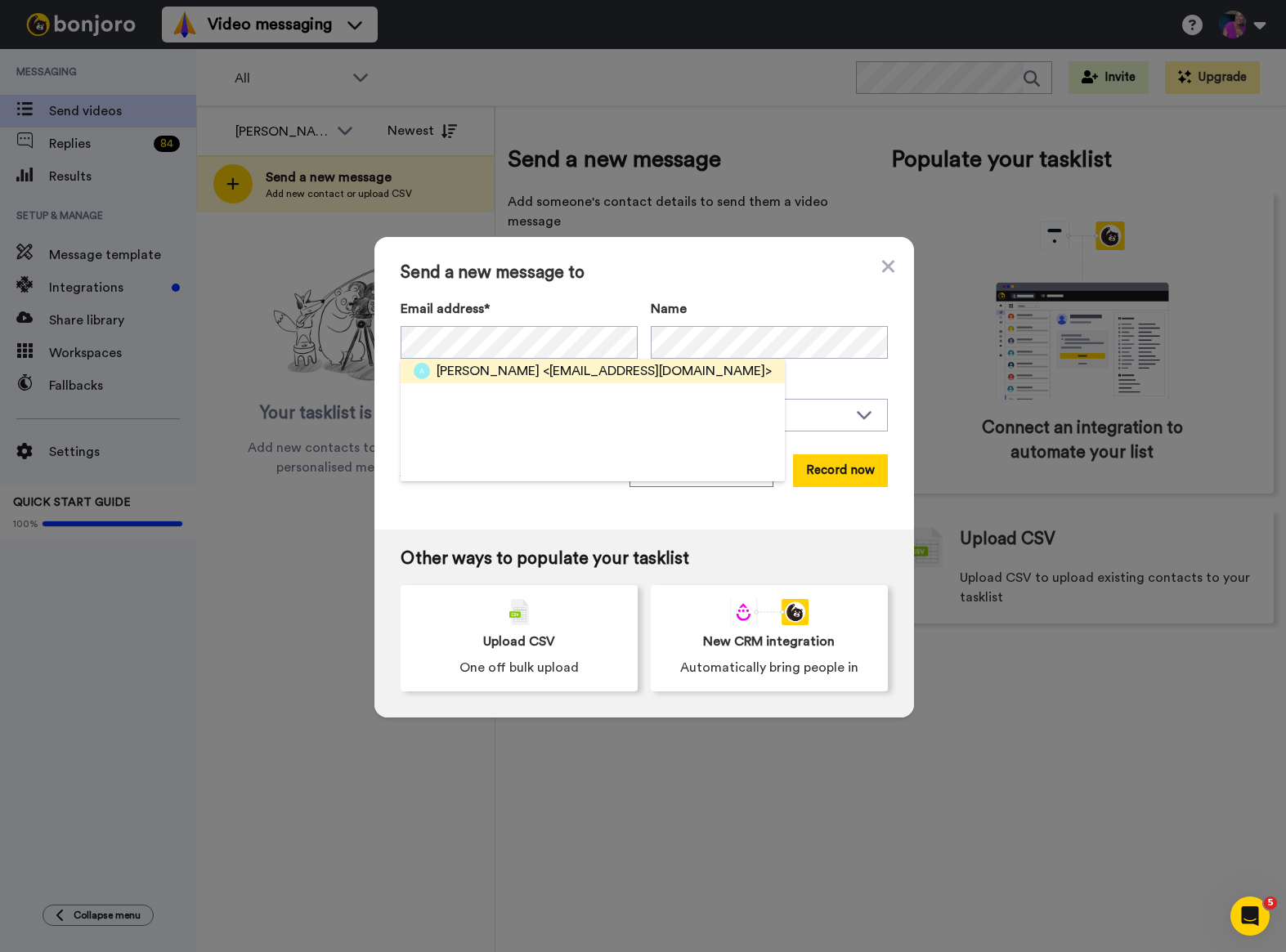
click at [568, 368] on span "<annggordon@live.com>" at bounding box center [657, 370] width 228 height 20
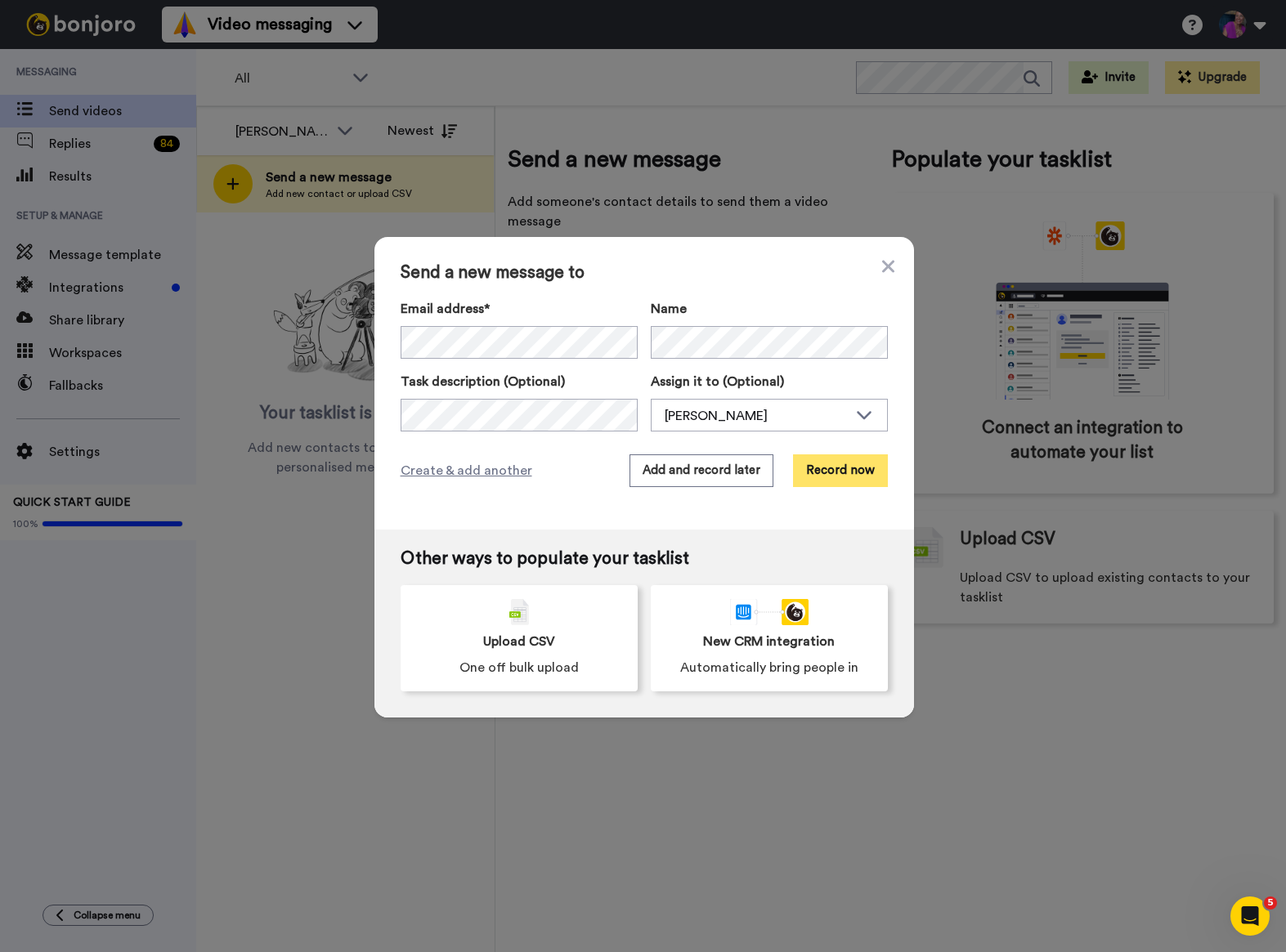
click at [849, 467] on button "Record now" at bounding box center [841, 470] width 95 height 32
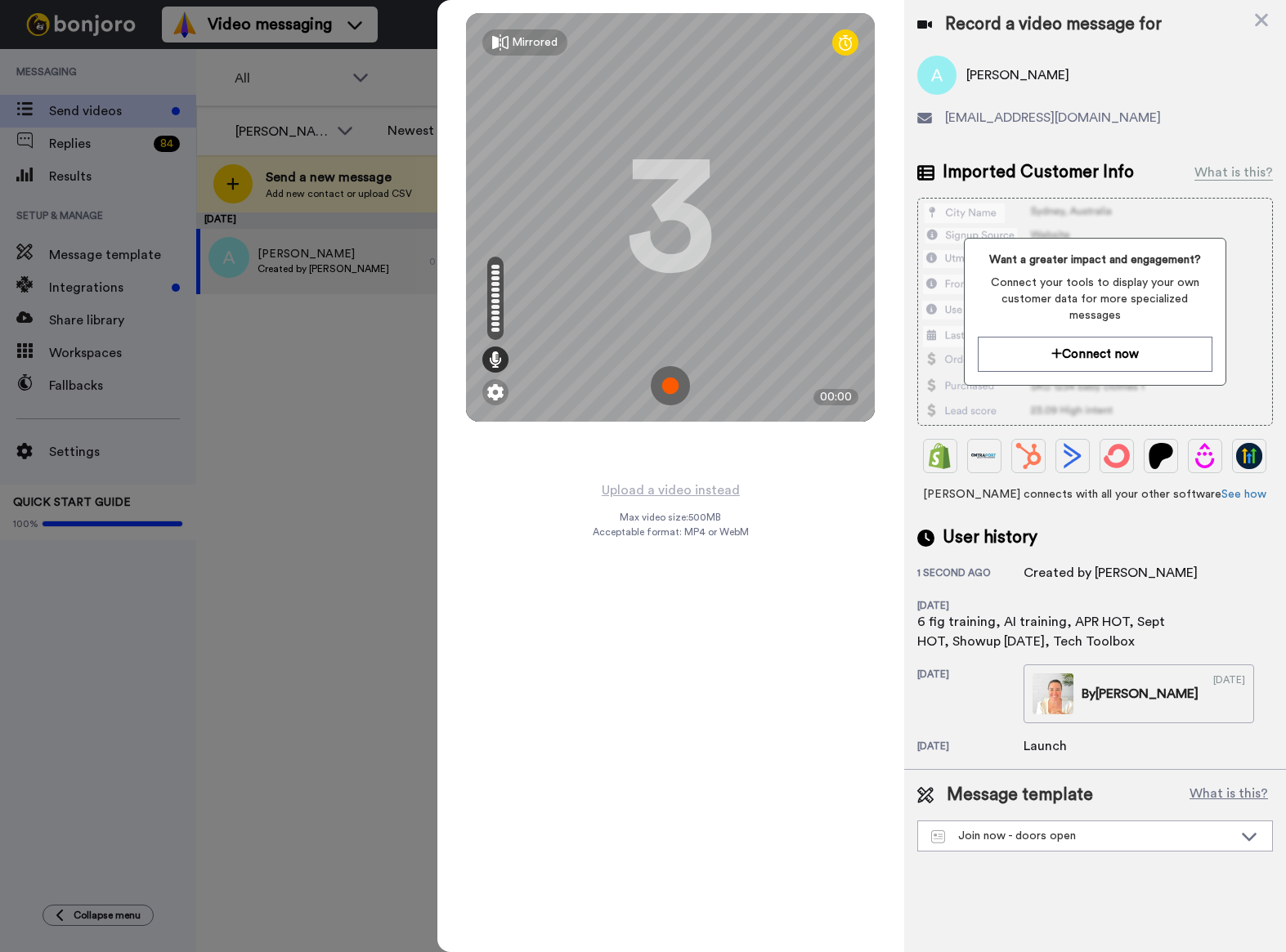
click at [667, 386] on img at bounding box center [670, 386] width 39 height 39
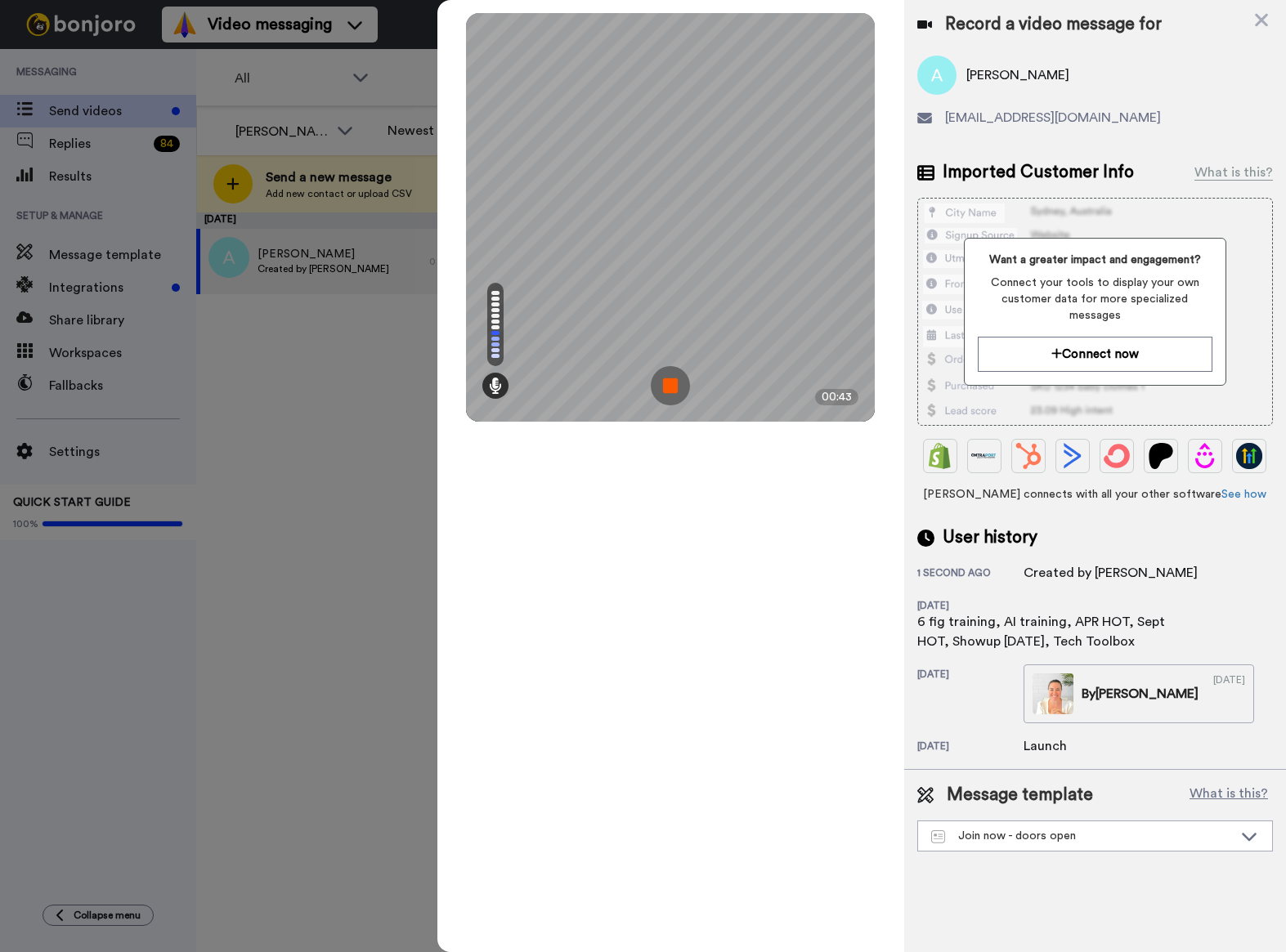
click at [665, 562] on div "Mirrored Redo 3 00:43" at bounding box center [671, 476] width 467 height 952
click at [671, 384] on img at bounding box center [670, 386] width 39 height 39
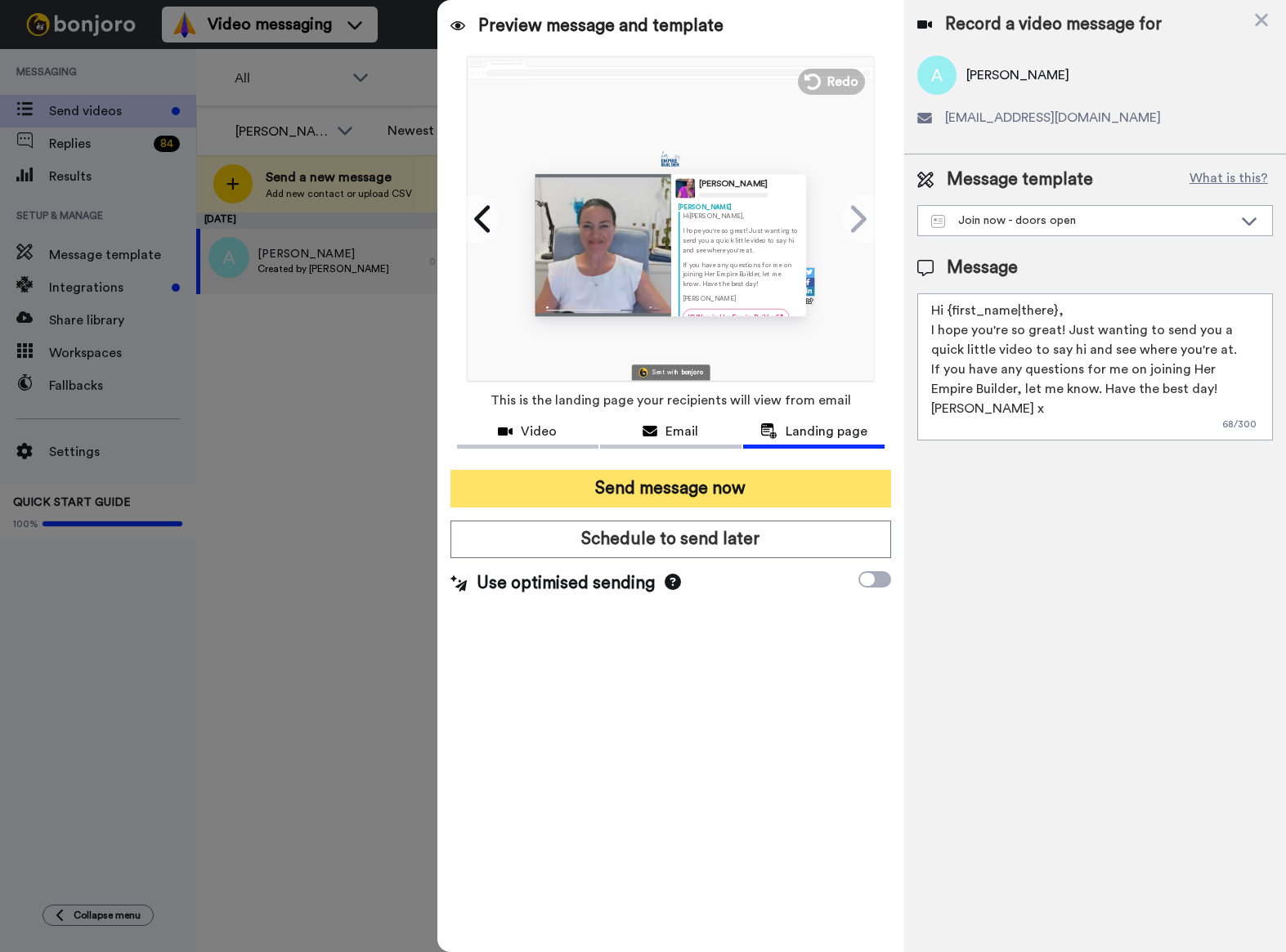
click at [670, 490] on button "Send message now" at bounding box center [670, 488] width 441 height 37
